Goal: Task Accomplishment & Management: Complete application form

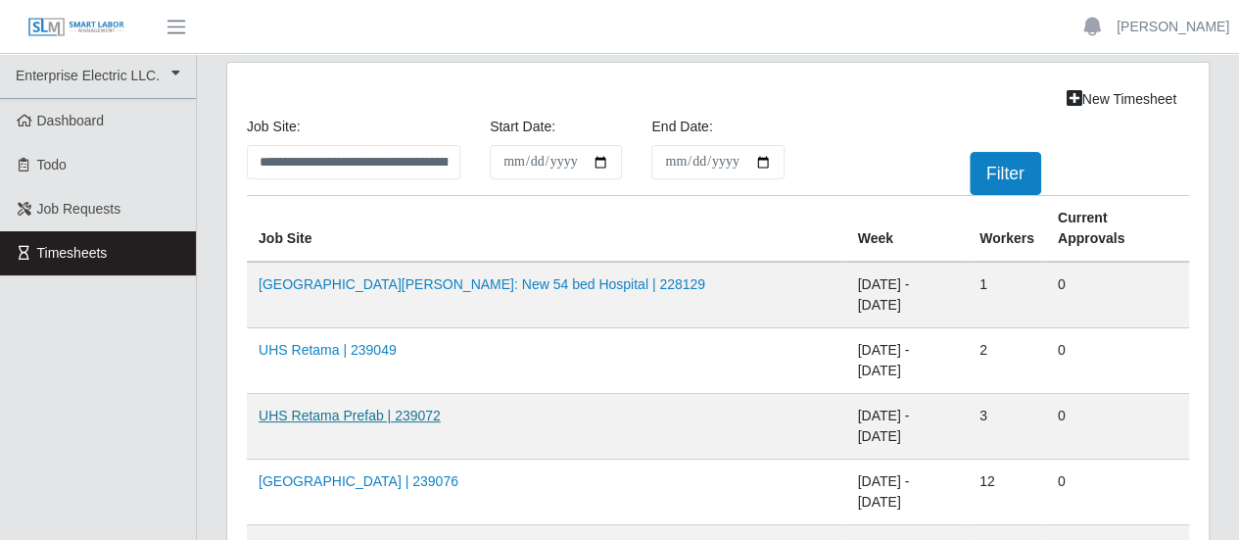
click at [370, 407] on link "UHS Retama Prefab | 239072" at bounding box center [350, 415] width 182 height 16
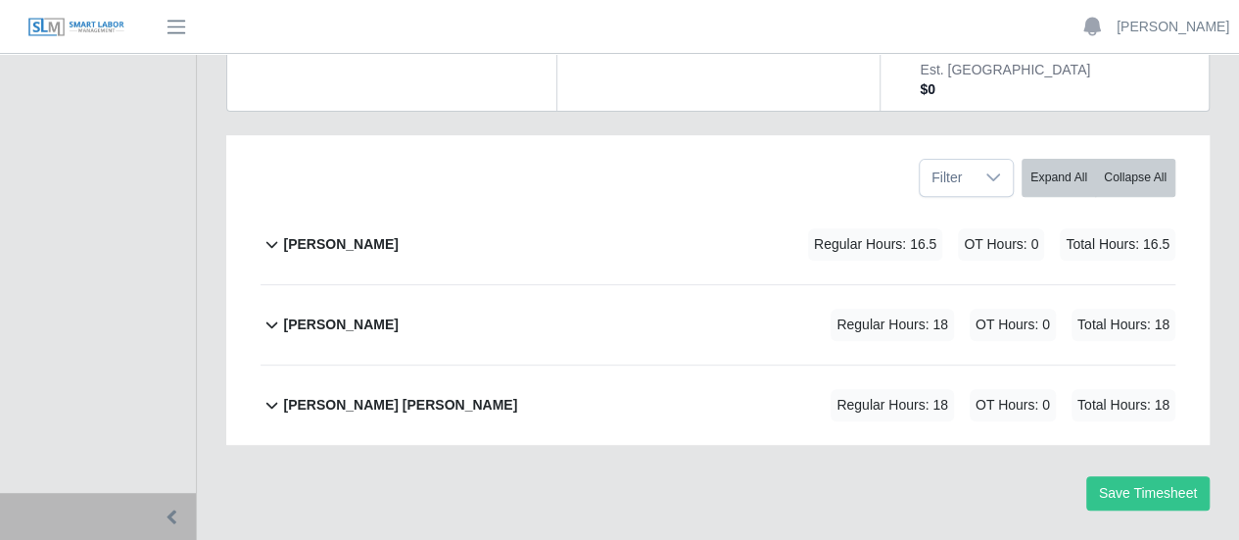
scroll to position [300, 0]
click at [335, 234] on b "[PERSON_NAME]" at bounding box center [340, 244] width 115 height 21
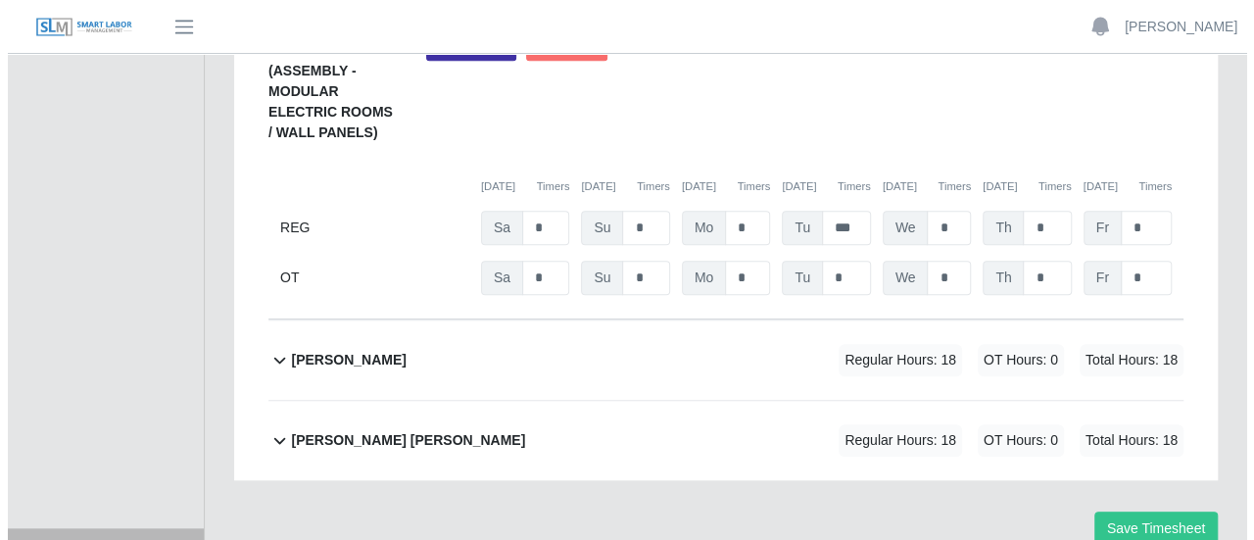
scroll to position [473, 0]
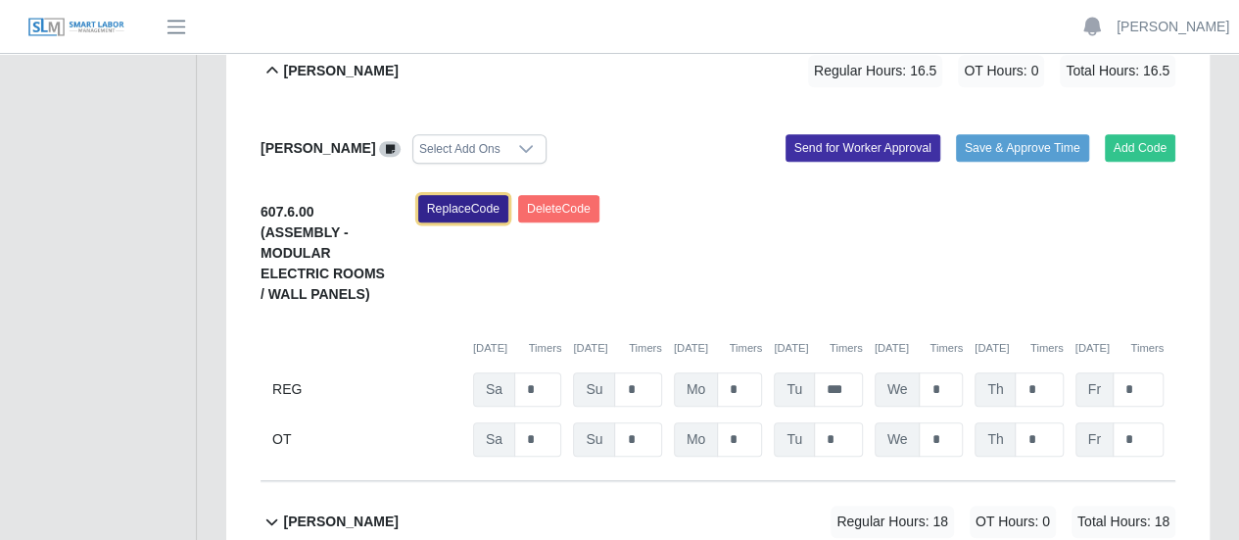
click at [469, 195] on button "Replace Code" at bounding box center [463, 208] width 90 height 27
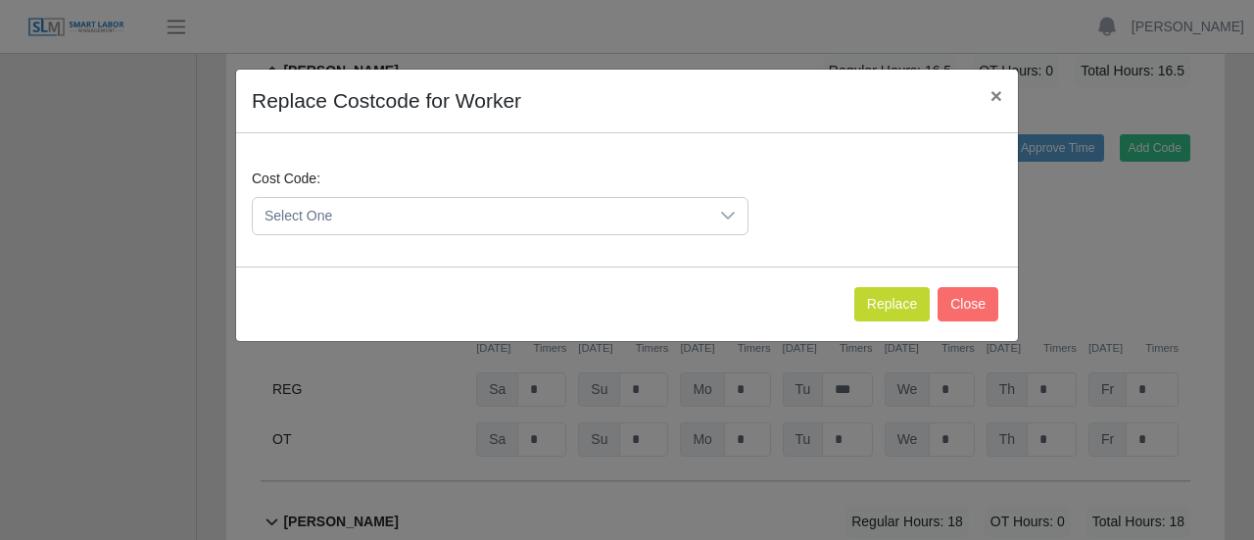
click at [386, 217] on span "Select One" at bounding box center [480, 216] width 455 height 36
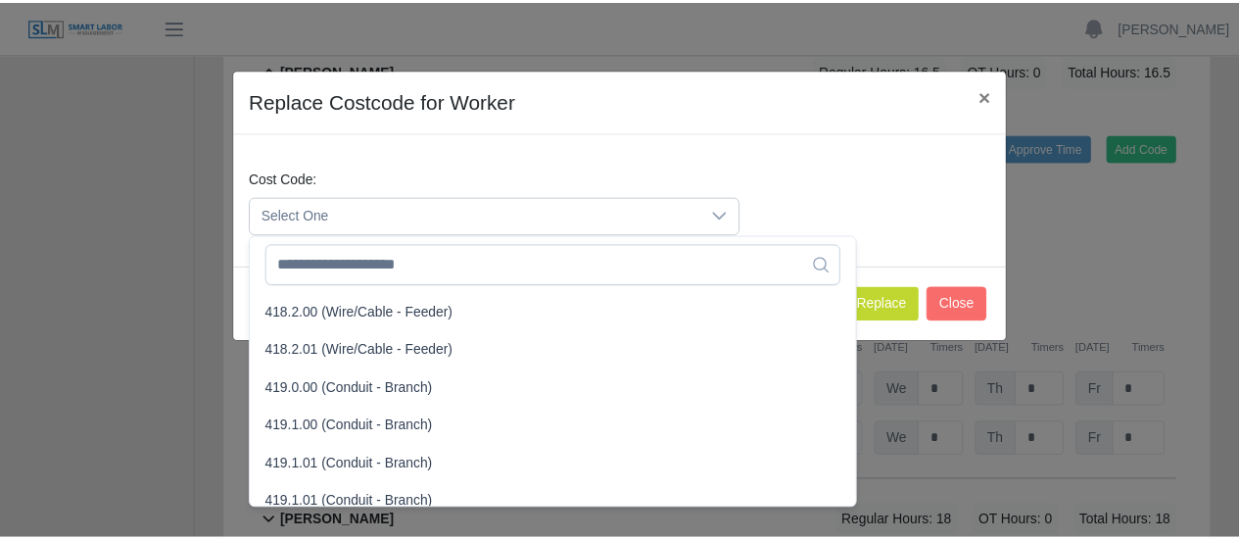
scroll to position [1077, 0]
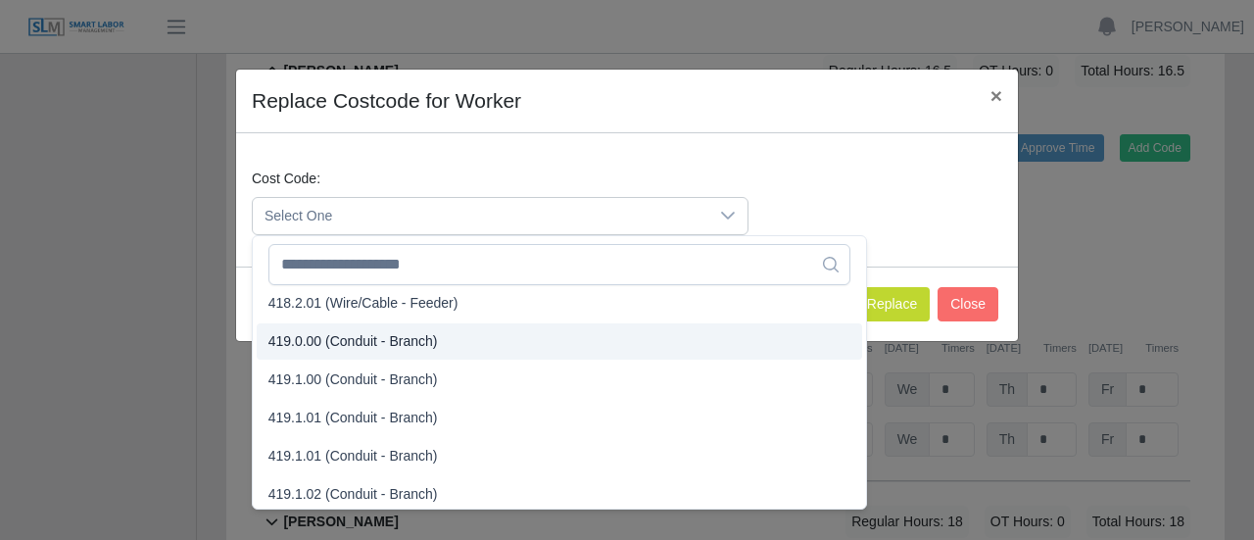
click at [329, 336] on span "419.0.00 (Conduit - Branch)" at bounding box center [352, 341] width 169 height 21
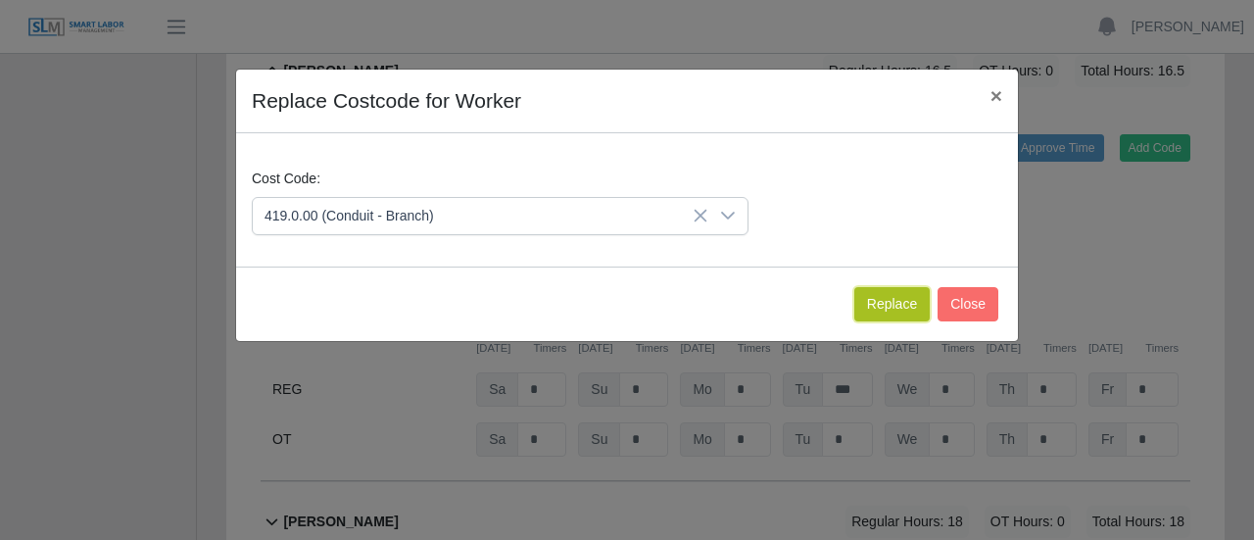
click at [899, 304] on button "Replace" at bounding box center [891, 304] width 75 height 34
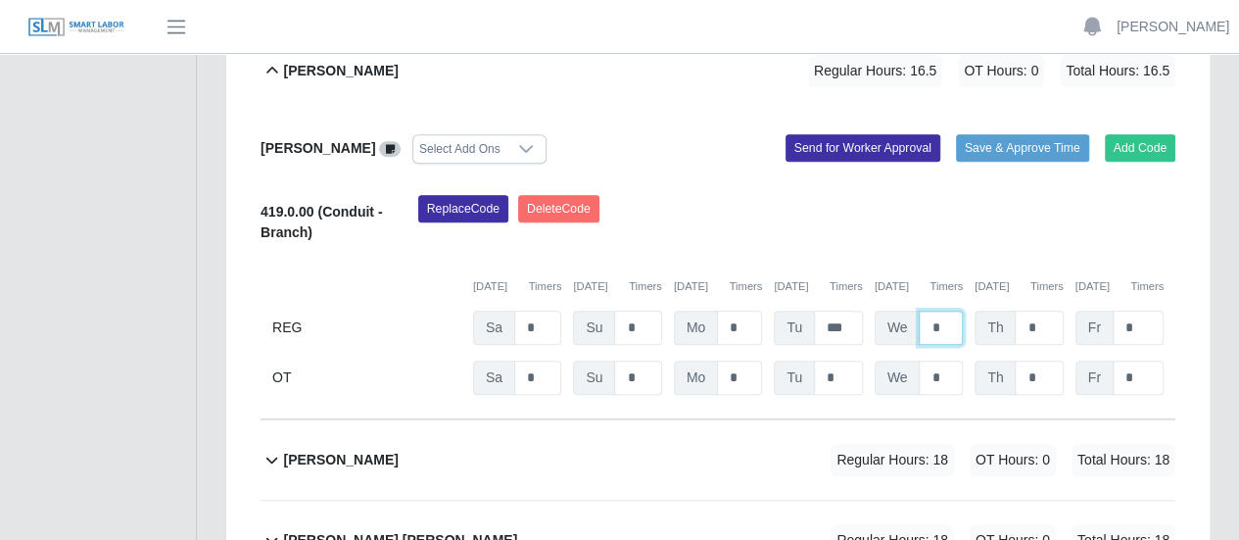
click at [927, 311] on input "*" at bounding box center [941, 328] width 44 height 34
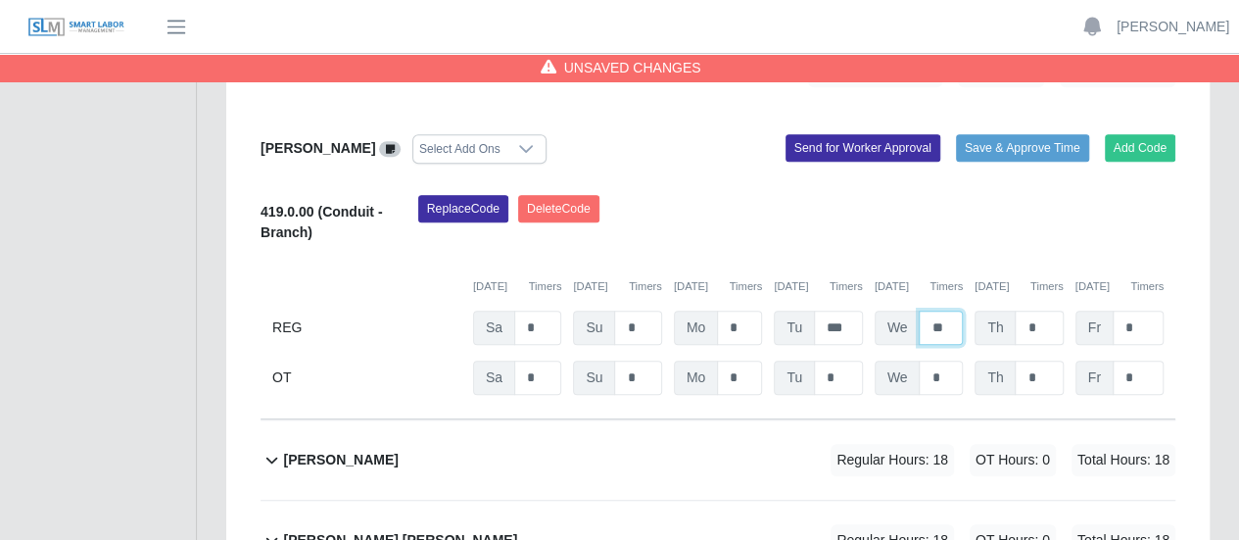
type input "**"
click at [1041, 311] on input "*" at bounding box center [1039, 328] width 48 height 34
click at [350, 450] on b "[PERSON_NAME]" at bounding box center [340, 460] width 115 height 21
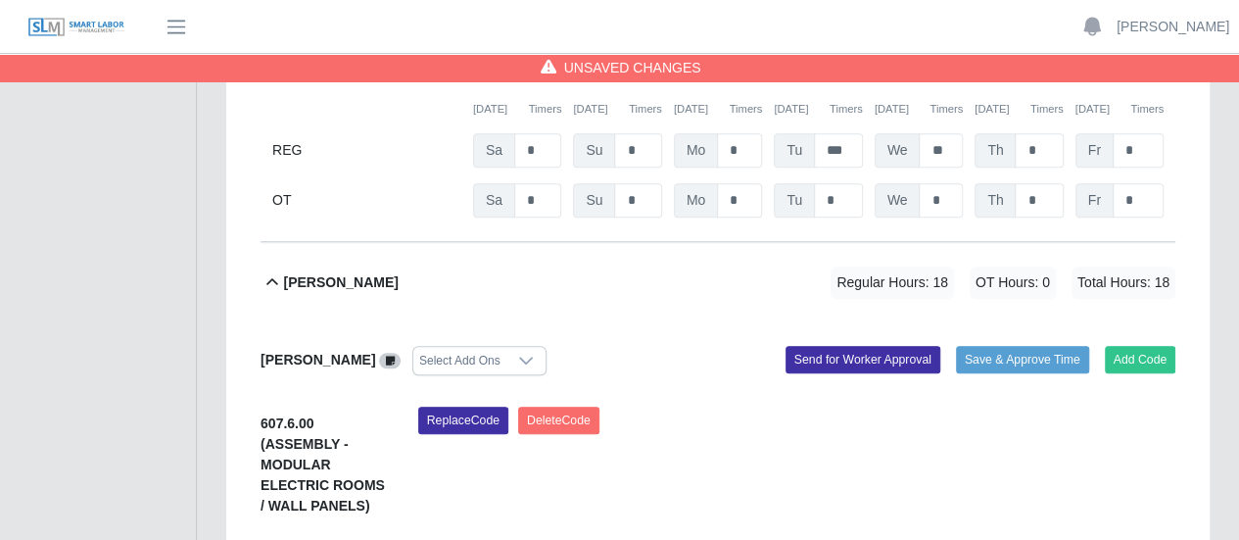
scroll to position [767, 0]
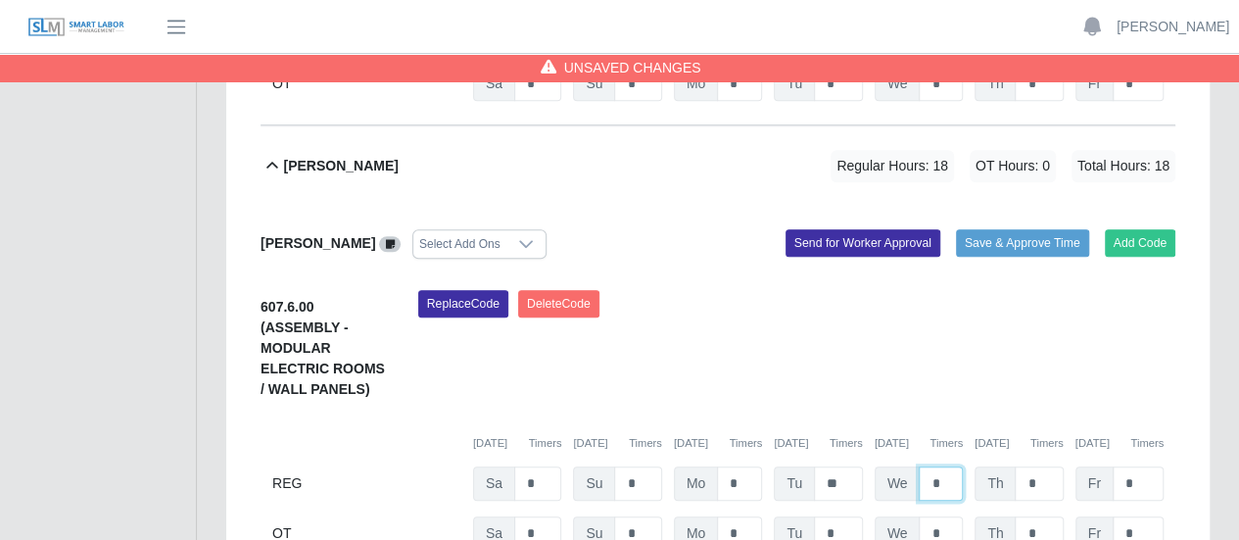
click at [925, 466] on input "*" at bounding box center [941, 483] width 44 height 34
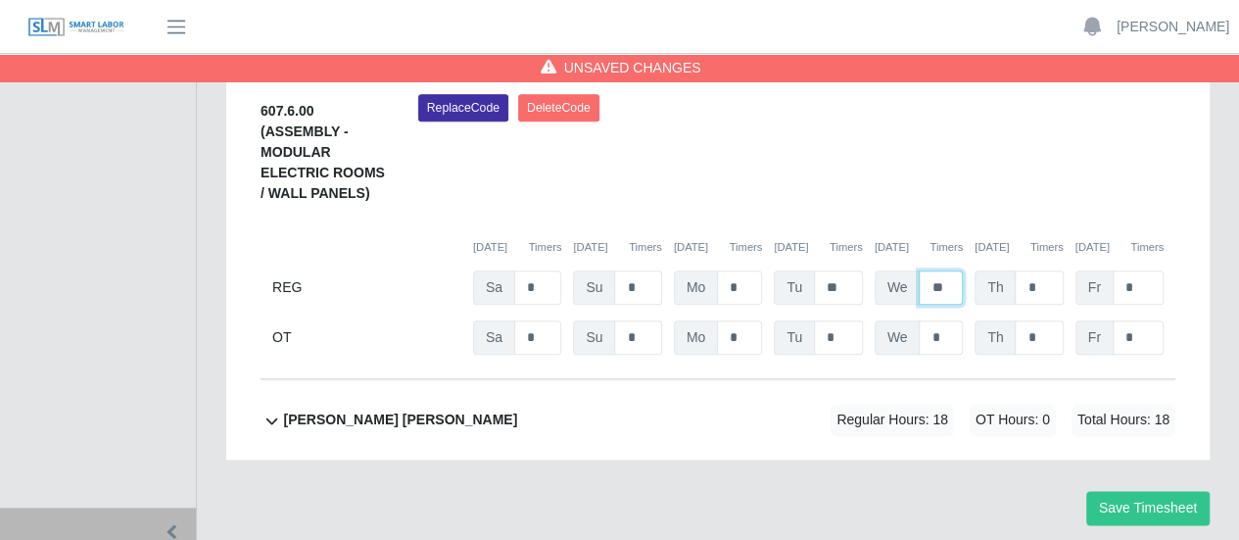
type input "**"
click at [404, 409] on b "Victor Francisco Garcias Perez" at bounding box center [400, 419] width 234 height 21
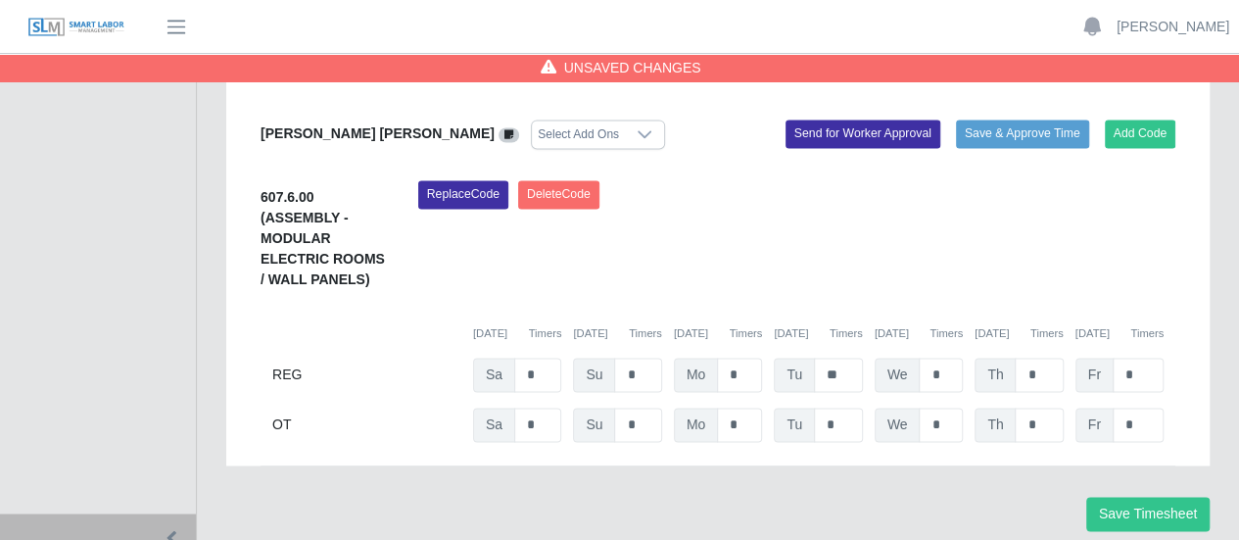
scroll to position [1332, 0]
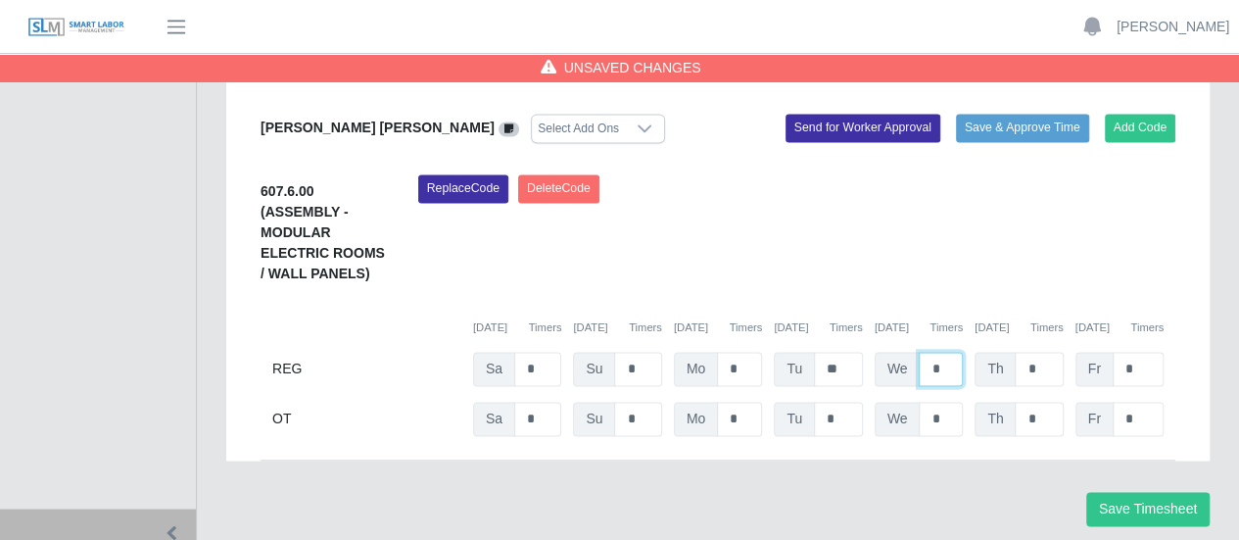
click at [926, 352] on input "*" at bounding box center [941, 369] width 44 height 34
type input "**"
click at [1052, 352] on input "*" at bounding box center [1039, 369] width 48 height 34
click at [1129, 492] on button "Save Timesheet" at bounding box center [1147, 509] width 123 height 34
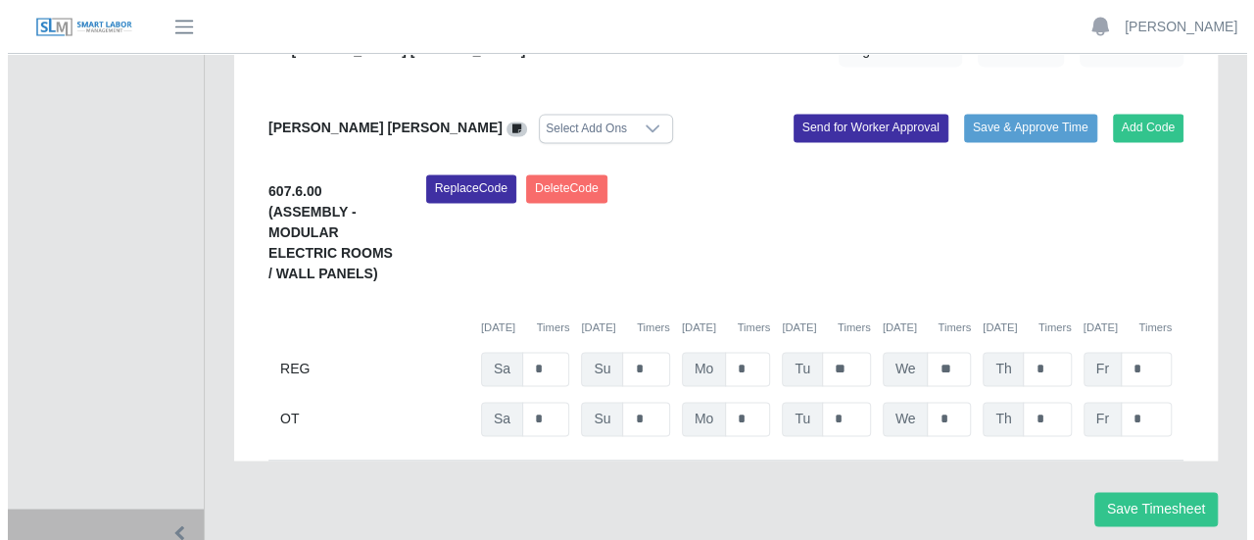
scroll to position [1234, 0]
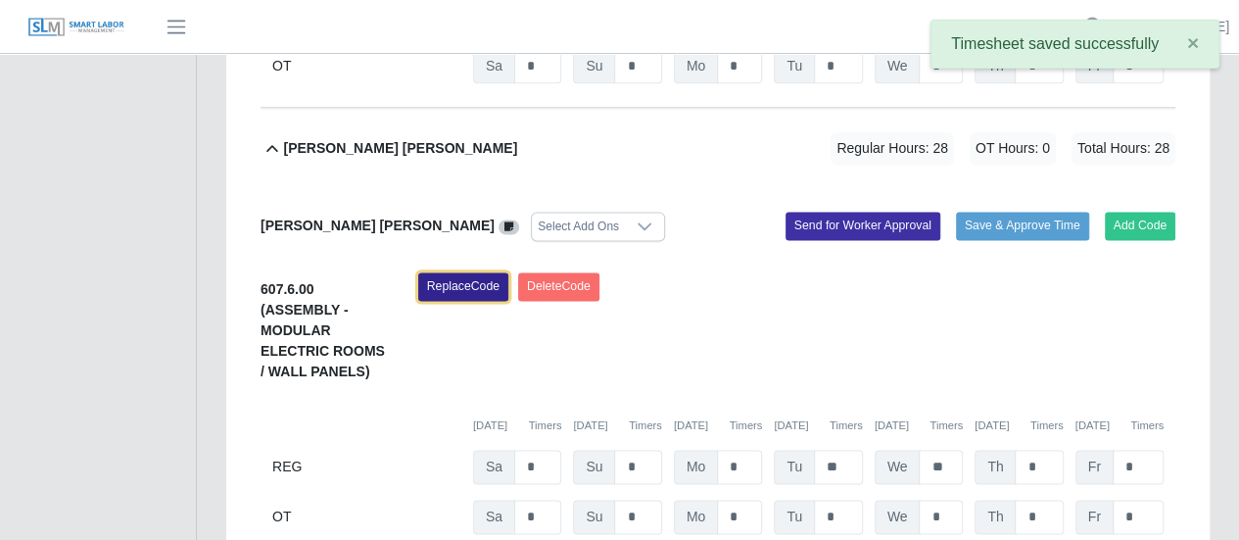
click at [468, 272] on button "Replace Code" at bounding box center [463, 285] width 90 height 27
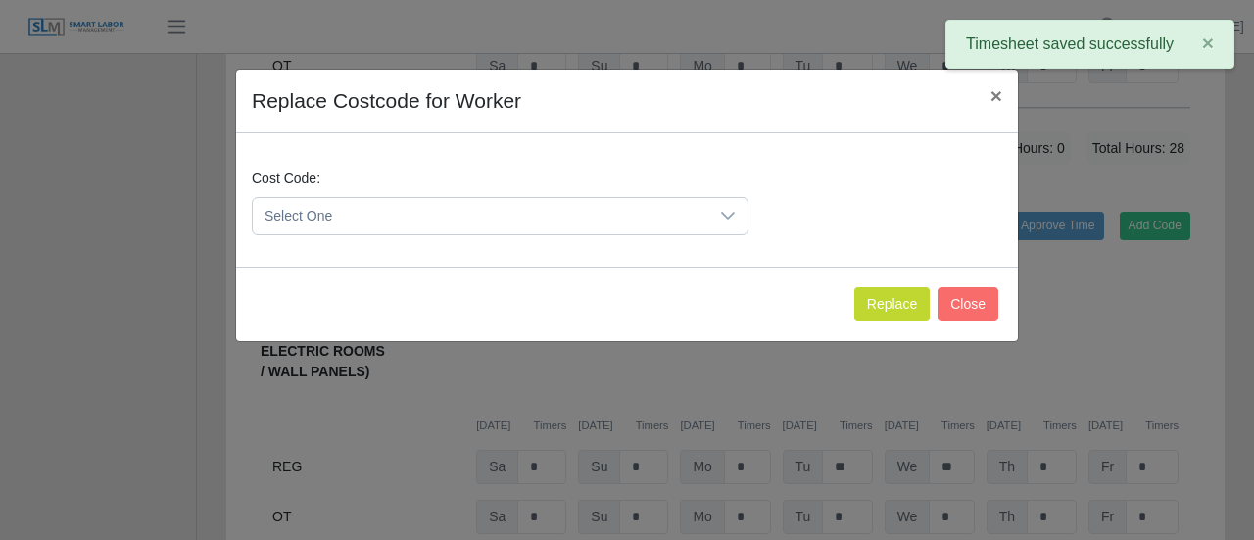
click at [317, 211] on span "Select One" at bounding box center [480, 216] width 455 height 36
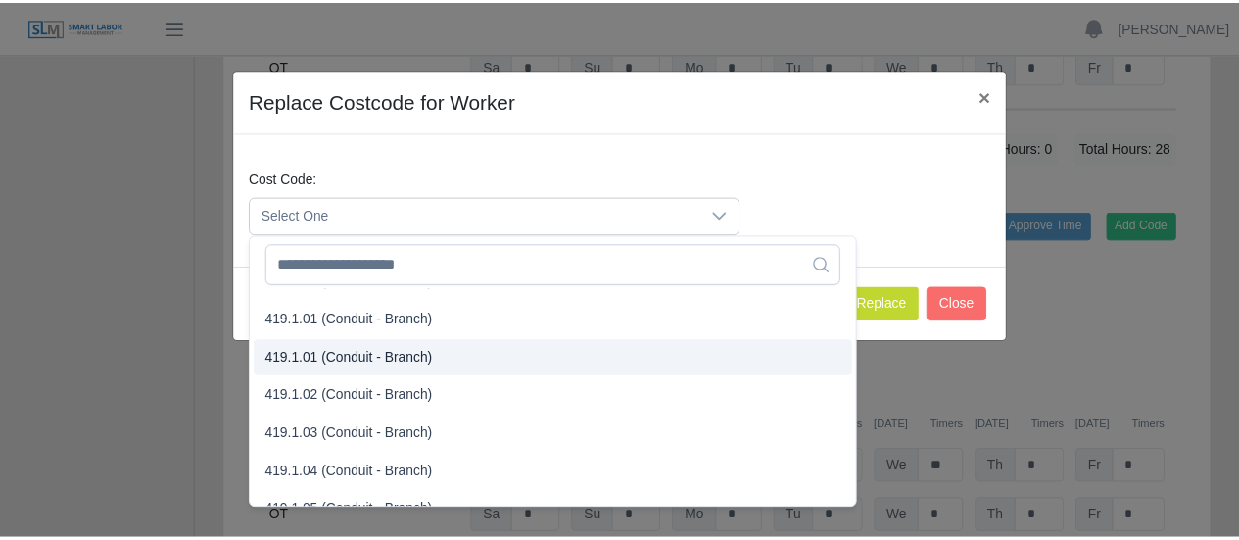
scroll to position [1077, 0]
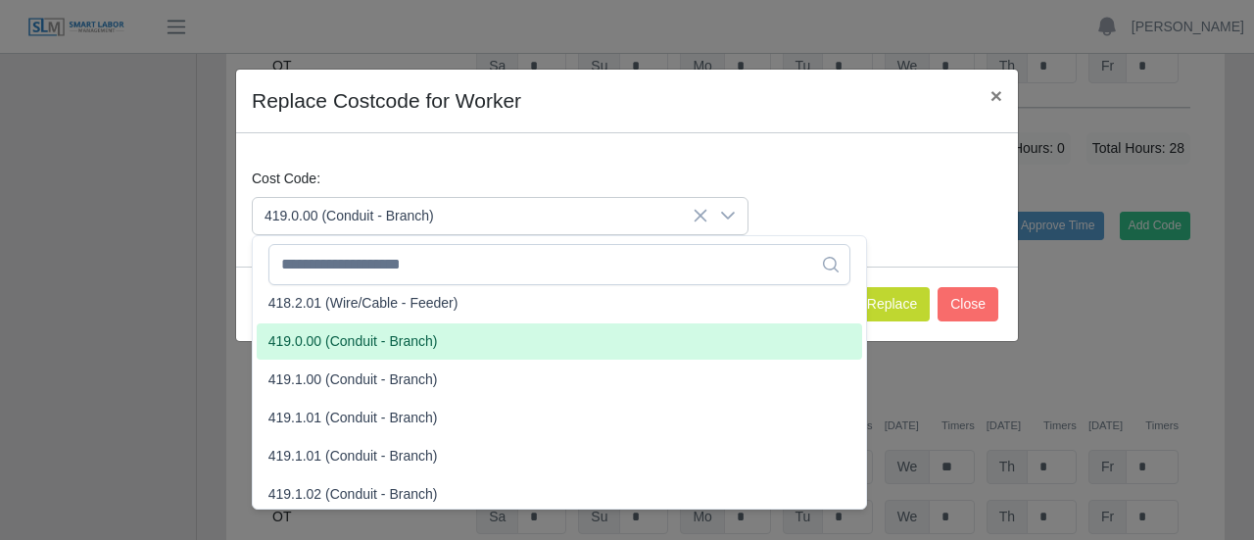
click at [317, 336] on span "419.0.00 (Conduit - Branch)" at bounding box center [352, 341] width 169 height 21
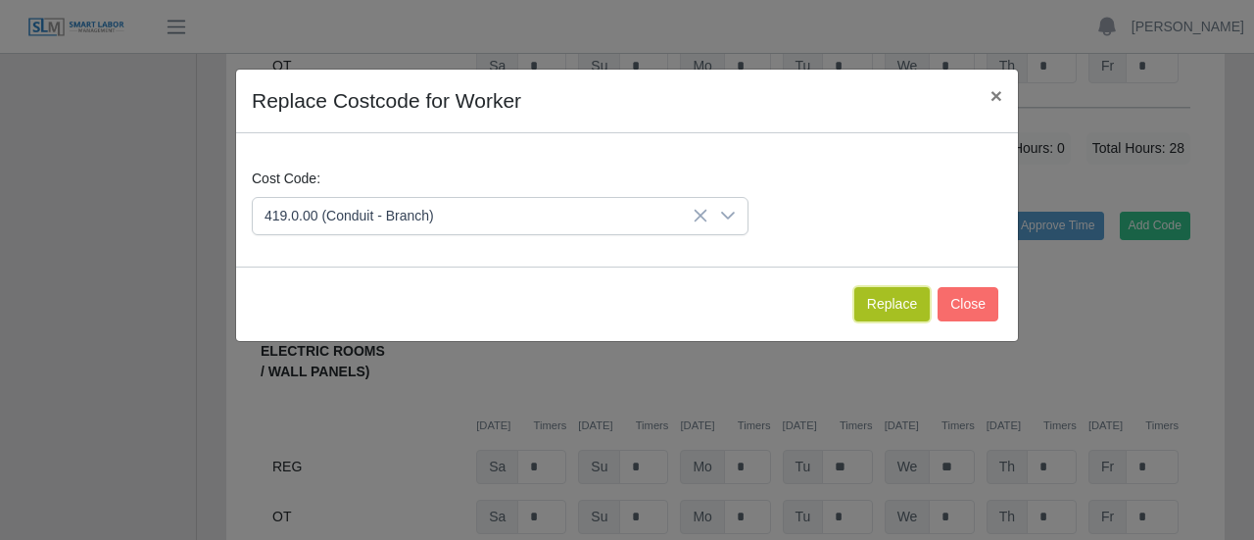
click at [897, 295] on button "Replace" at bounding box center [891, 304] width 75 height 34
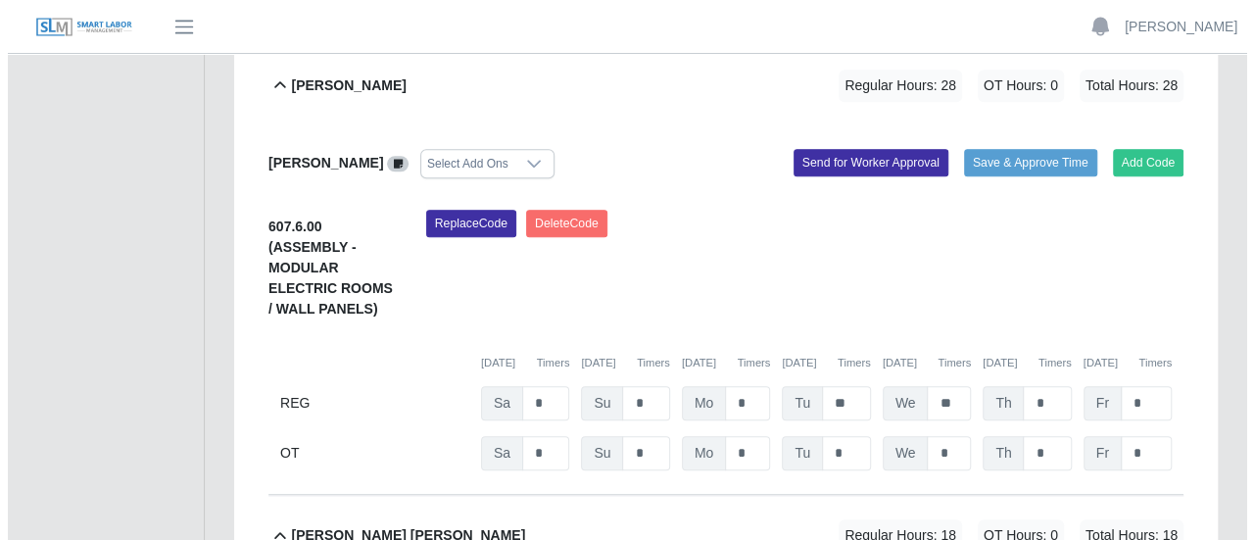
scroll to position [842, 0]
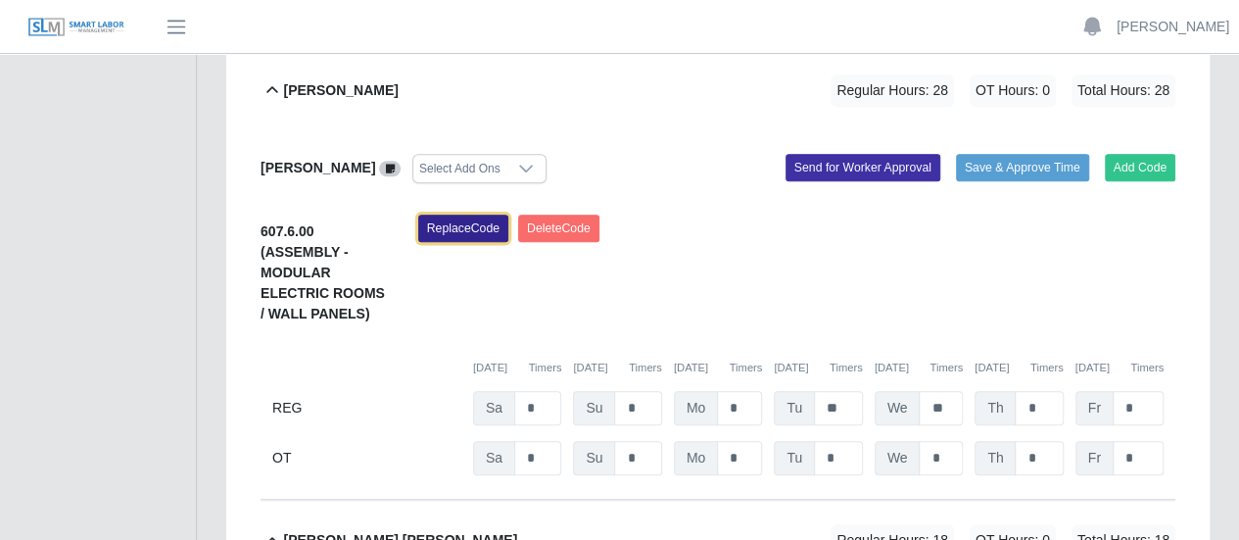
click at [476, 215] on button "Replace Code" at bounding box center [463, 228] width 90 height 27
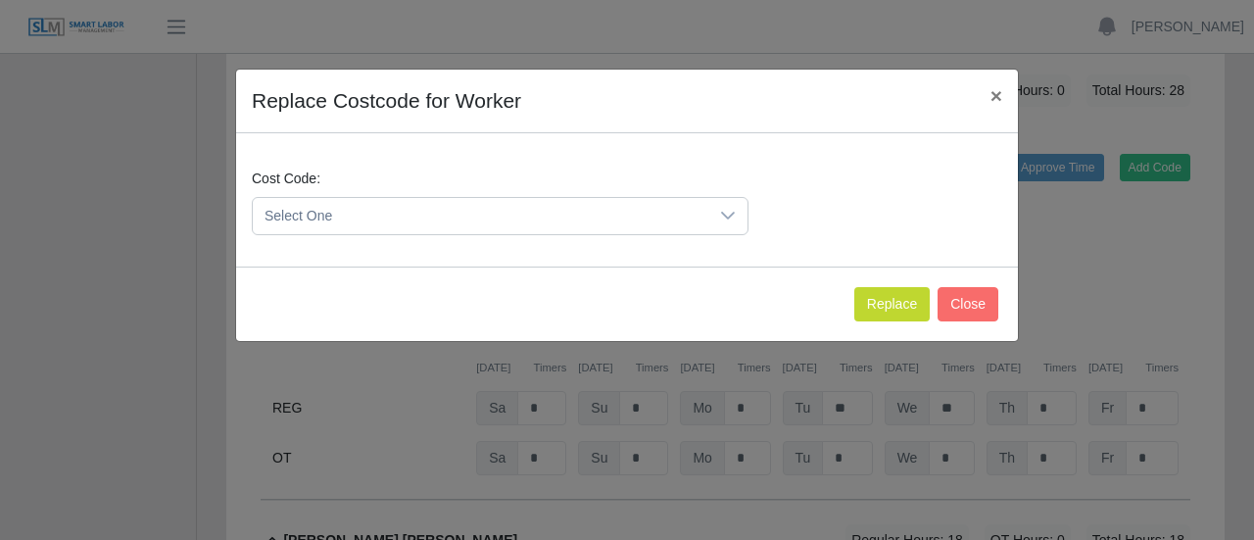
click at [390, 213] on span "Select One" at bounding box center [480, 216] width 455 height 36
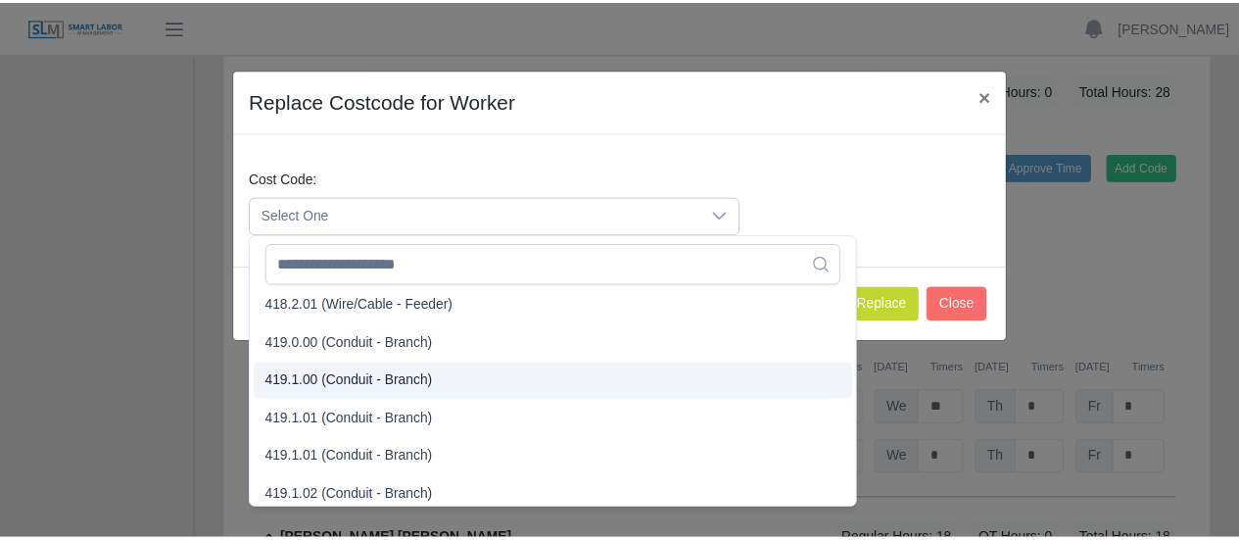
scroll to position [1077, 0]
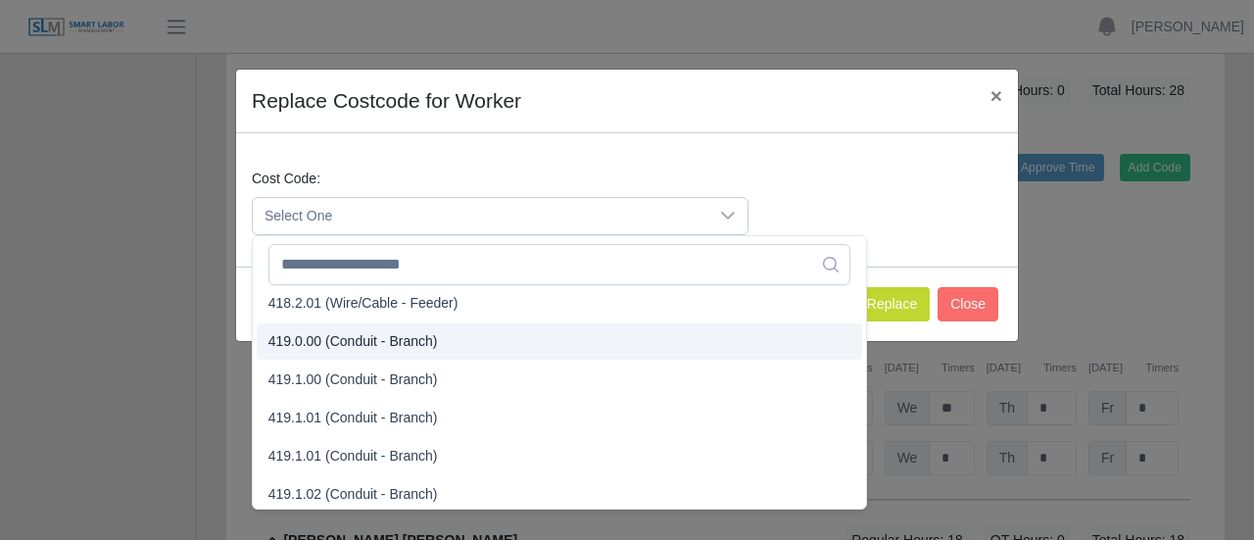
click at [330, 336] on span "419.0.00 (Conduit - Branch)" at bounding box center [352, 341] width 169 height 21
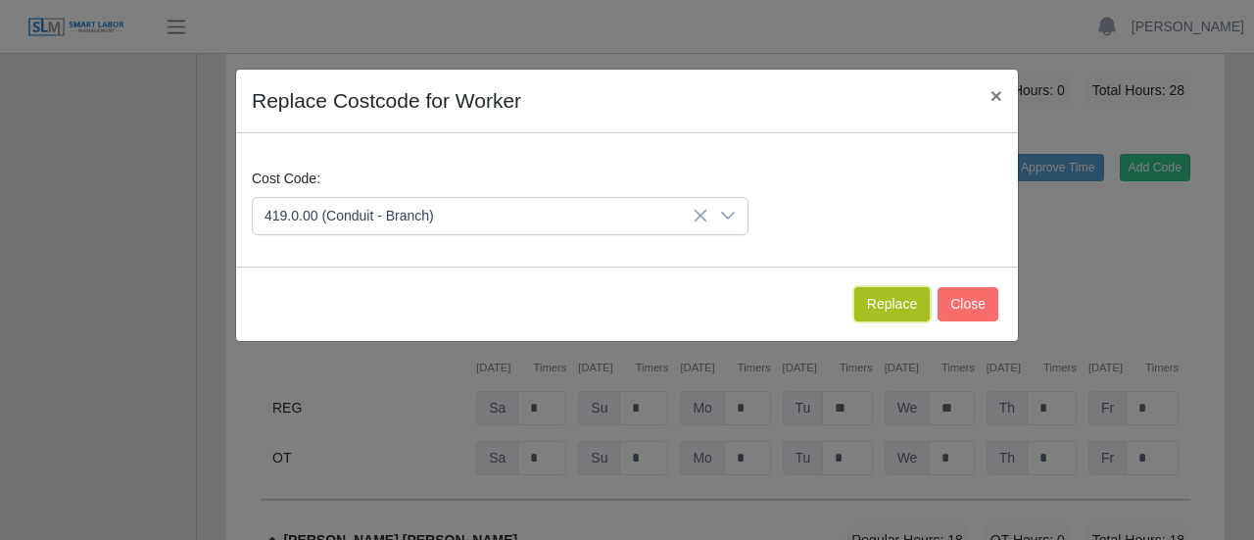
click at [887, 303] on button "Replace" at bounding box center [891, 304] width 75 height 34
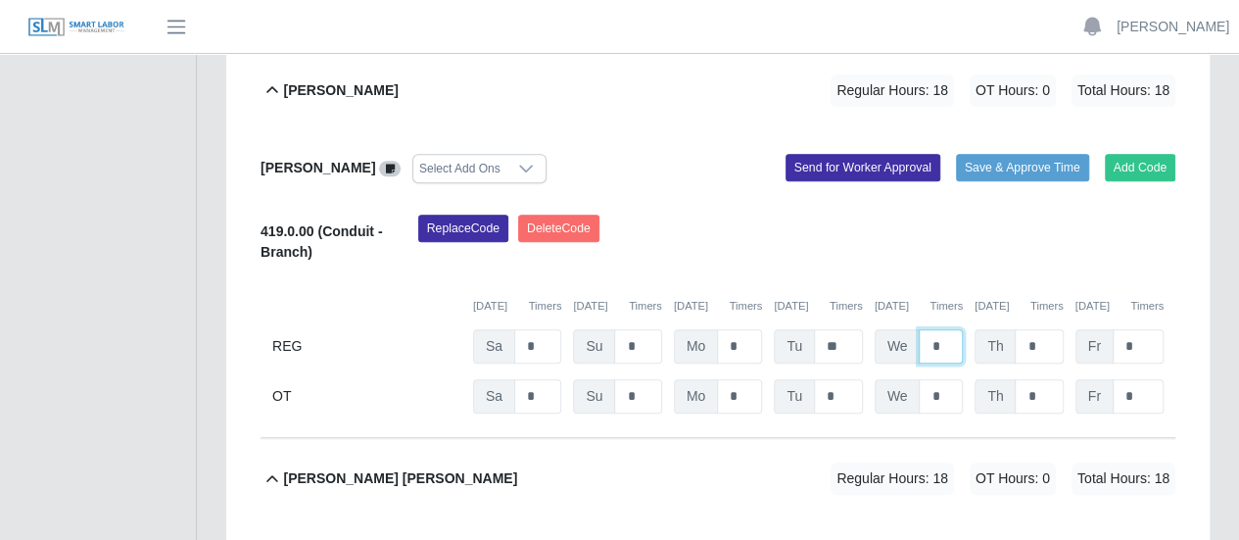
click at [927, 329] on input "*" at bounding box center [941, 346] width 44 height 34
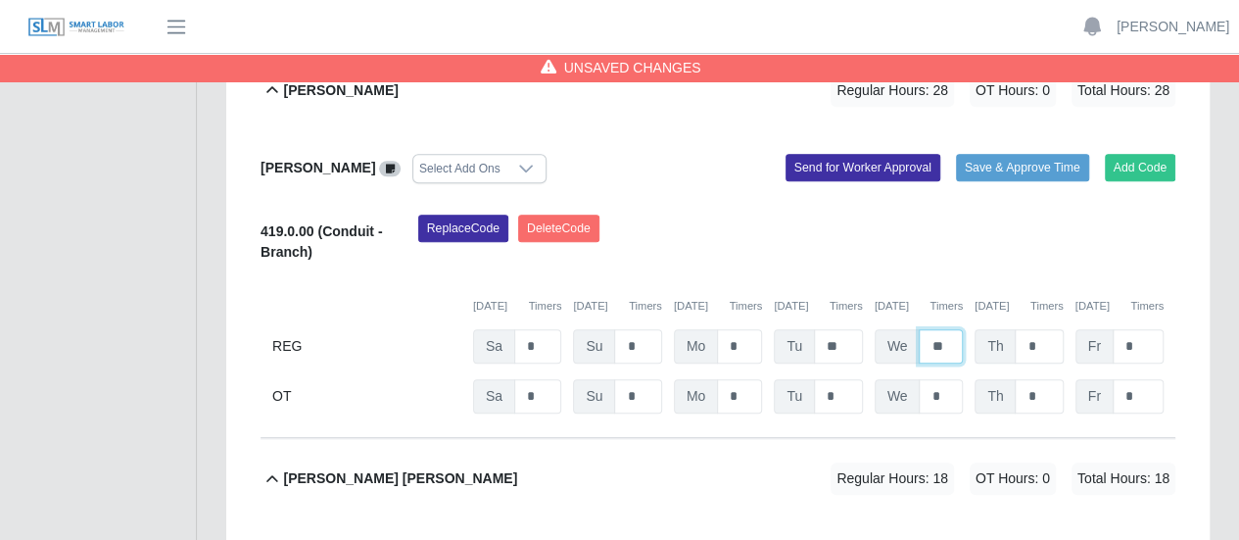
type input "**"
click at [1046, 329] on input "*" at bounding box center [1039, 346] width 48 height 34
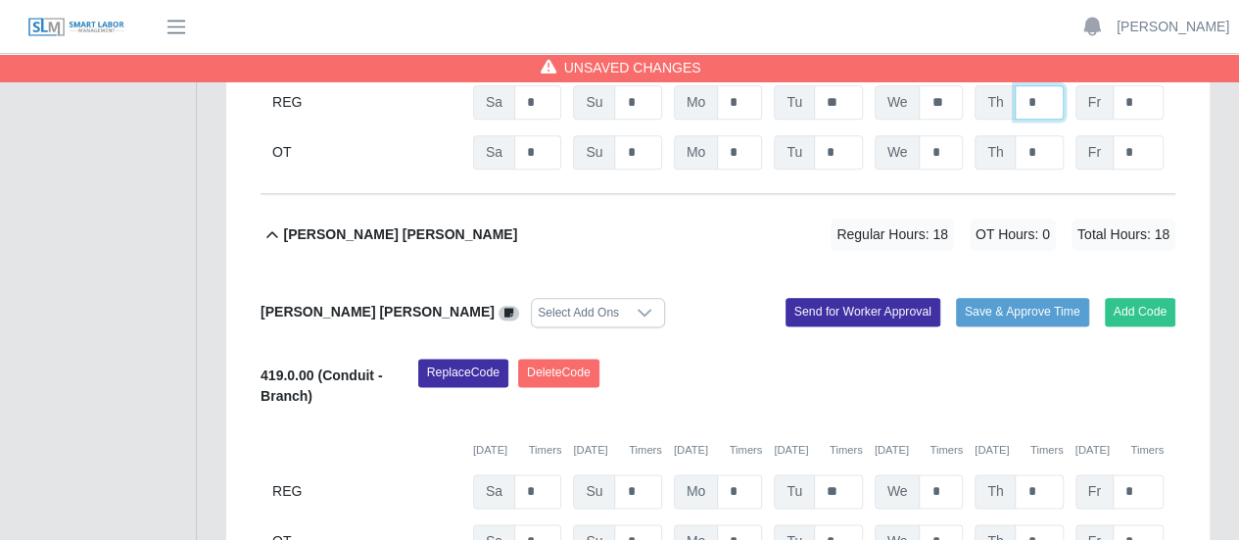
scroll to position [1136, 0]
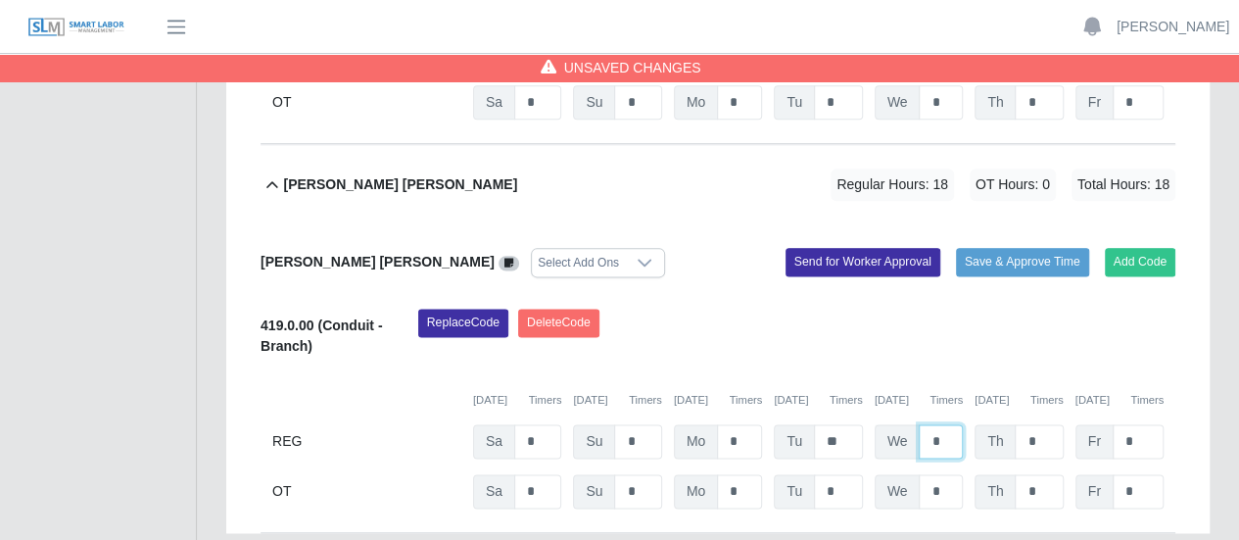
click at [931, 424] on input "*" at bounding box center [941, 441] width 44 height 34
type input "**"
click at [1040, 424] on input "*" at bounding box center [1039, 441] width 48 height 34
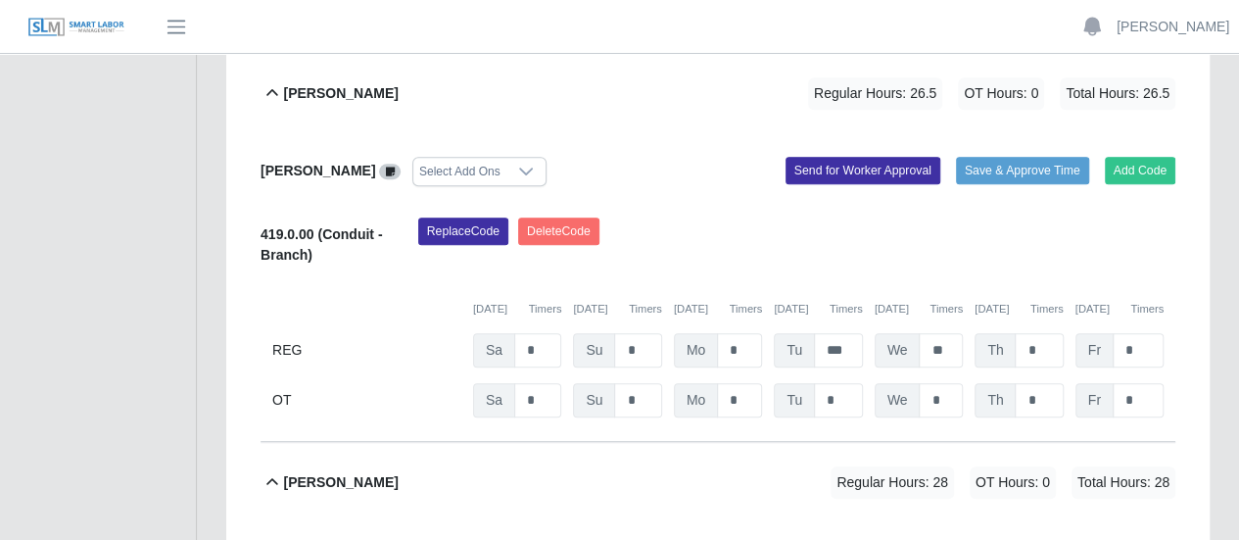
scroll to position [0, 0]
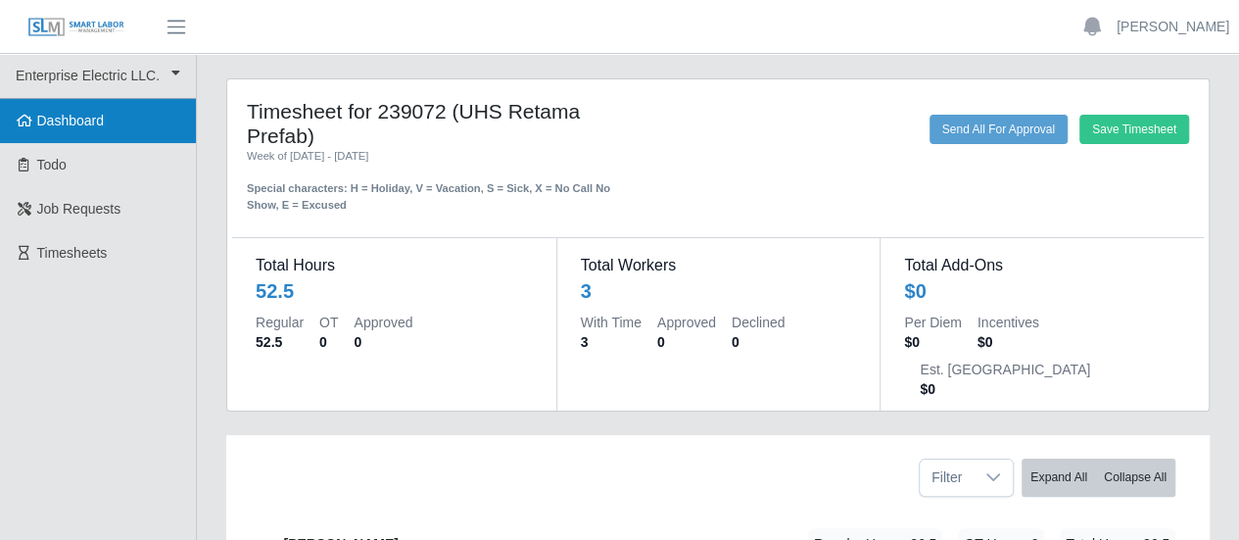
click at [82, 117] on span "Dashboard" at bounding box center [71, 121] width 68 height 16
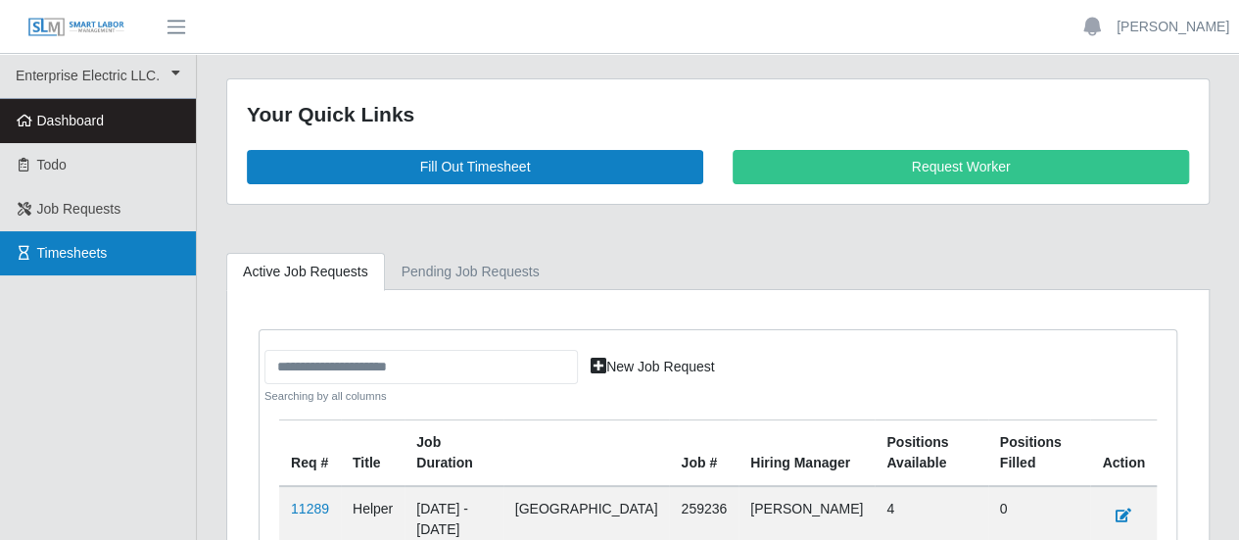
click at [53, 245] on span "Timesheets" at bounding box center [72, 253] width 71 height 16
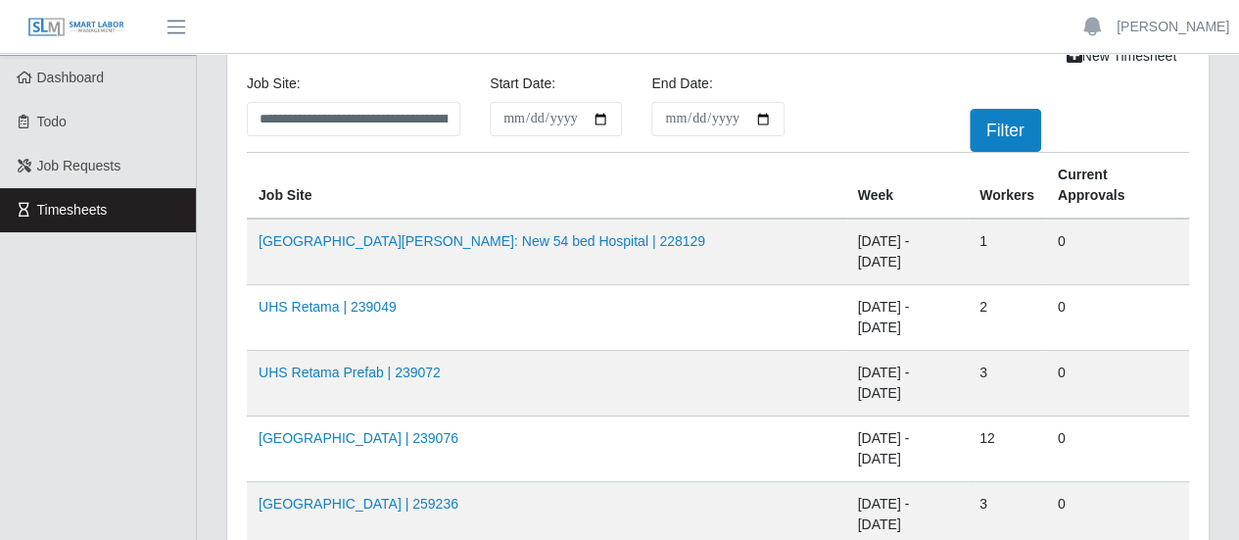
scroll to position [98, 0]
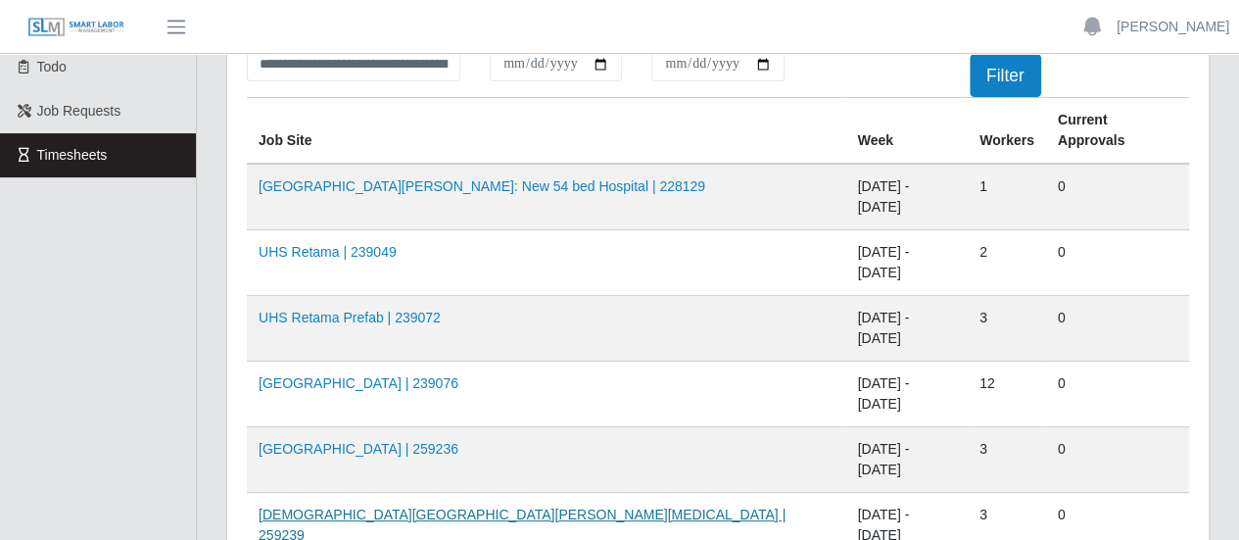
click at [339, 506] on link "Methodist Westover Hills ICU | 259239" at bounding box center [522, 524] width 527 height 36
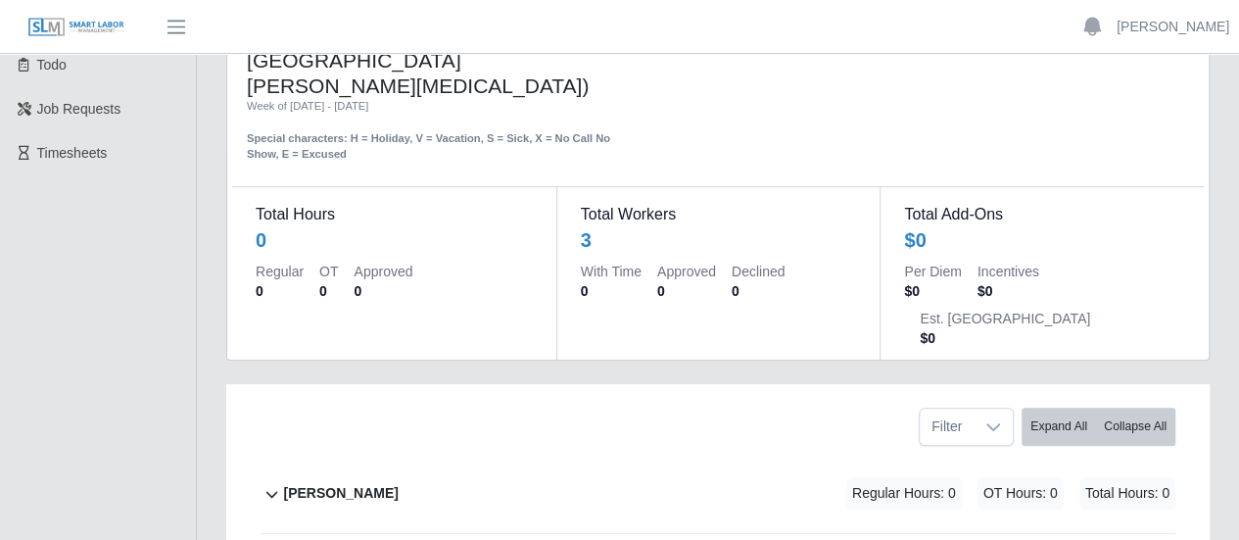
scroll to position [196, 0]
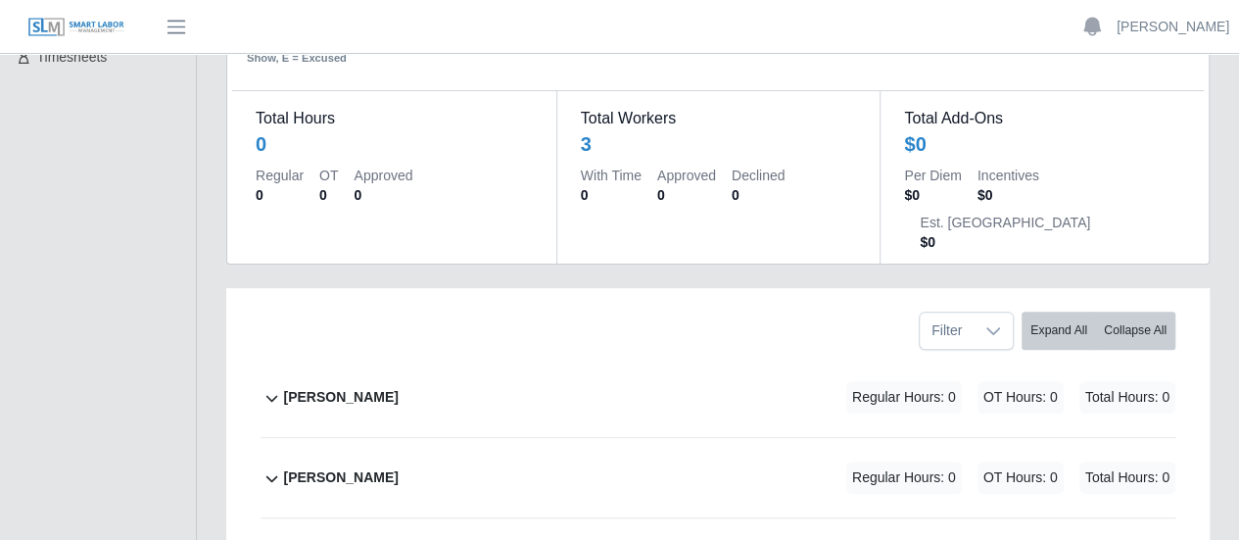
click at [332, 387] on b "[PERSON_NAME]" at bounding box center [340, 397] width 115 height 21
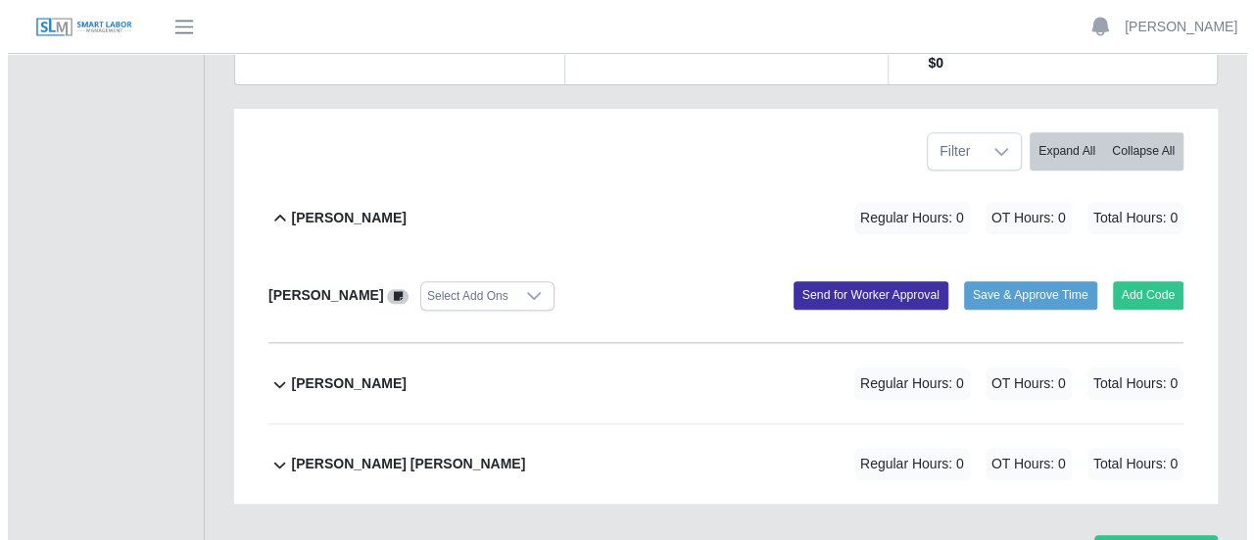
scroll to position [384, 0]
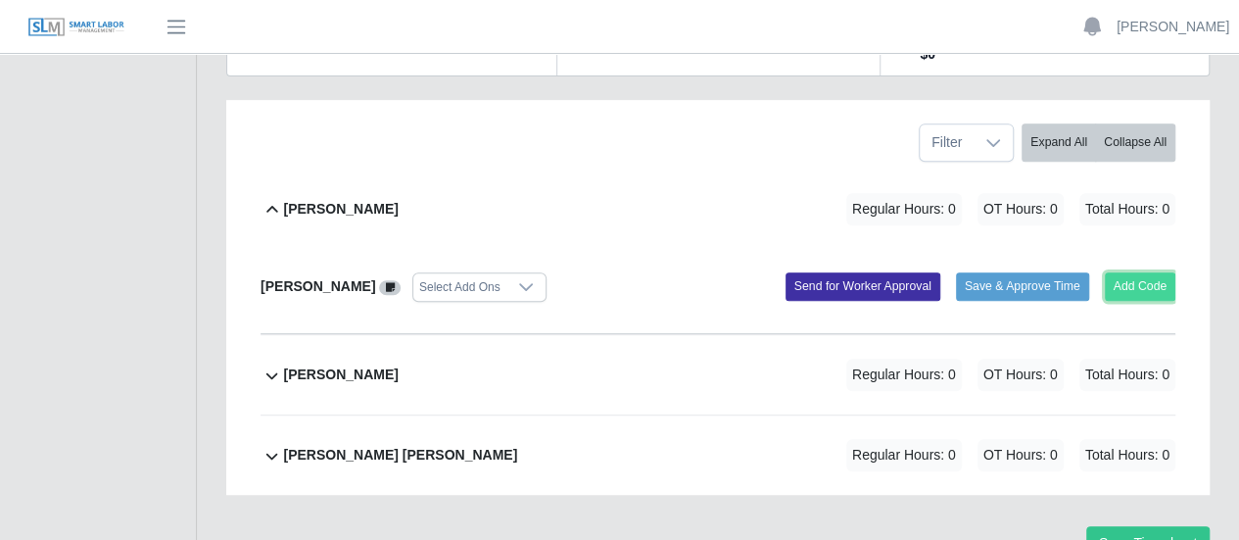
click at [1125, 272] on button "Add Code" at bounding box center [1141, 285] width 72 height 27
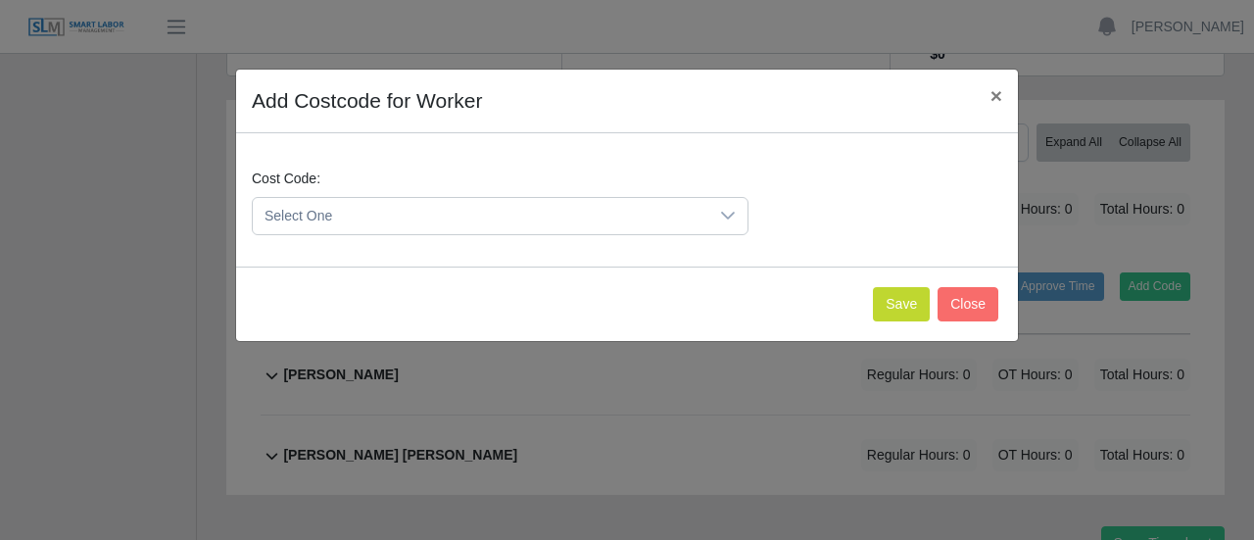
click at [451, 222] on span "Select One" at bounding box center [480, 216] width 455 height 36
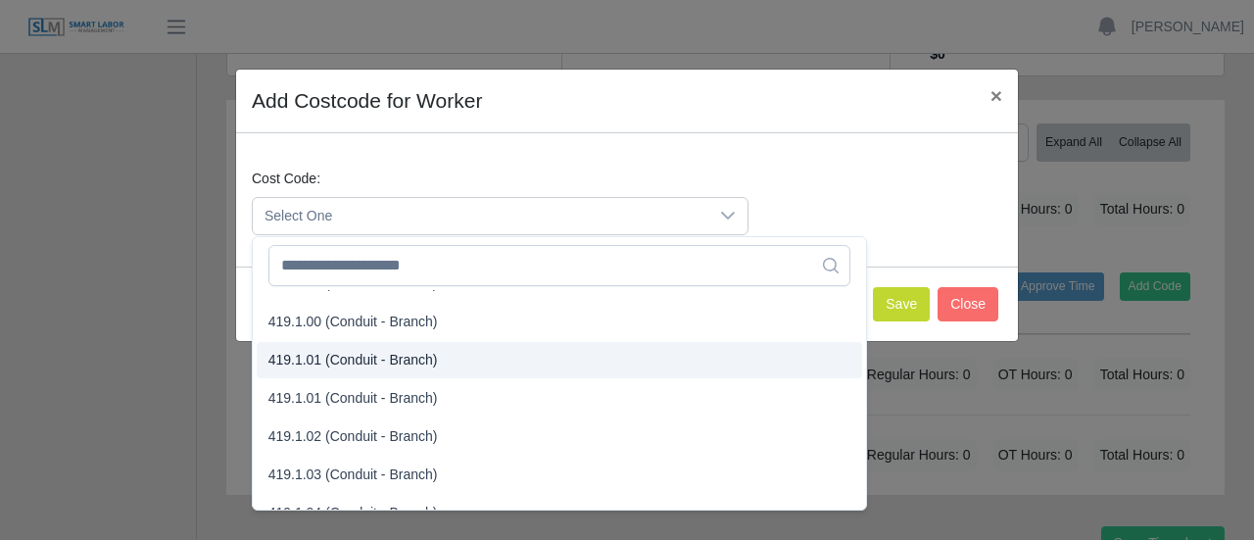
scroll to position [1077, 0]
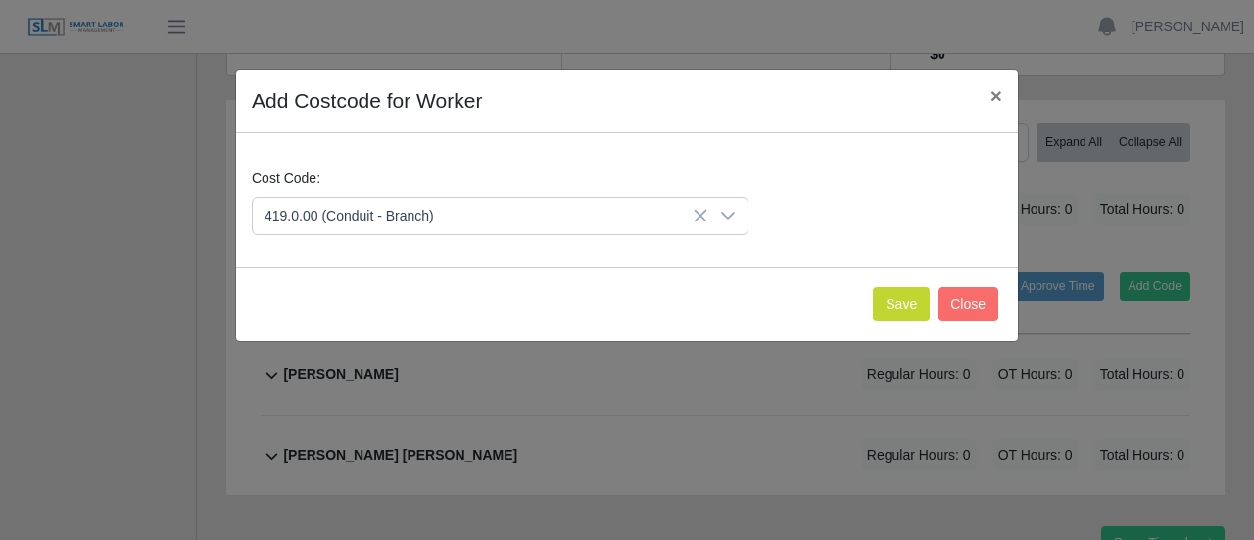
click at [325, 334] on span "419.0.00 (Conduit - Branch)" at bounding box center [352, 342] width 169 height 21
click at [894, 302] on button "Save" at bounding box center [901, 304] width 57 height 34
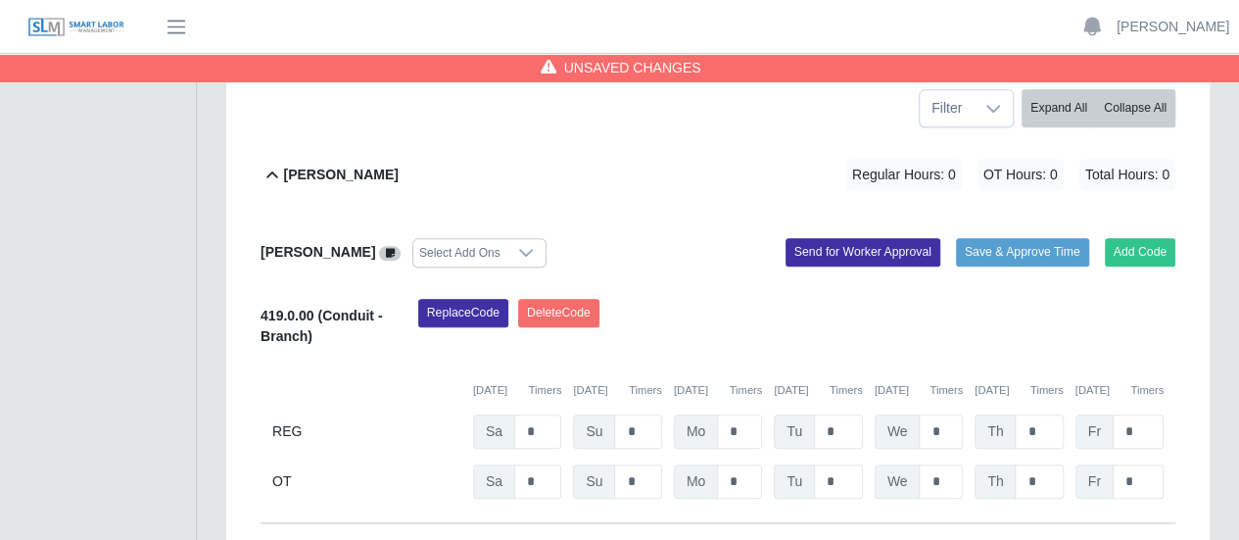
scroll to position [411, 0]
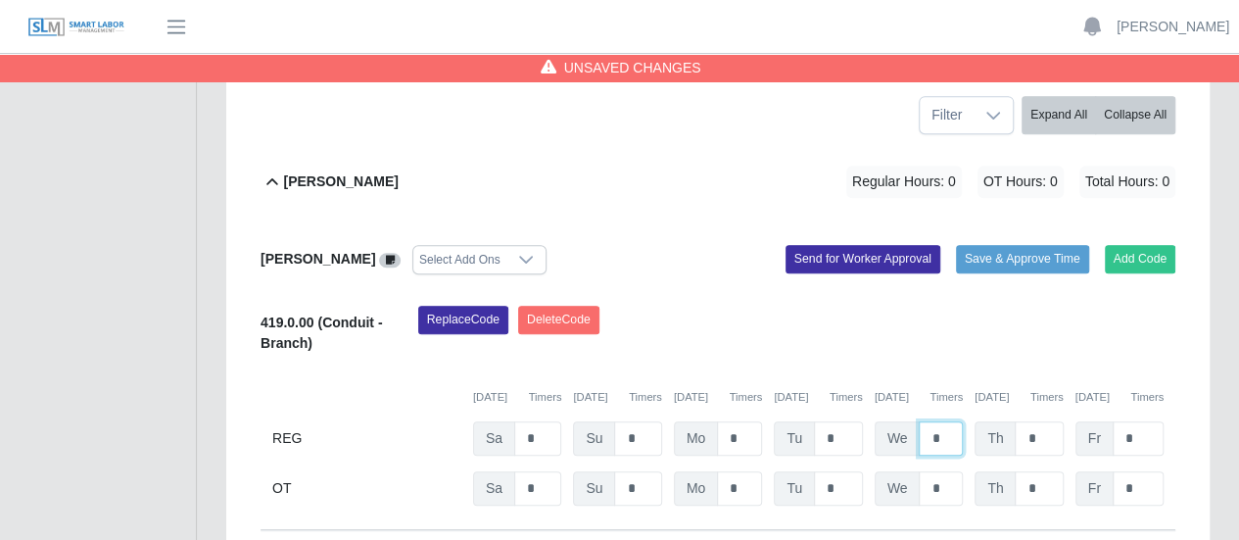
click at [927, 421] on input "*" at bounding box center [941, 438] width 44 height 34
type input "**"
drag, startPoint x: 1032, startPoint y: 336, endPoint x: 1021, endPoint y: 340, distance: 12.4
click at [1034, 421] on input "*" at bounding box center [1039, 438] width 48 height 34
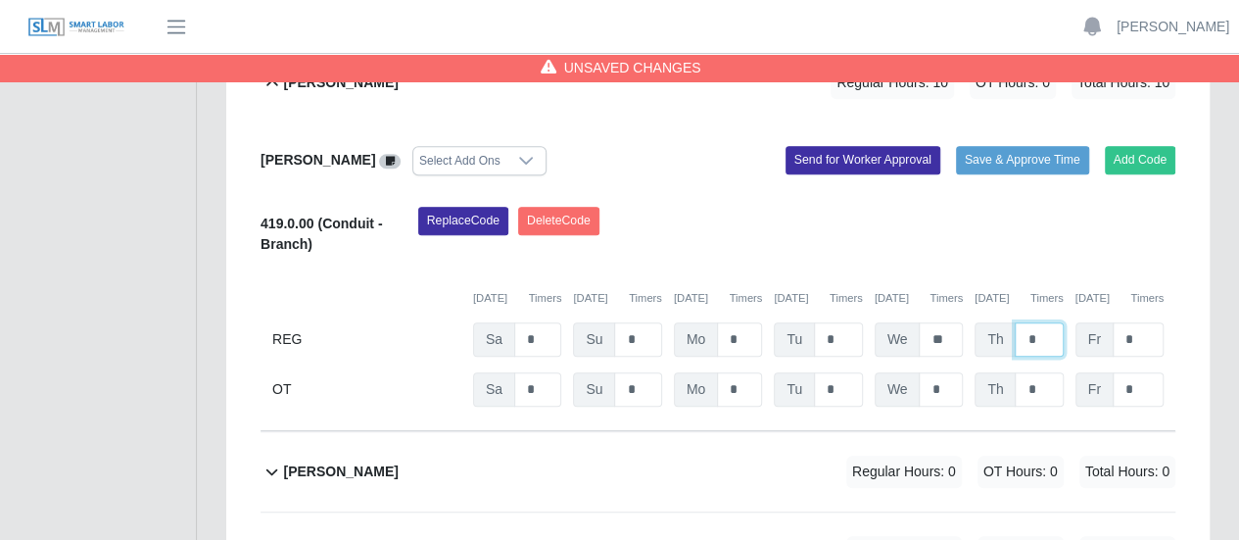
scroll to position [607, 0]
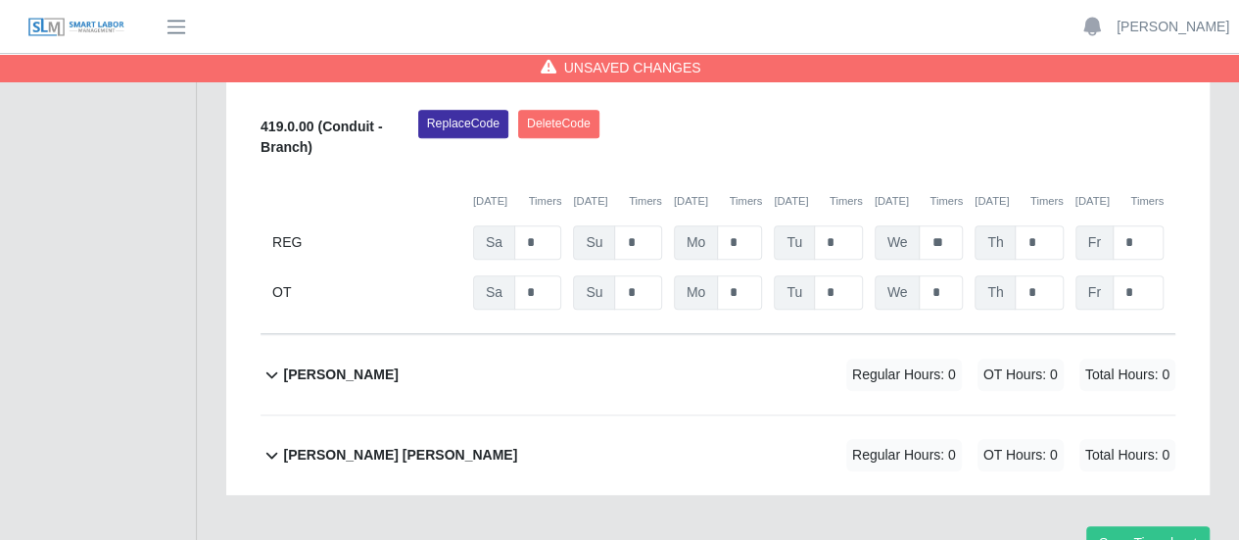
click at [347, 364] on b "[PERSON_NAME]" at bounding box center [340, 374] width 115 height 21
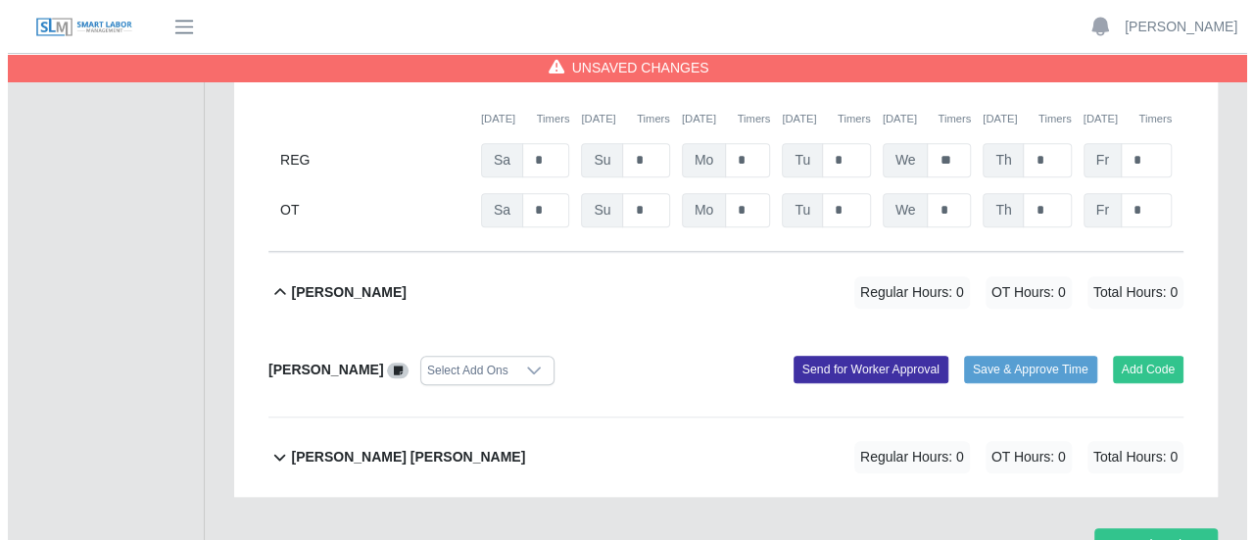
scroll to position [692, 0]
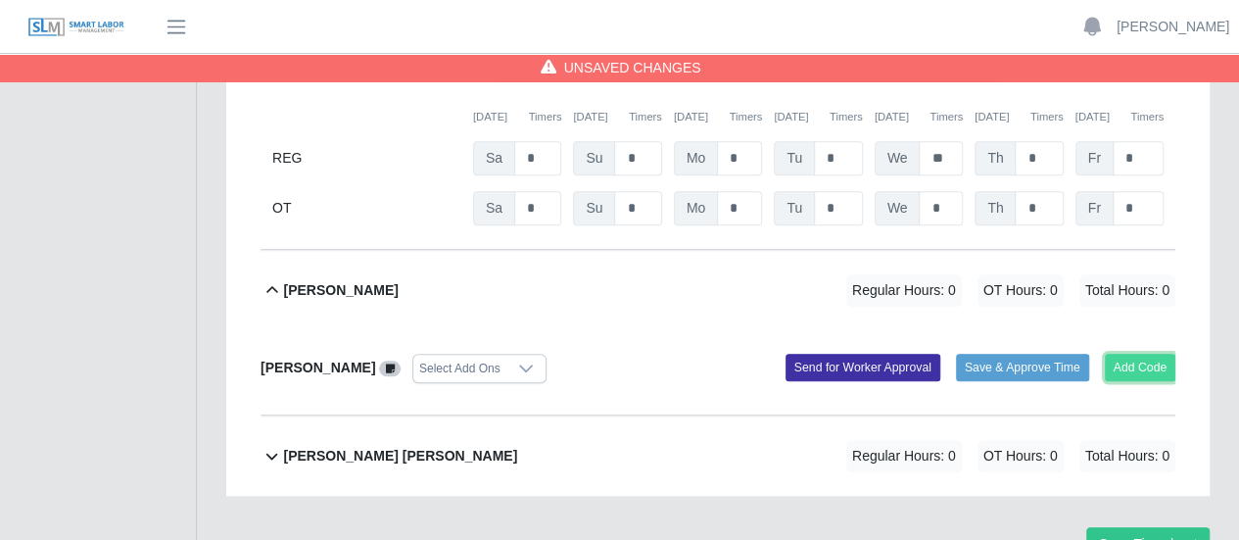
click at [1134, 354] on button "Add Code" at bounding box center [1141, 367] width 72 height 27
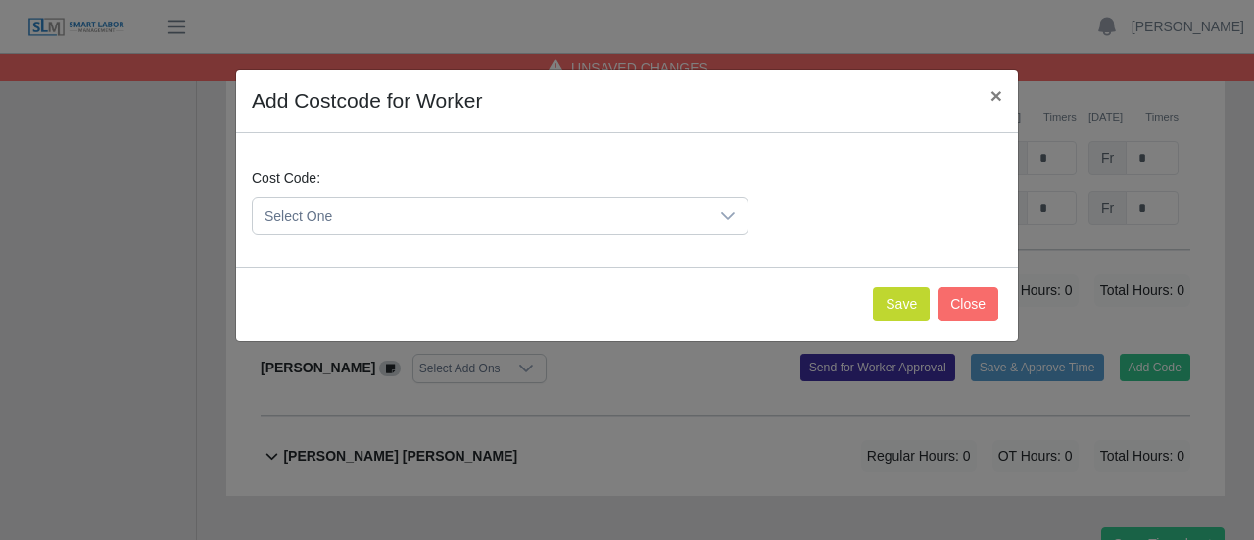
click at [431, 213] on span "Select One" at bounding box center [480, 216] width 455 height 36
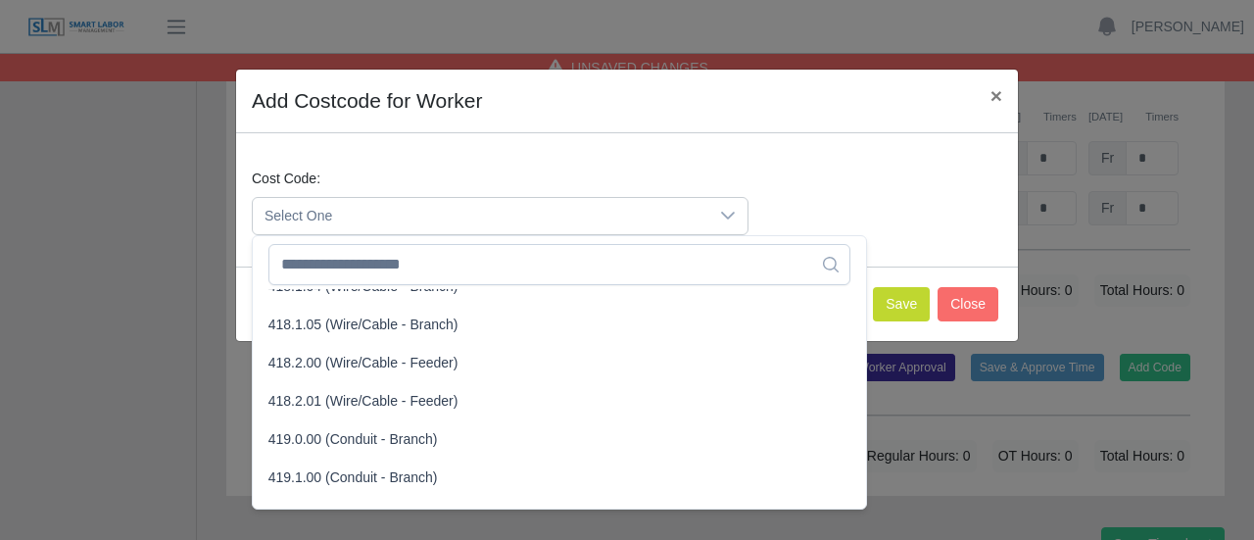
scroll to position [1077, 0]
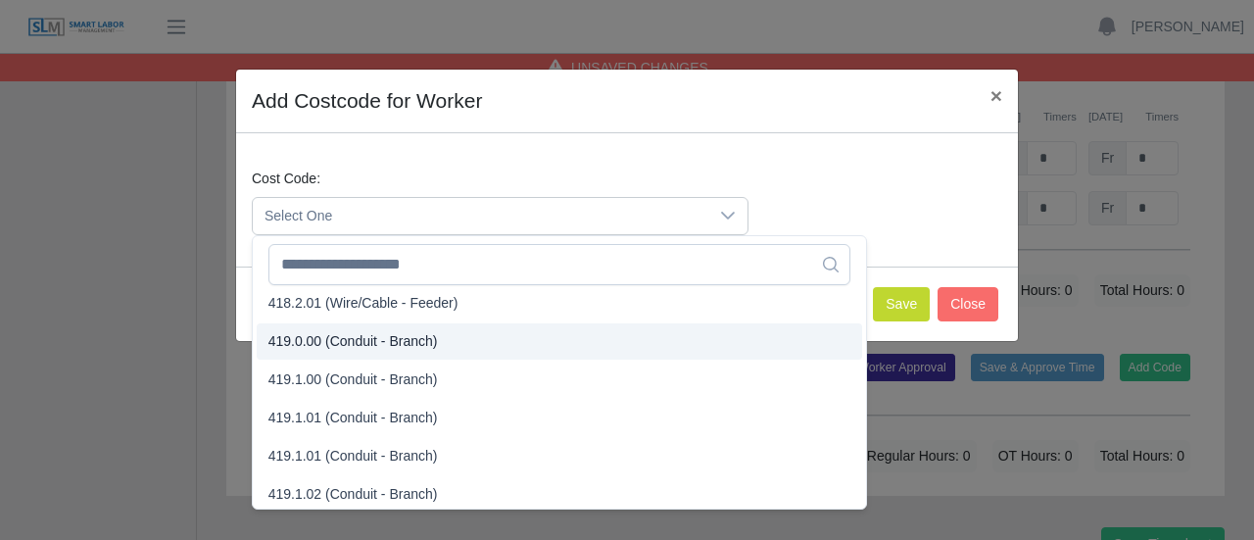
drag, startPoint x: 321, startPoint y: 342, endPoint x: 337, endPoint y: 340, distance: 15.8
click at [323, 340] on span "419.0.00 (Conduit - Branch)" at bounding box center [352, 341] width 169 height 21
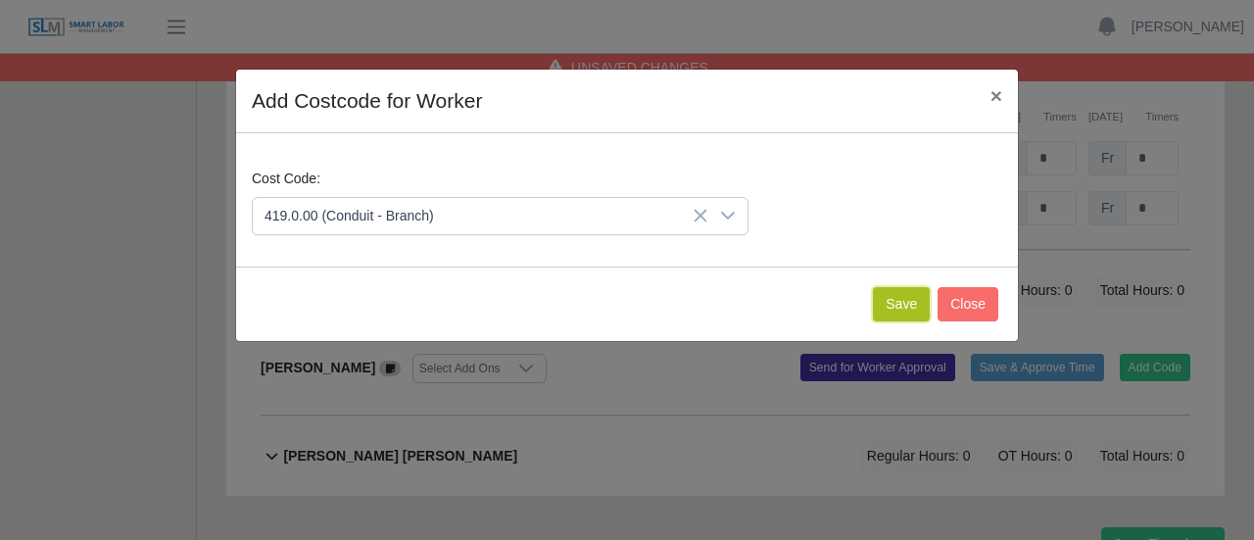
click at [897, 303] on button "Save" at bounding box center [901, 304] width 57 height 34
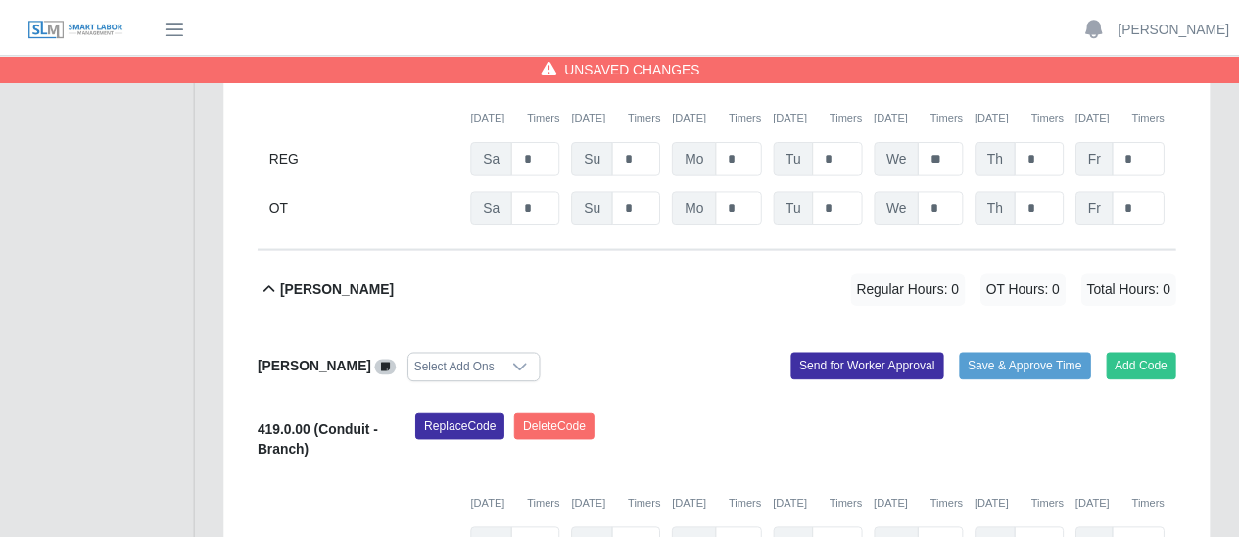
scroll to position [915, 0]
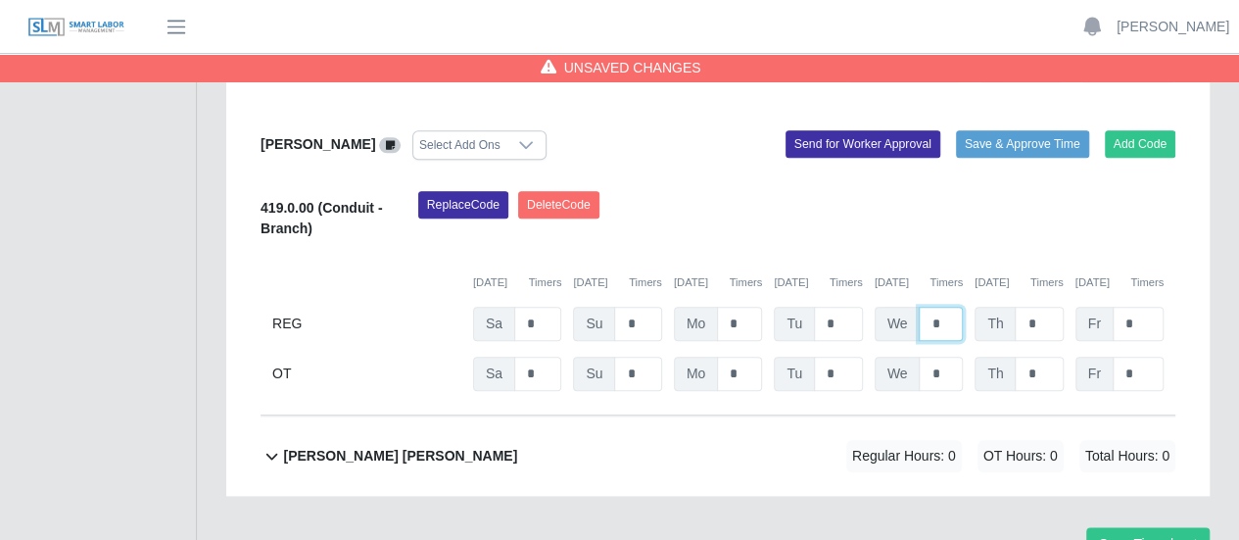
click at [923, 307] on input "*" at bounding box center [941, 324] width 44 height 34
type input "**"
click at [1041, 307] on input "*" at bounding box center [1039, 324] width 48 height 34
click at [455, 446] on b "[PERSON_NAME] [PERSON_NAME]" at bounding box center [400, 456] width 234 height 21
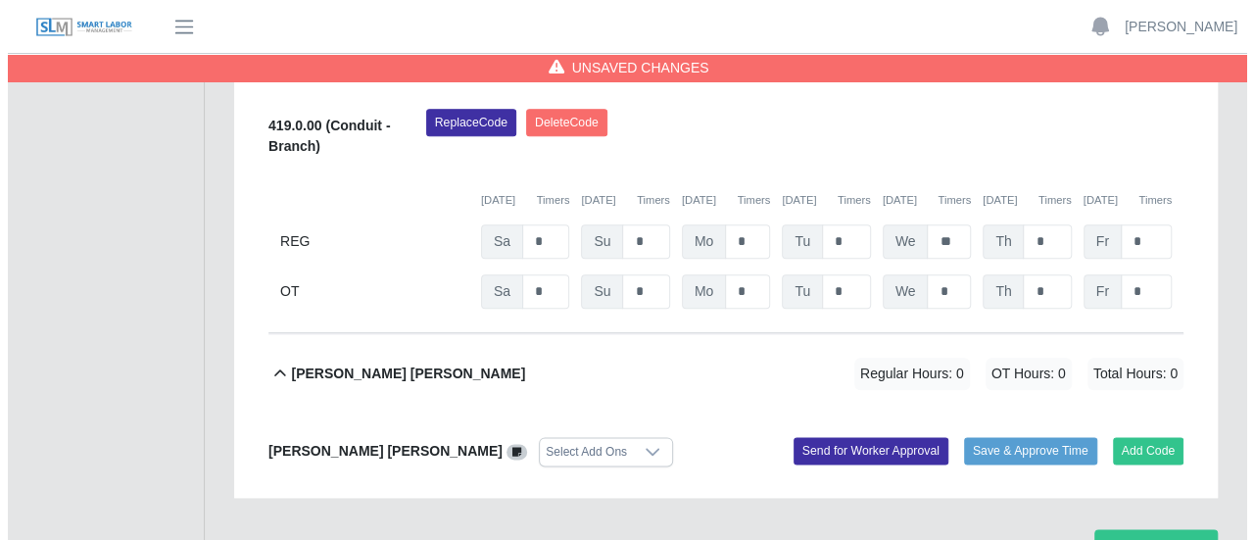
scroll to position [999, 0]
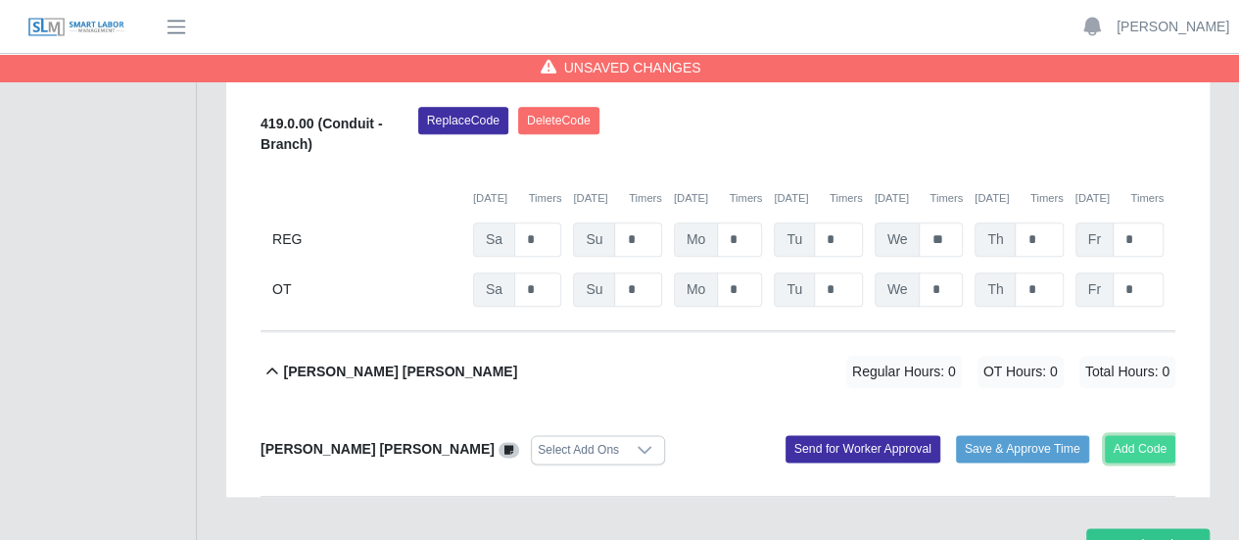
click at [1168, 435] on button "Add Code" at bounding box center [1141, 448] width 72 height 27
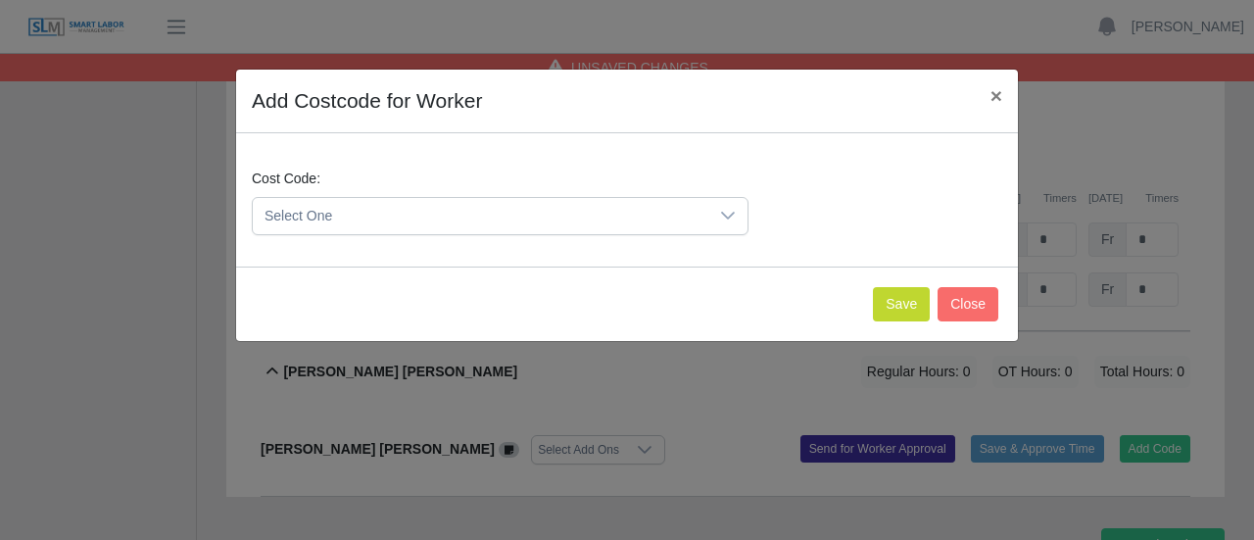
click at [496, 219] on span "Select One" at bounding box center [480, 216] width 455 height 36
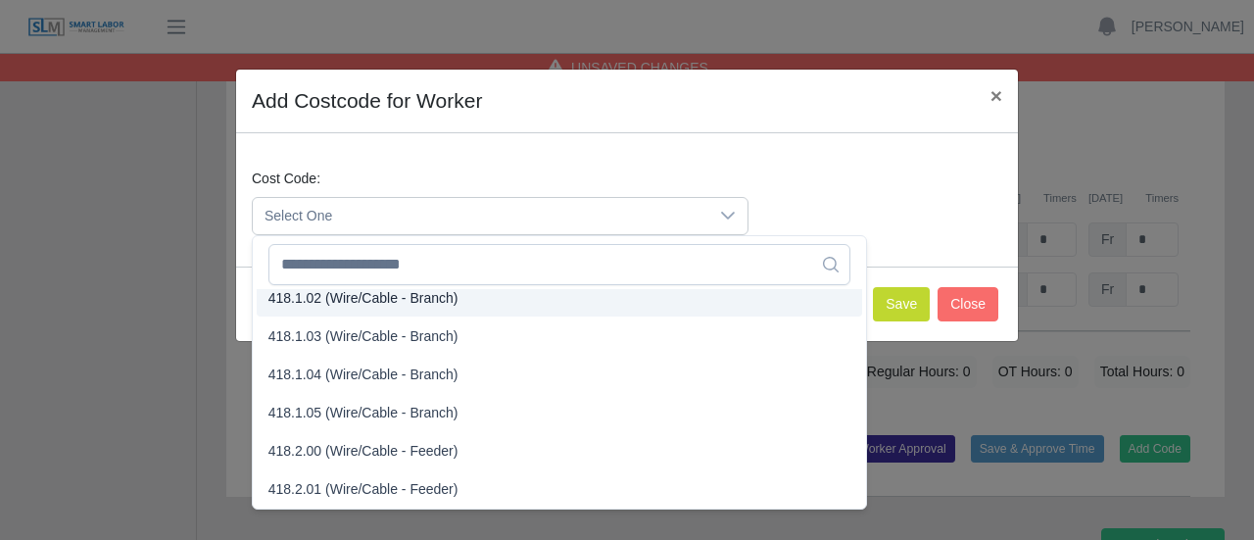
scroll to position [979, 0]
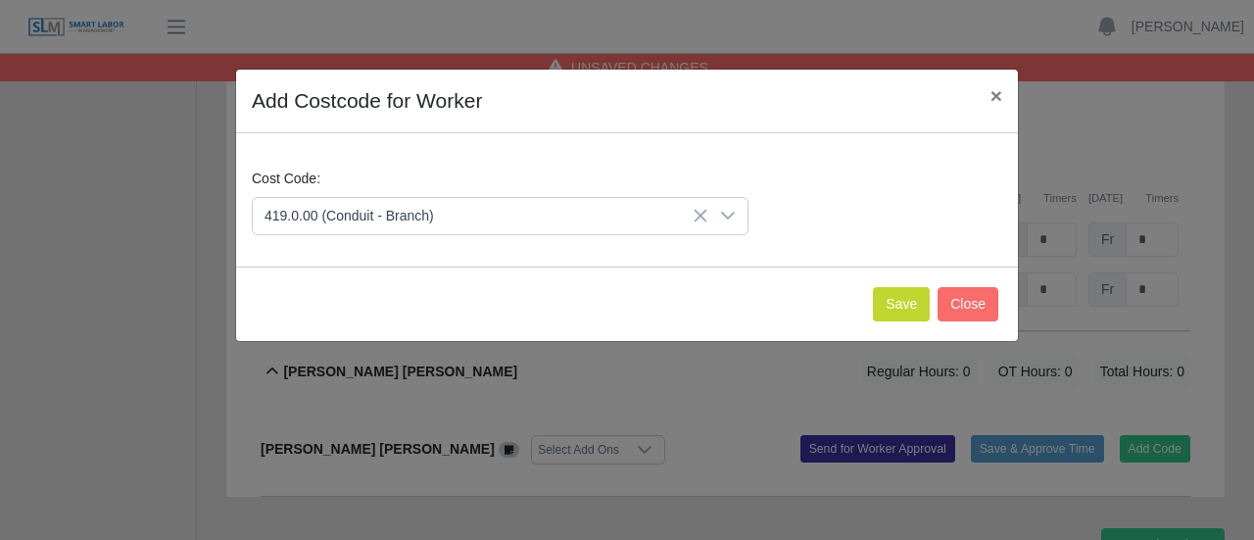
drag, startPoint x: 321, startPoint y: 439, endPoint x: 713, endPoint y: 328, distance: 407.1
click at [325, 436] on span "419.0.00 (Conduit - Branch)" at bounding box center [352, 440] width 169 height 21
click at [907, 307] on button "Save" at bounding box center [901, 304] width 57 height 34
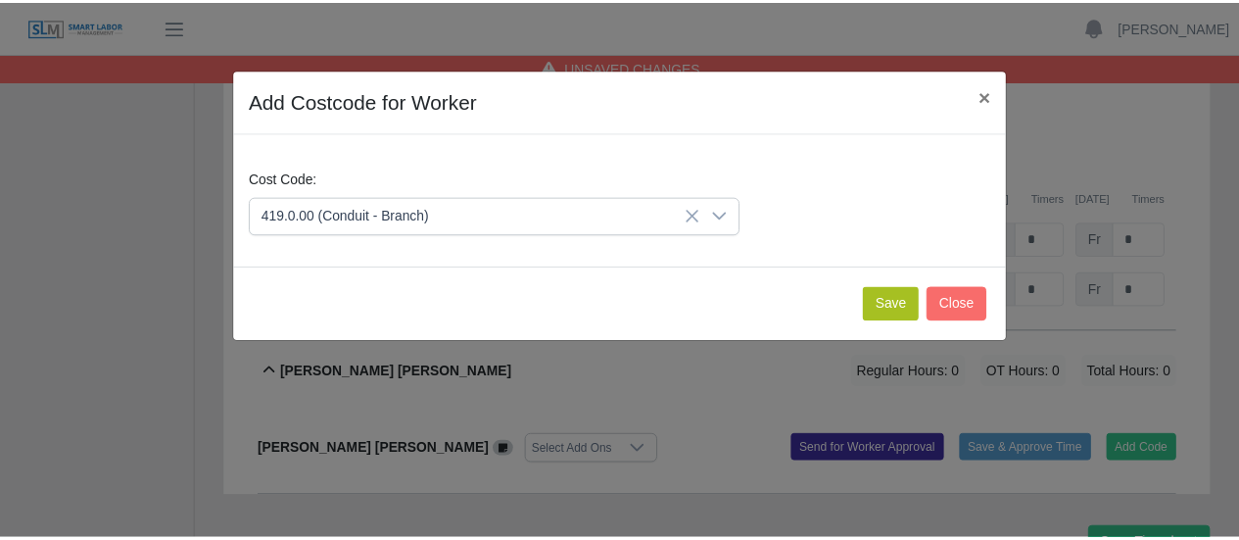
scroll to position [1222, 0]
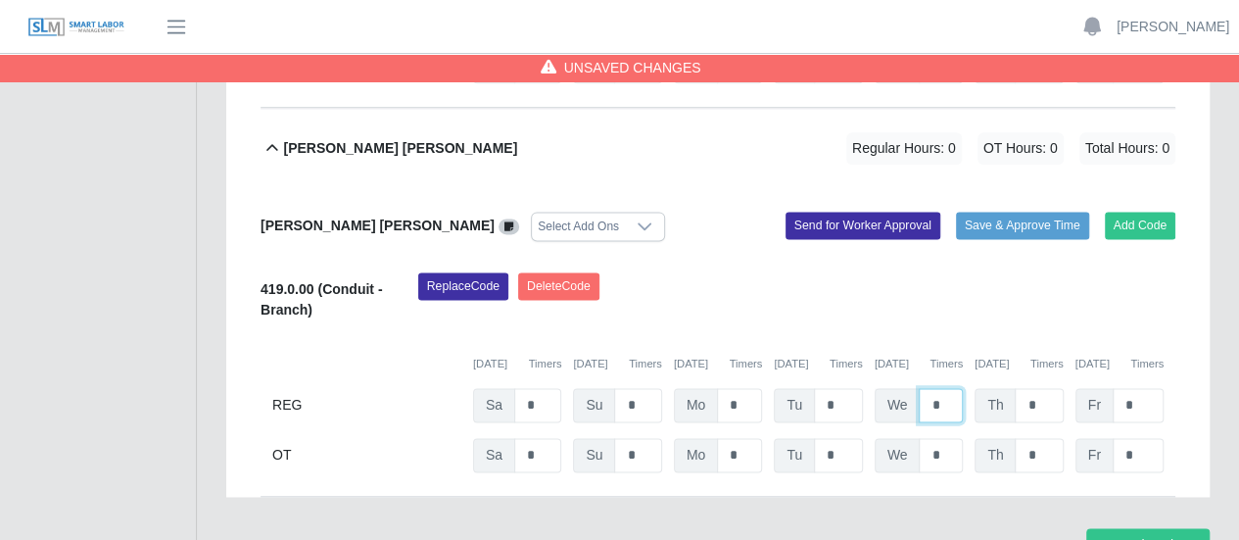
click at [924, 388] on input "*" at bounding box center [941, 405] width 44 height 34
type input "**"
click at [1121, 528] on button "Save Timesheet" at bounding box center [1147, 545] width 123 height 34
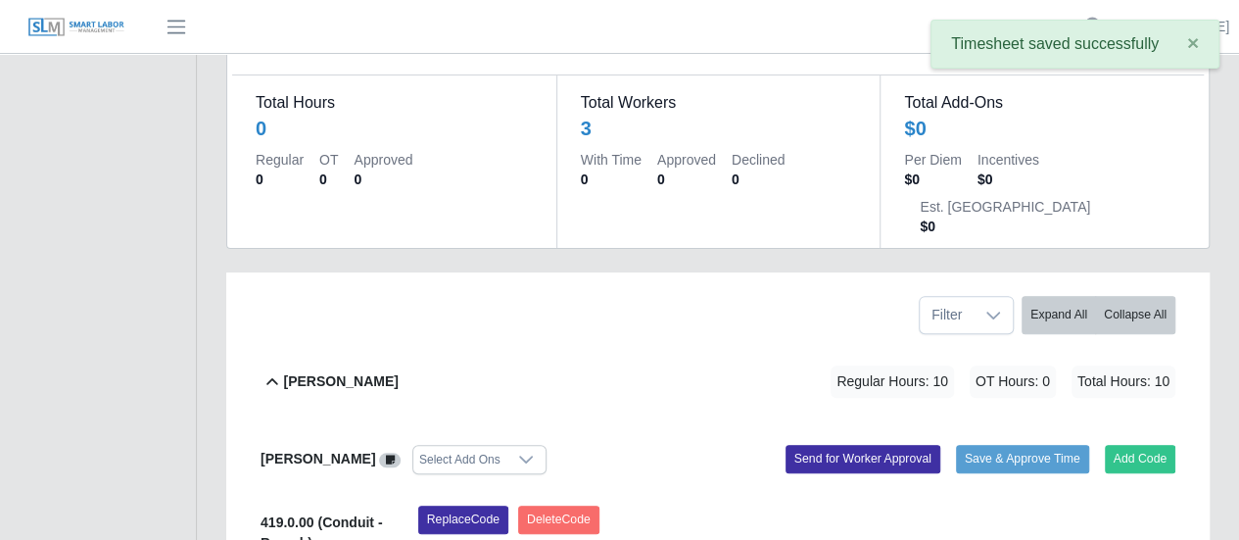
scroll to position [47, 0]
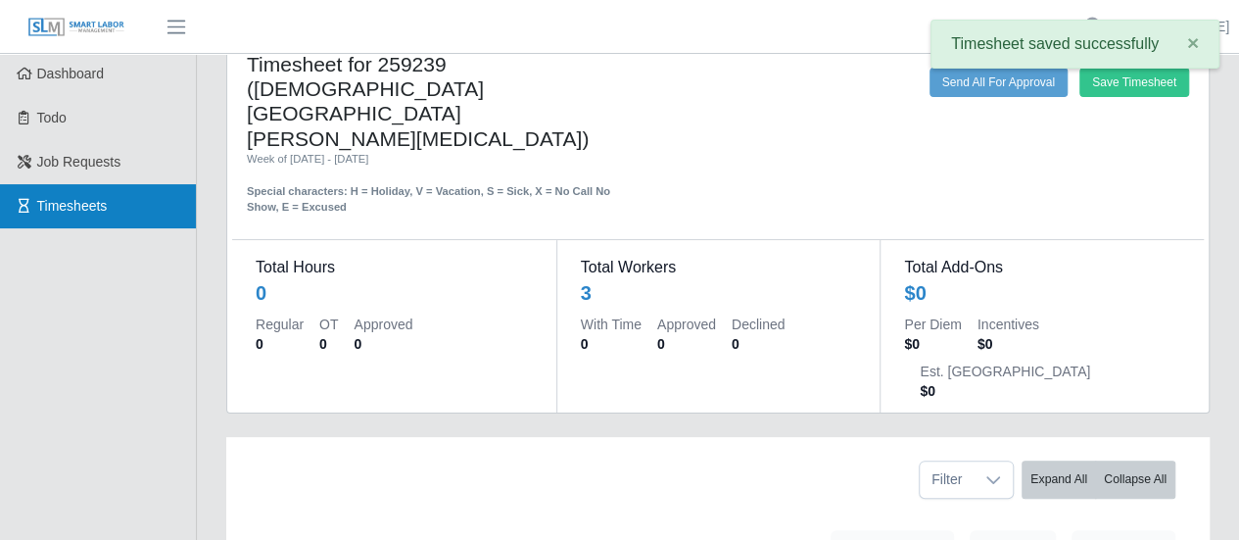
click at [89, 203] on span "Timesheets" at bounding box center [72, 206] width 71 height 16
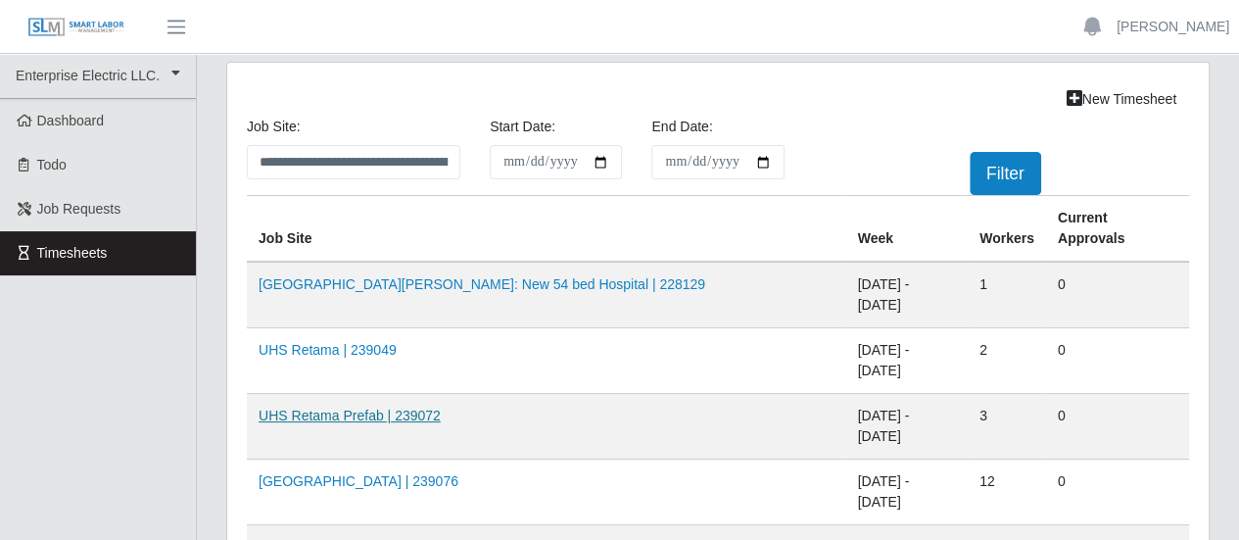
click at [364, 407] on link "UHS Retama Prefab | 239072" at bounding box center [350, 415] width 182 height 16
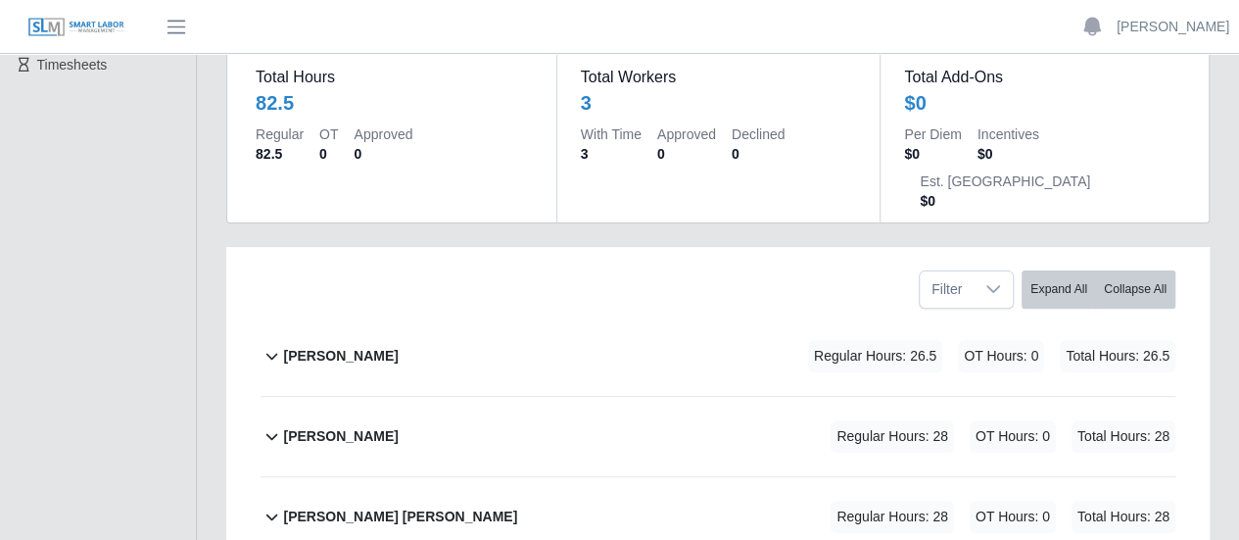
scroll to position [196, 0]
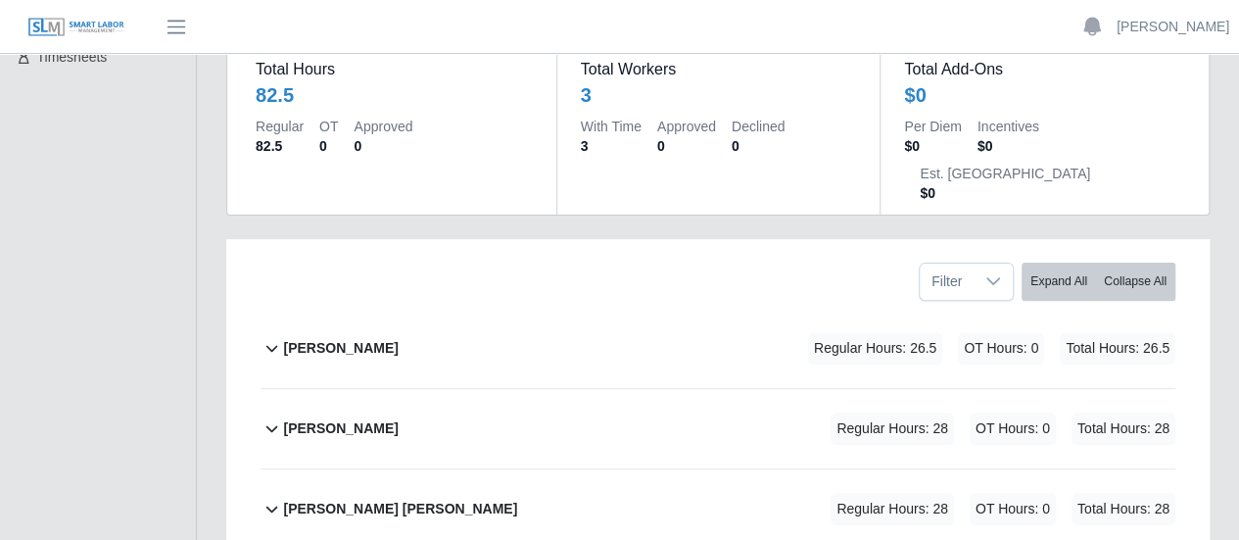
click at [313, 338] on b "[PERSON_NAME]" at bounding box center [340, 348] width 115 height 21
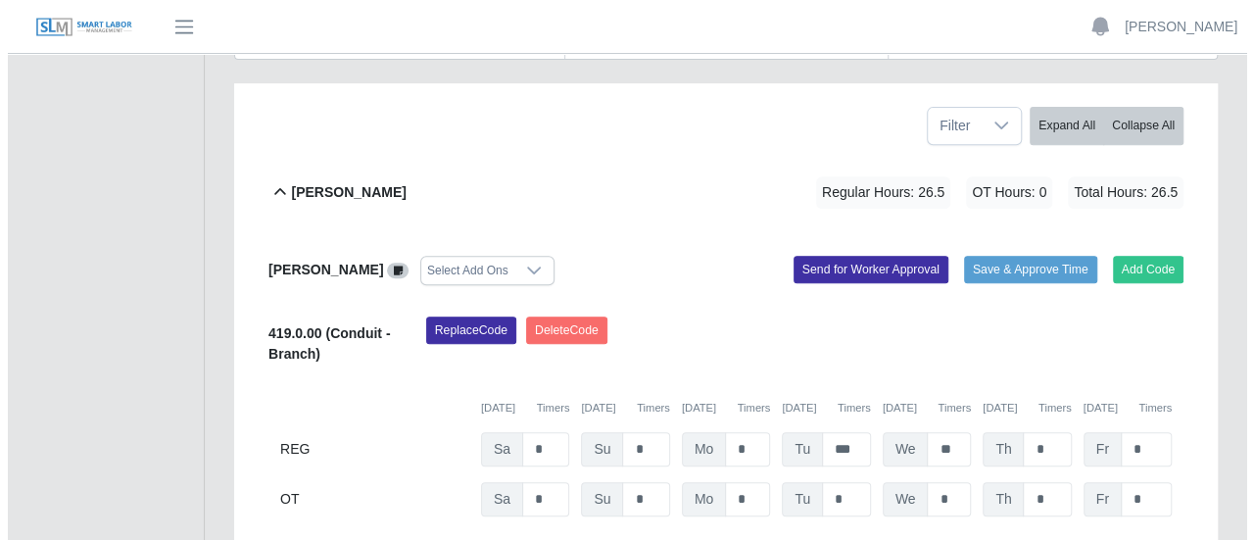
scroll to position [392, 0]
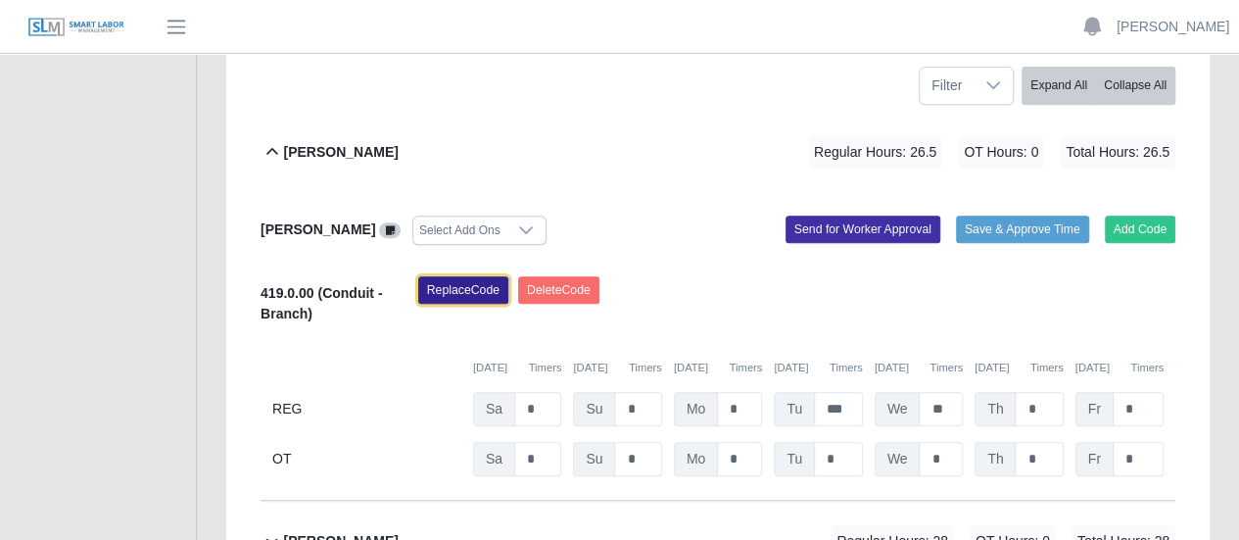
click at [484, 276] on button "Replace Code" at bounding box center [463, 289] width 90 height 27
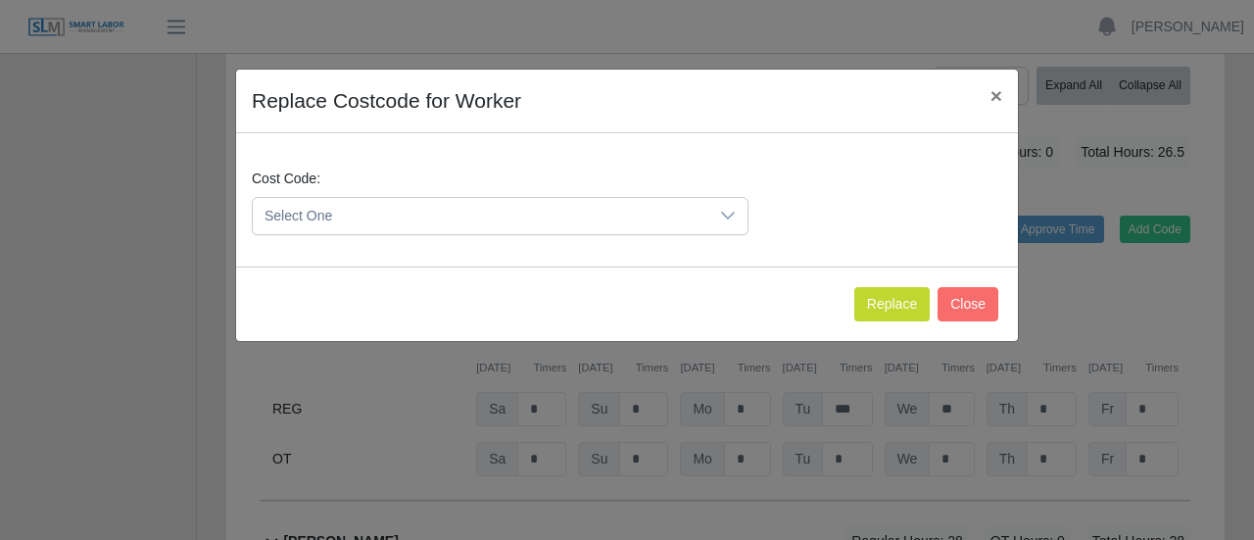
click at [384, 218] on span "Select One" at bounding box center [480, 216] width 455 height 36
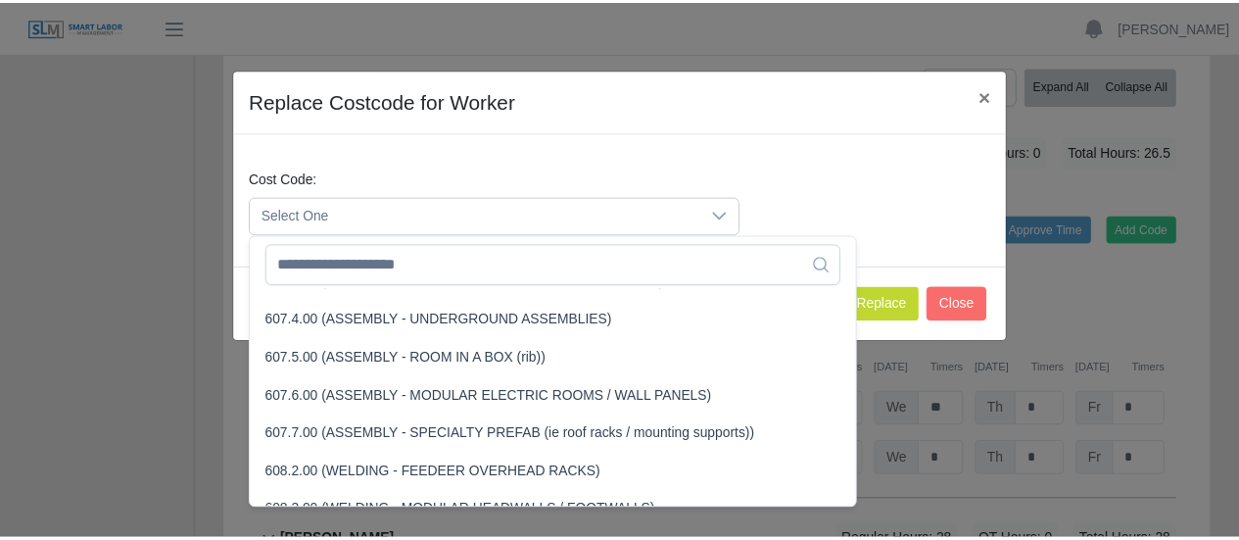
scroll to position [4612, 0]
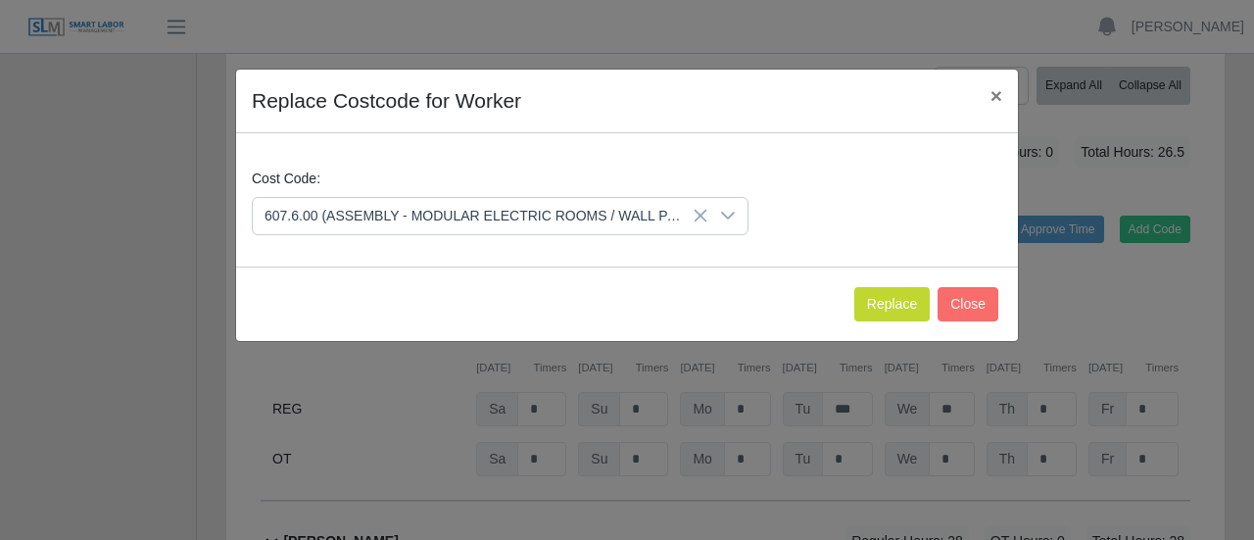
click at [325, 389] on span "607.6.00 (ASSEMBLY - MODULAR ELECTRIC ROOMS / WALL PANELS)" at bounding box center [494, 398] width 452 height 21
click at [913, 295] on button "Replace" at bounding box center [891, 304] width 75 height 34
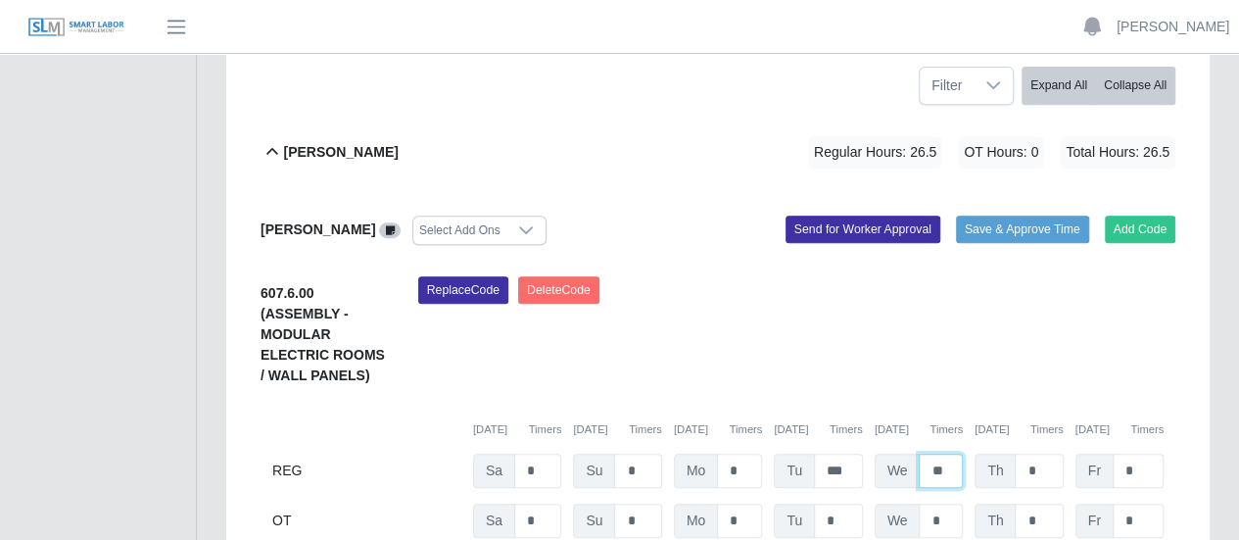
click at [952, 454] on input "**" at bounding box center [941, 471] width 44 height 34
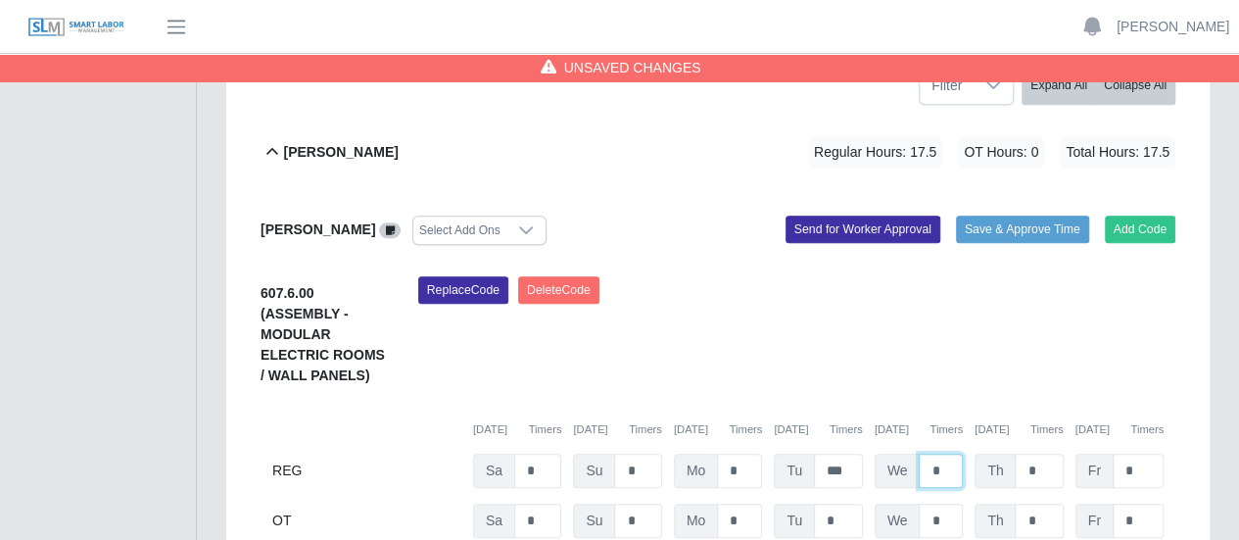
type input "*"
click at [1036, 454] on input "*" at bounding box center [1039, 471] width 48 height 34
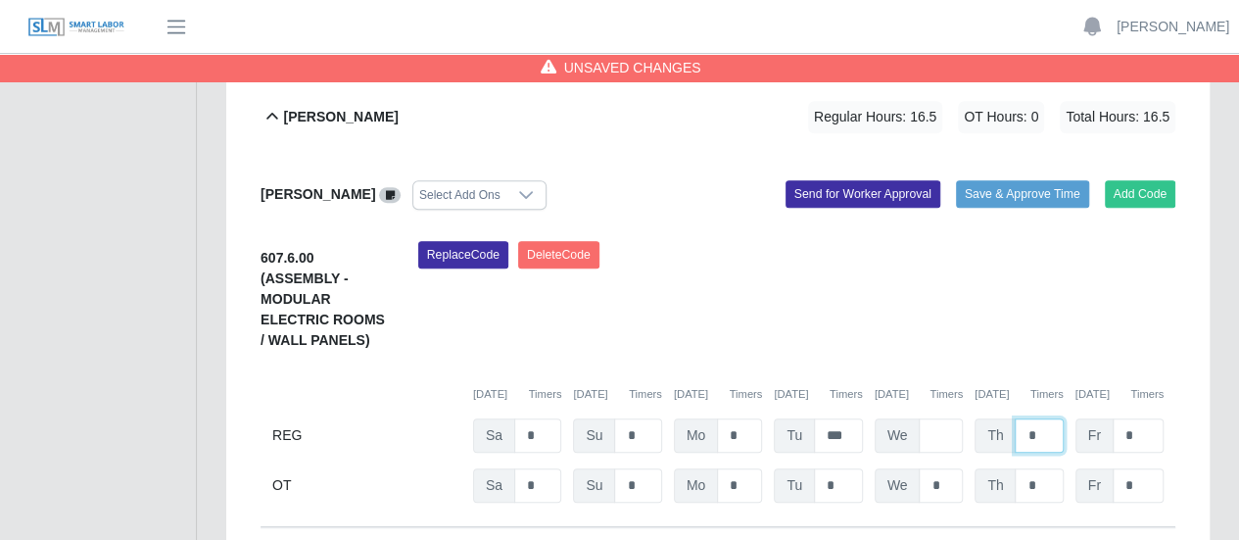
scroll to position [669, 0]
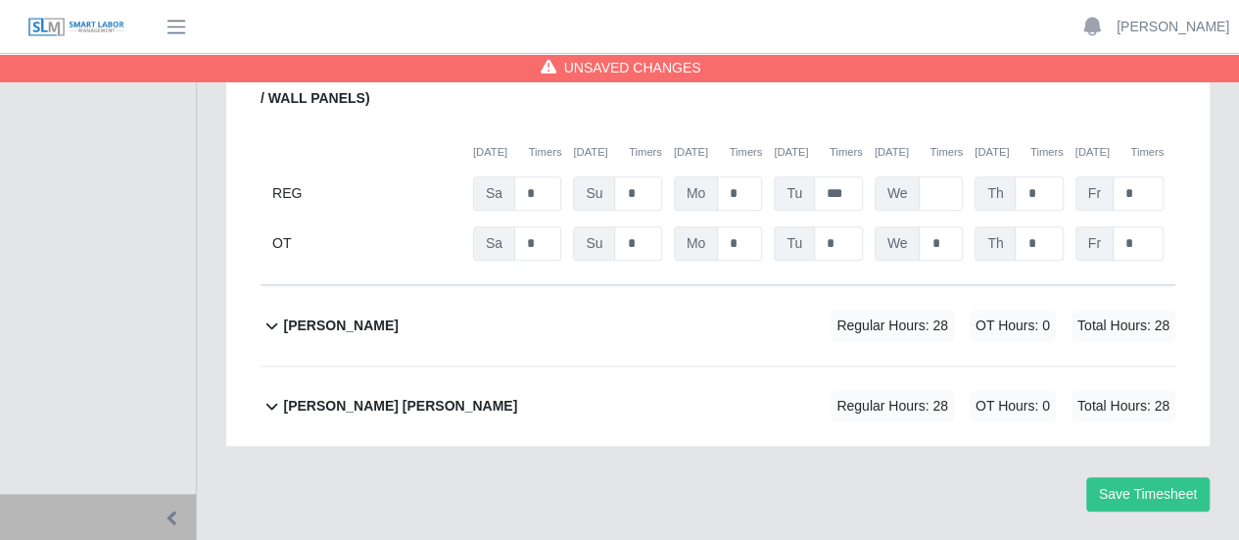
click at [359, 315] on b "[PERSON_NAME]" at bounding box center [340, 325] width 115 height 21
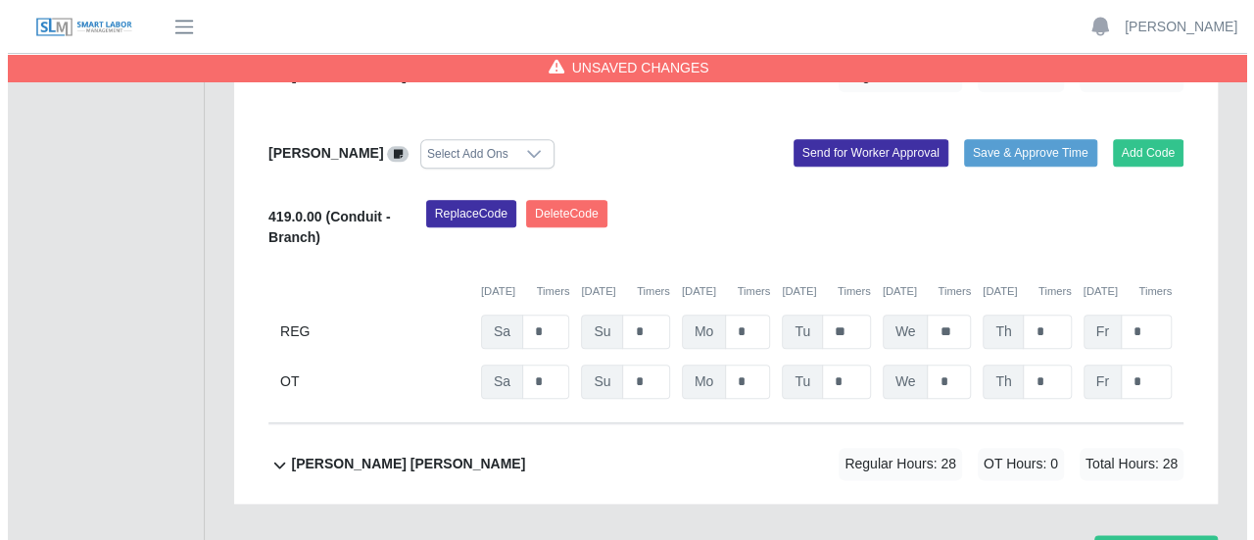
scroll to position [879, 0]
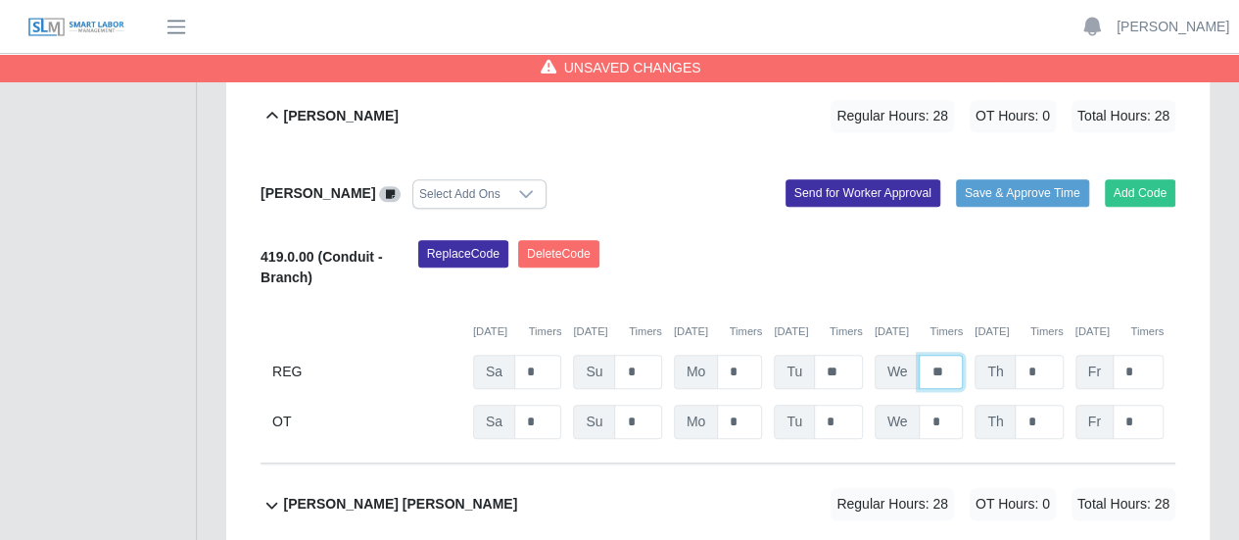
click at [941, 355] on input "**" at bounding box center [941, 372] width 44 height 34
type input "*"
click at [468, 240] on button "Replace Code" at bounding box center [463, 253] width 90 height 27
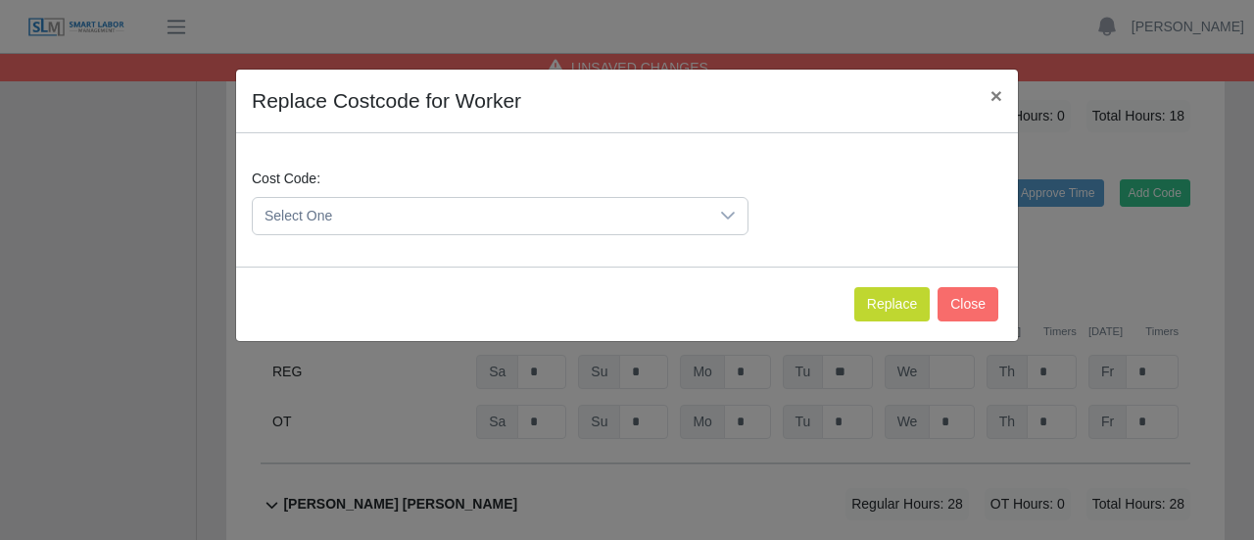
click at [376, 216] on span "Select One" at bounding box center [480, 216] width 455 height 36
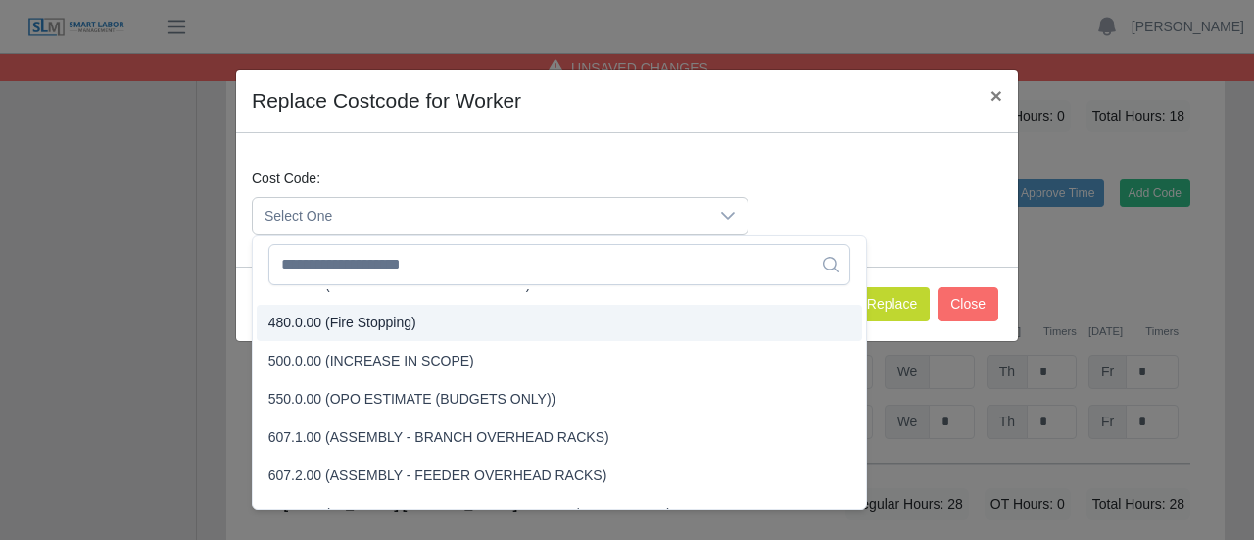
scroll to position [4702, 0]
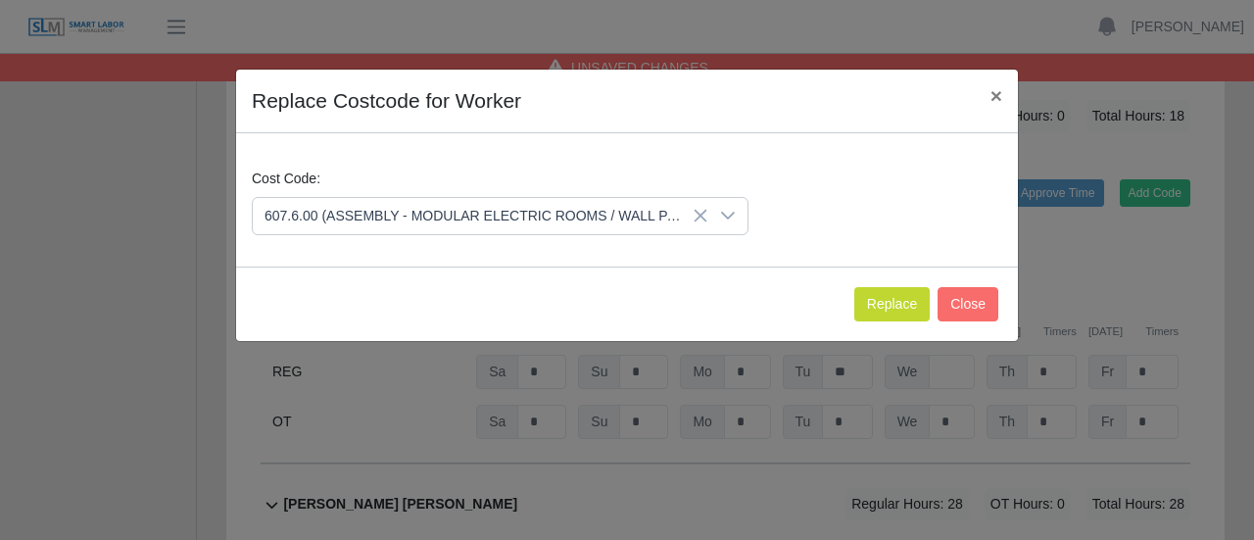
click at [360, 310] on span "607.6.00 (ASSEMBLY - MODULAR ELECTRIC ROOMS / WALL PANELS)" at bounding box center [494, 308] width 452 height 21
click at [889, 307] on button "Replace" at bounding box center [891, 304] width 75 height 34
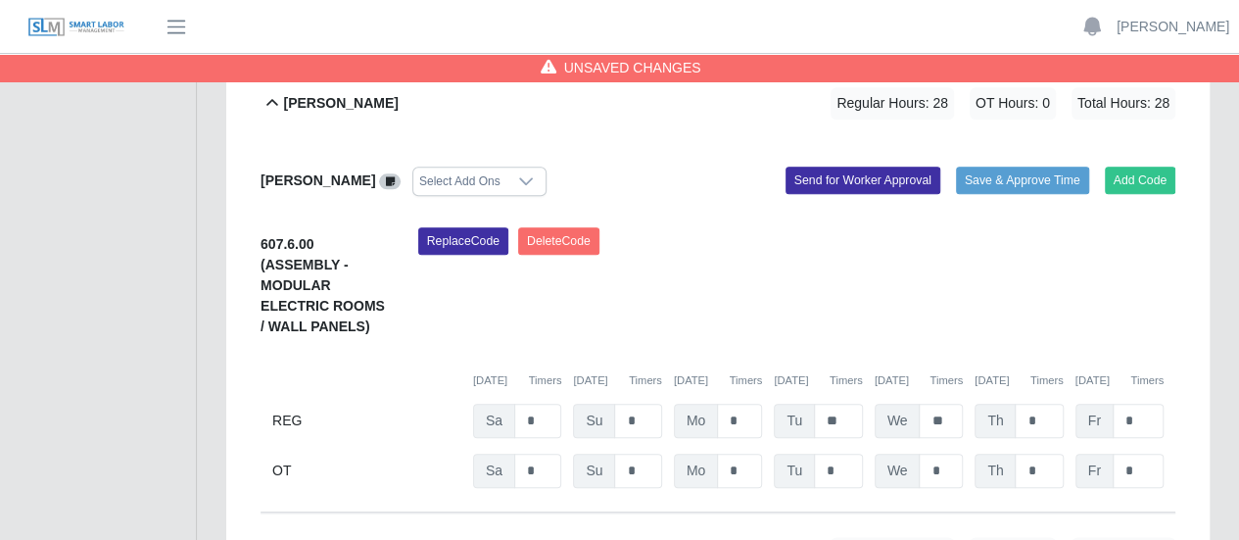
scroll to position [1038, 0]
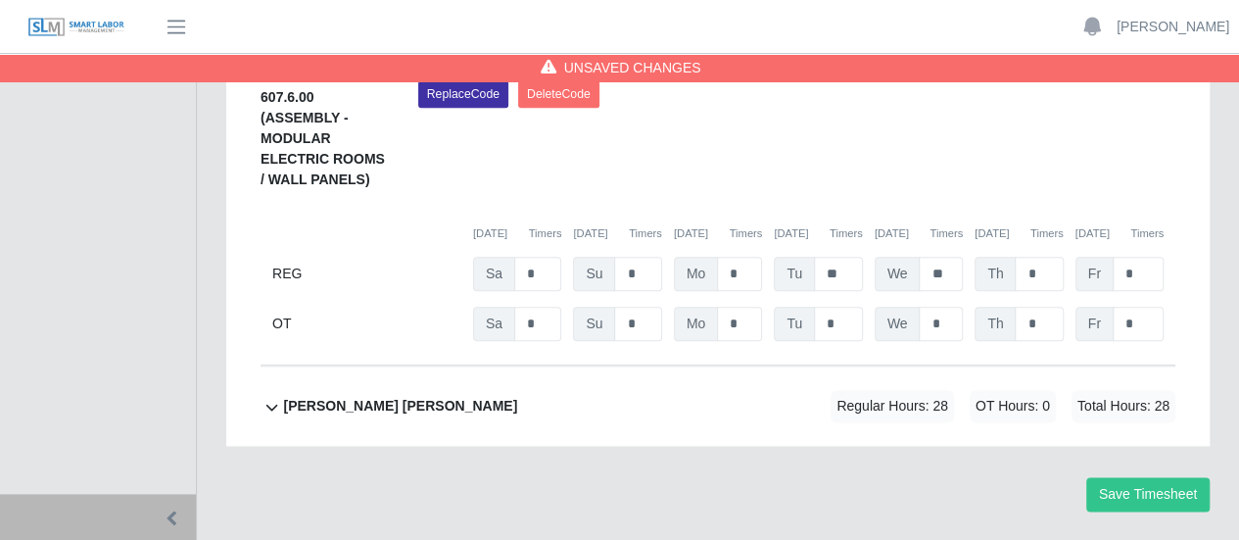
click at [366, 396] on b "[PERSON_NAME] [PERSON_NAME]" at bounding box center [400, 406] width 234 height 21
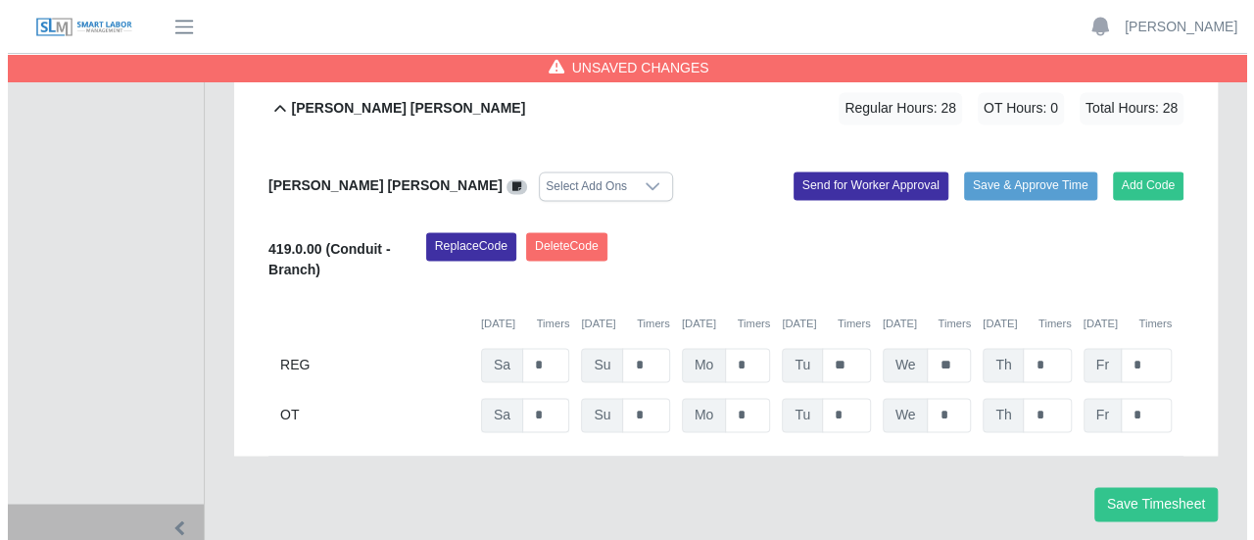
scroll to position [1346, 0]
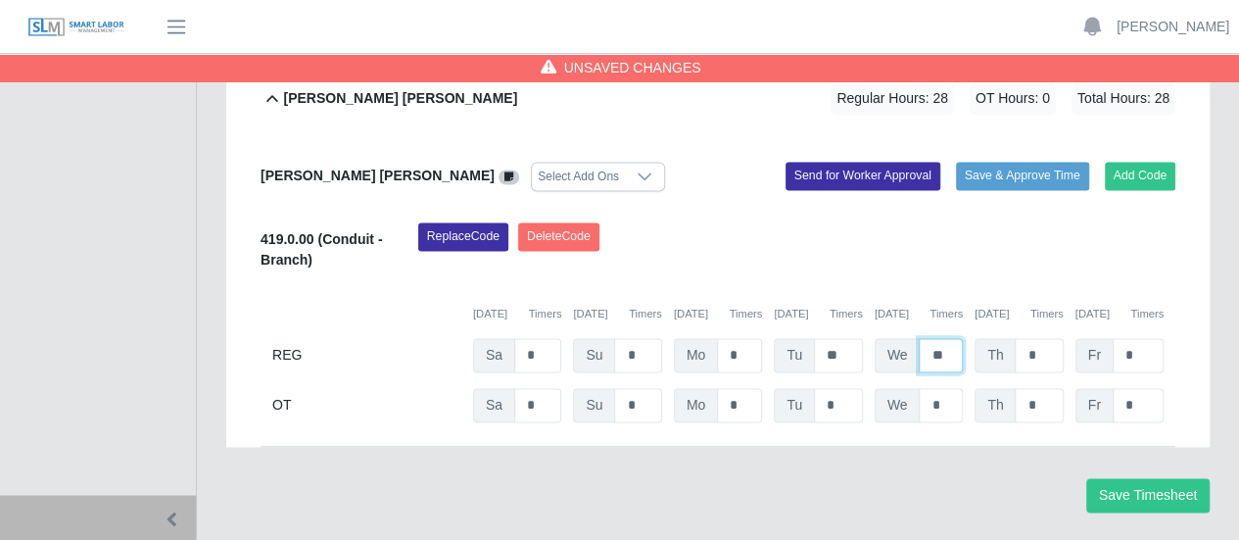
click at [944, 338] on input "**" at bounding box center [941, 355] width 44 height 34
type input "*"
click at [476, 222] on button "Replace Code" at bounding box center [463, 235] width 90 height 27
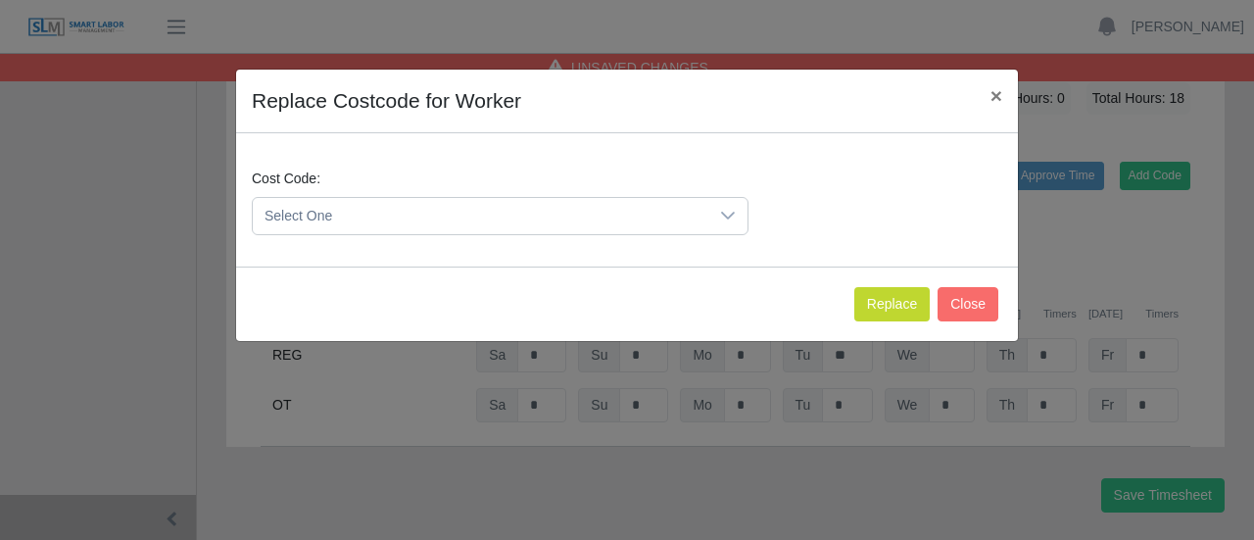
click at [425, 217] on span "Select One" at bounding box center [480, 216] width 455 height 36
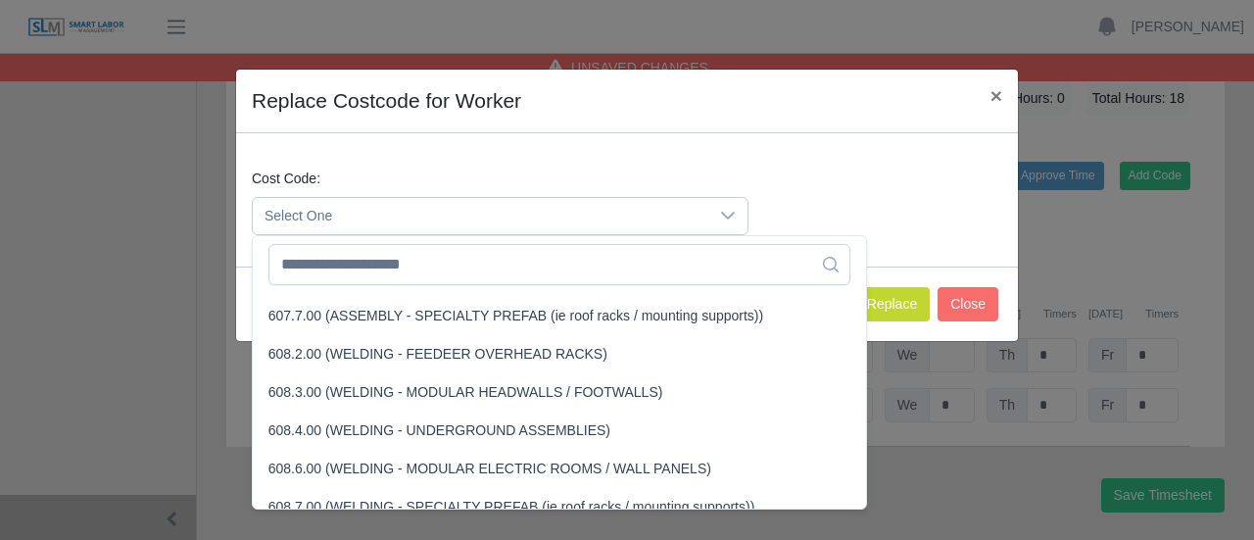
scroll to position [4702, 0]
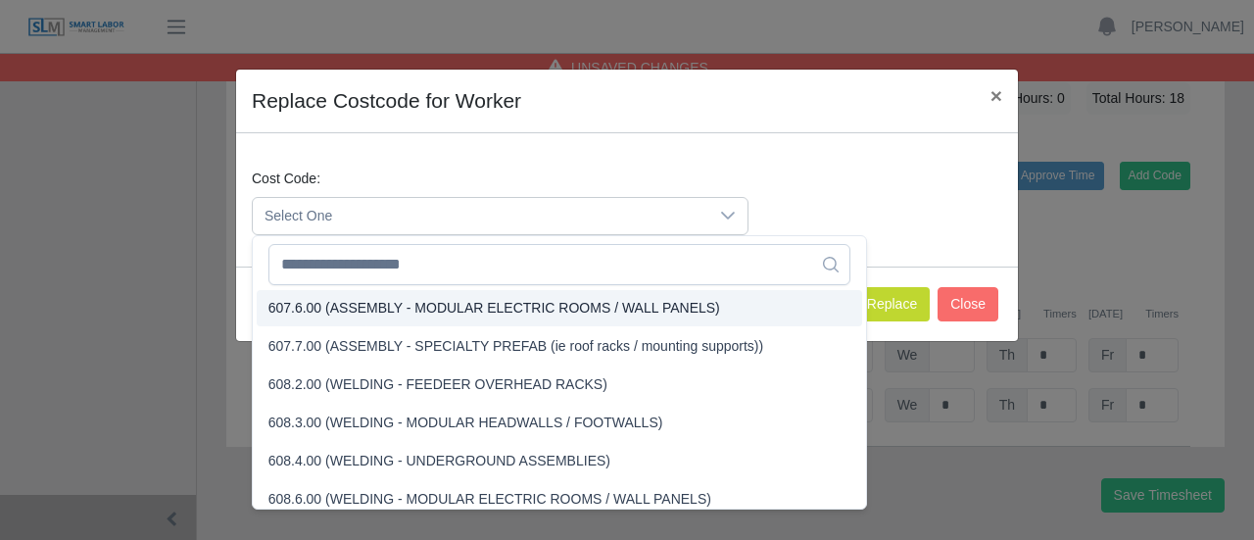
click at [315, 311] on span "607.6.00 (ASSEMBLY - MODULAR ELECTRIC ROOMS / WALL PANELS)" at bounding box center [494, 308] width 452 height 21
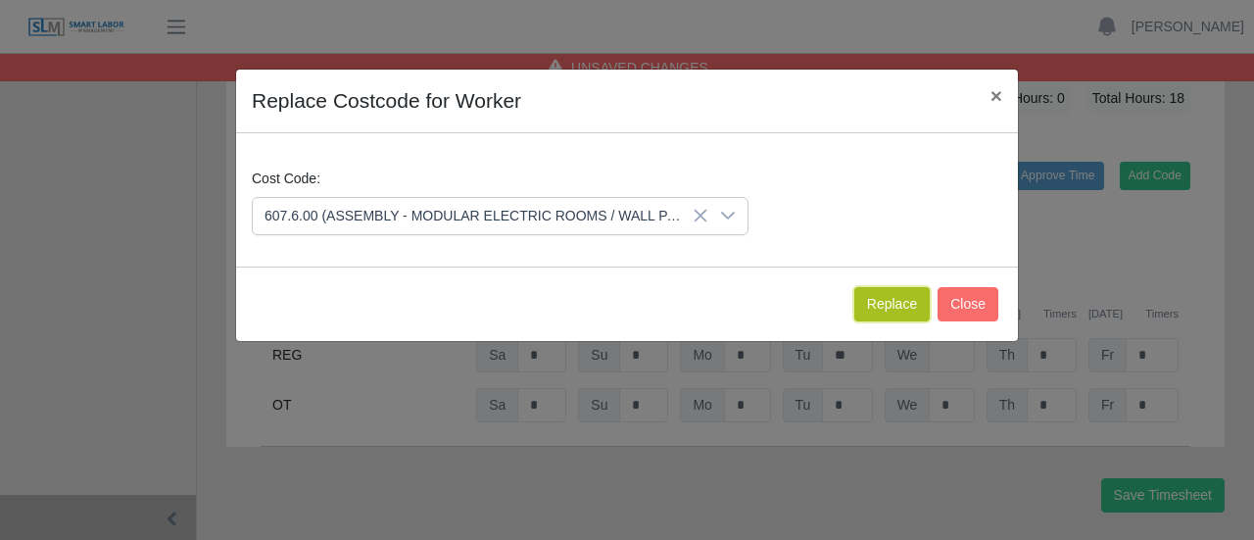
click at [880, 295] on button "Replace" at bounding box center [891, 304] width 75 height 34
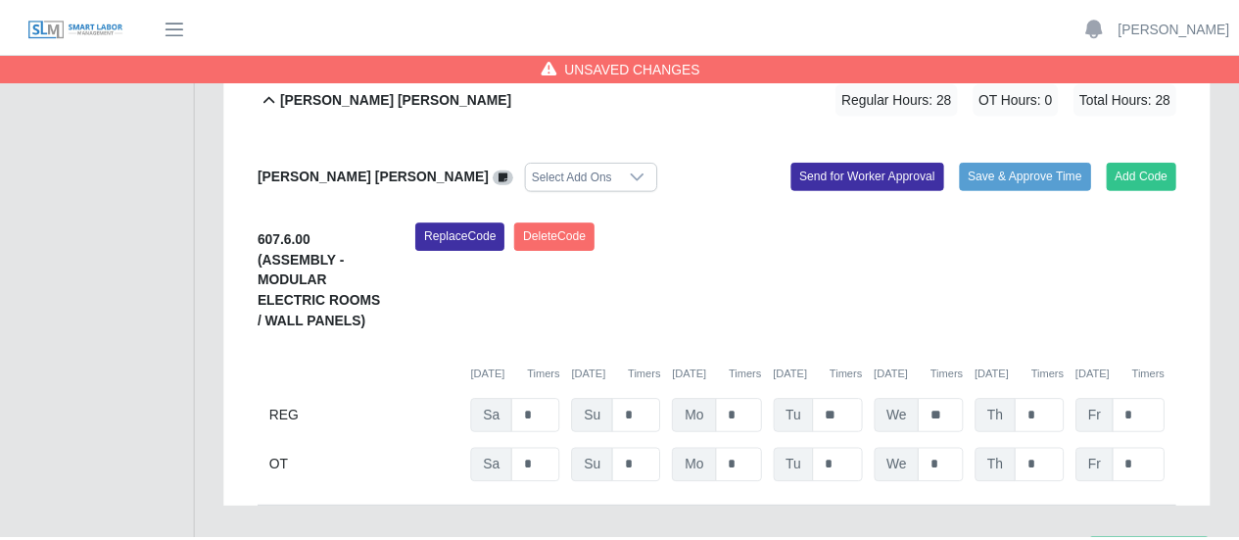
scroll to position [1407, 0]
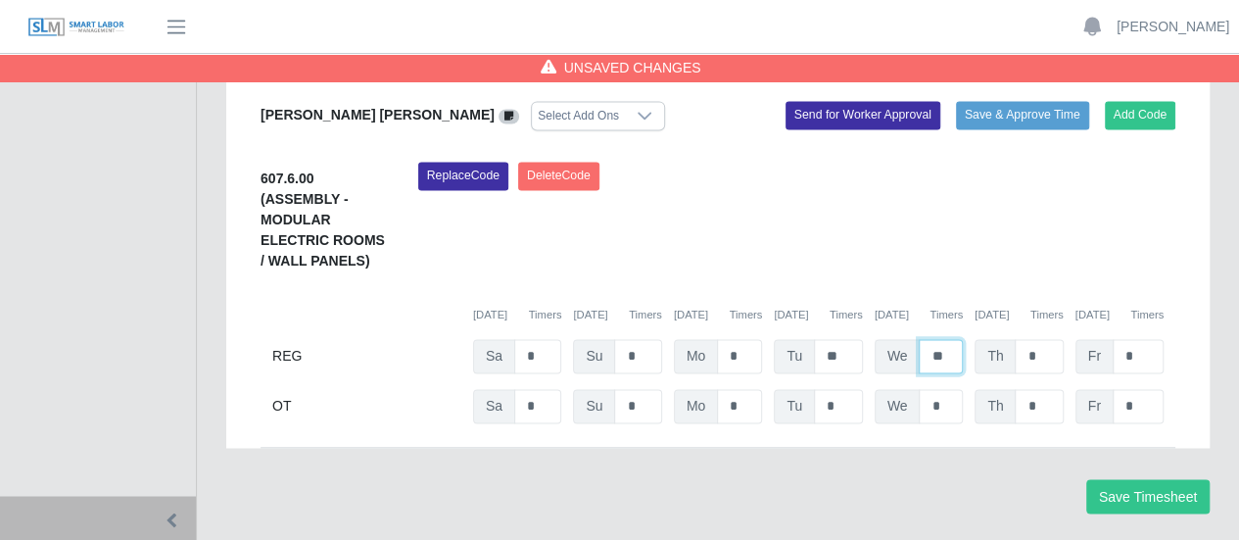
drag, startPoint x: 946, startPoint y: 303, endPoint x: 925, endPoint y: 299, distance: 21.9
click at [925, 339] on input "**" at bounding box center [941, 356] width 44 height 34
type input "*"
click at [1132, 479] on button "Save Timesheet" at bounding box center [1147, 496] width 123 height 34
type input "*"
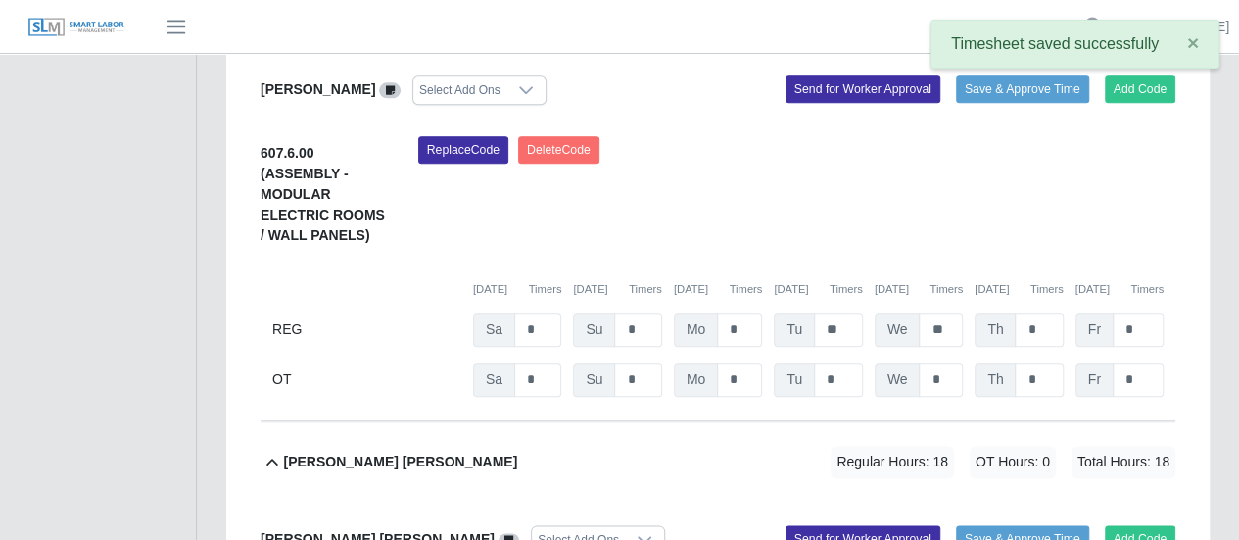
scroll to position [1015, 0]
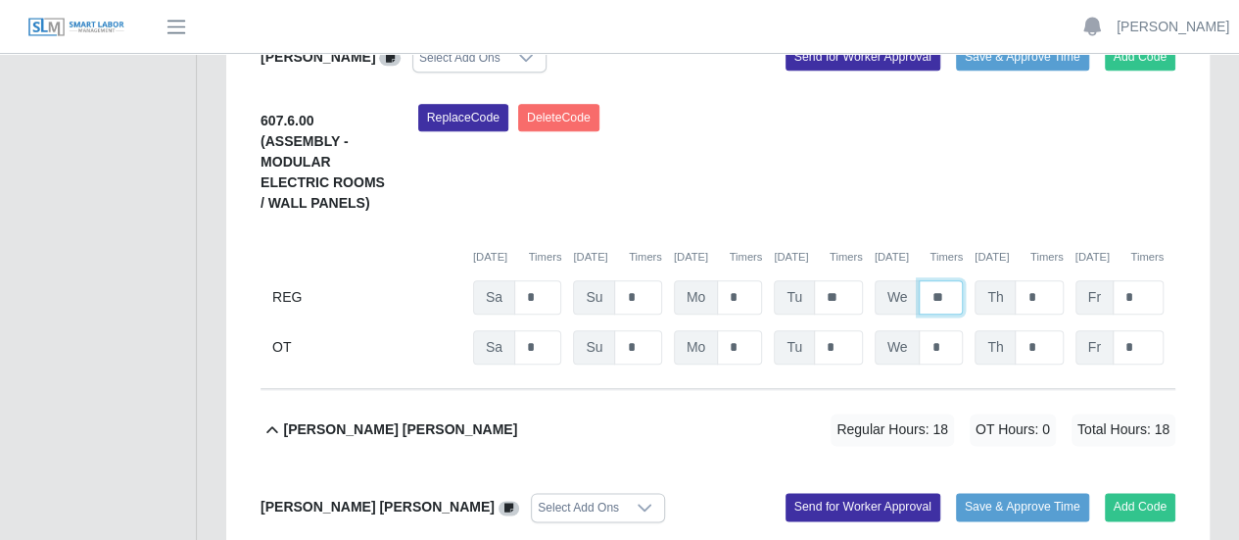
drag, startPoint x: 954, startPoint y: 243, endPoint x: 912, endPoint y: 238, distance: 42.4
click at [912, 280] on div "We **" at bounding box center [919, 297] width 88 height 34
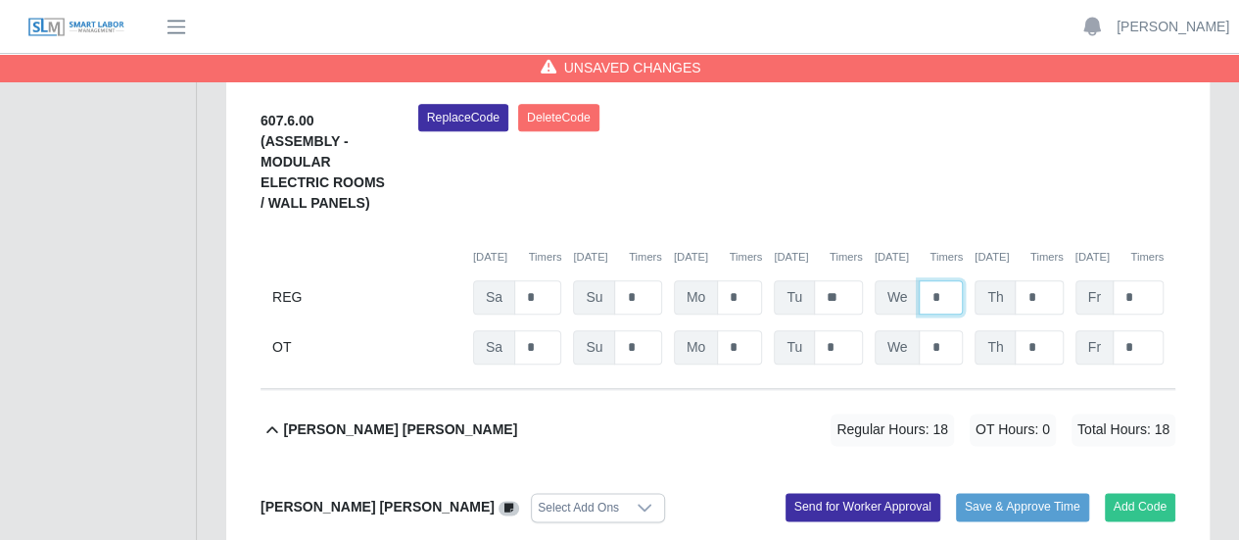
type input "*"
click at [1039, 280] on input "*" at bounding box center [1039, 297] width 48 height 34
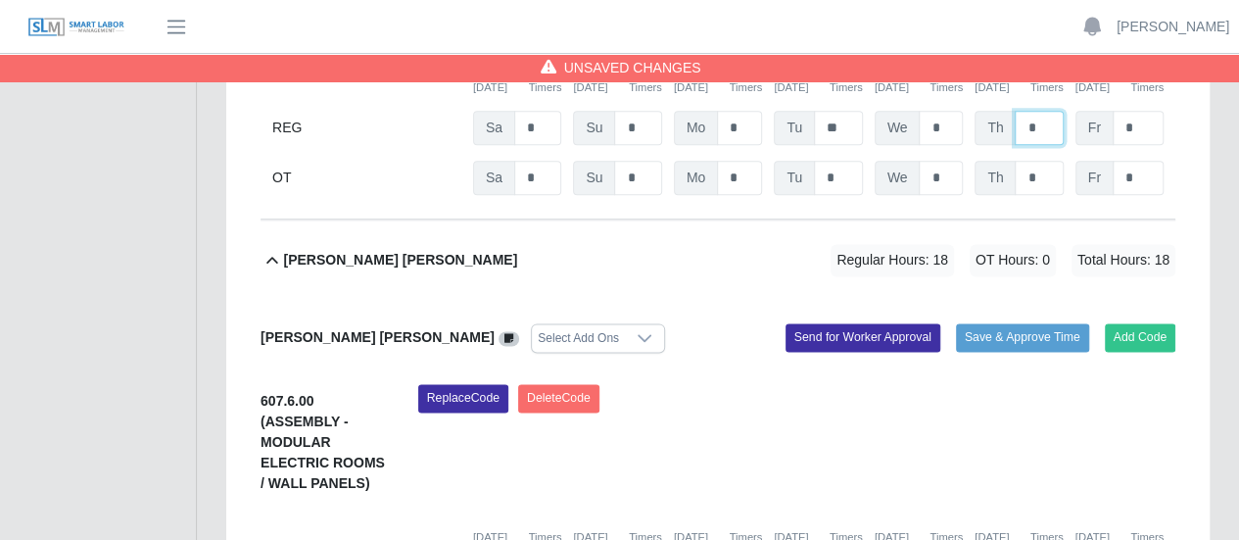
scroll to position [1407, 0]
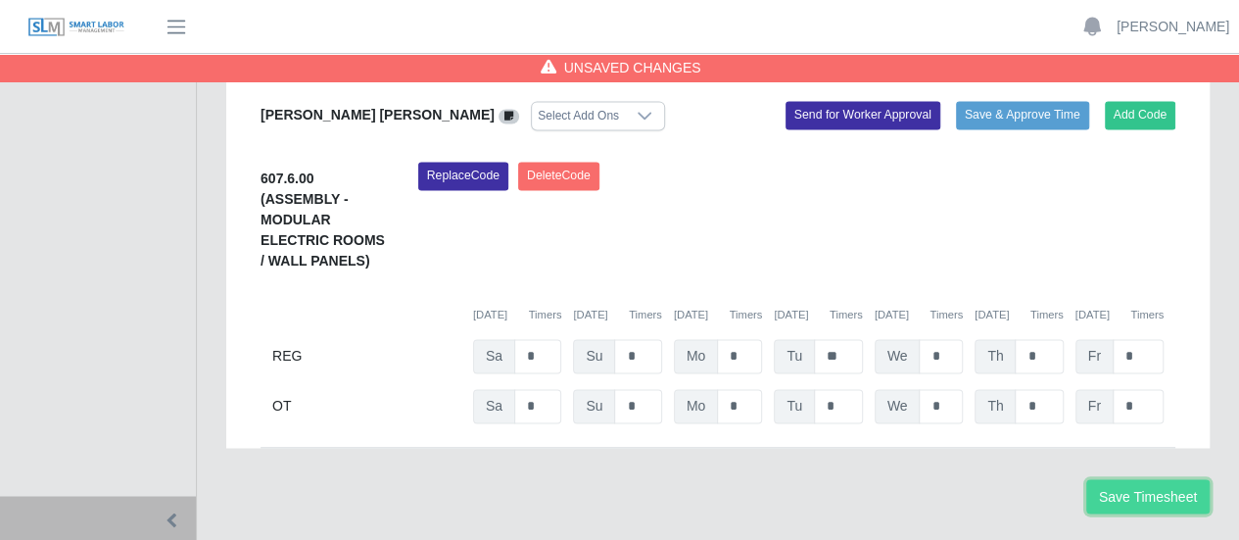
click at [1126, 479] on button "Save Timesheet" at bounding box center [1147, 496] width 123 height 34
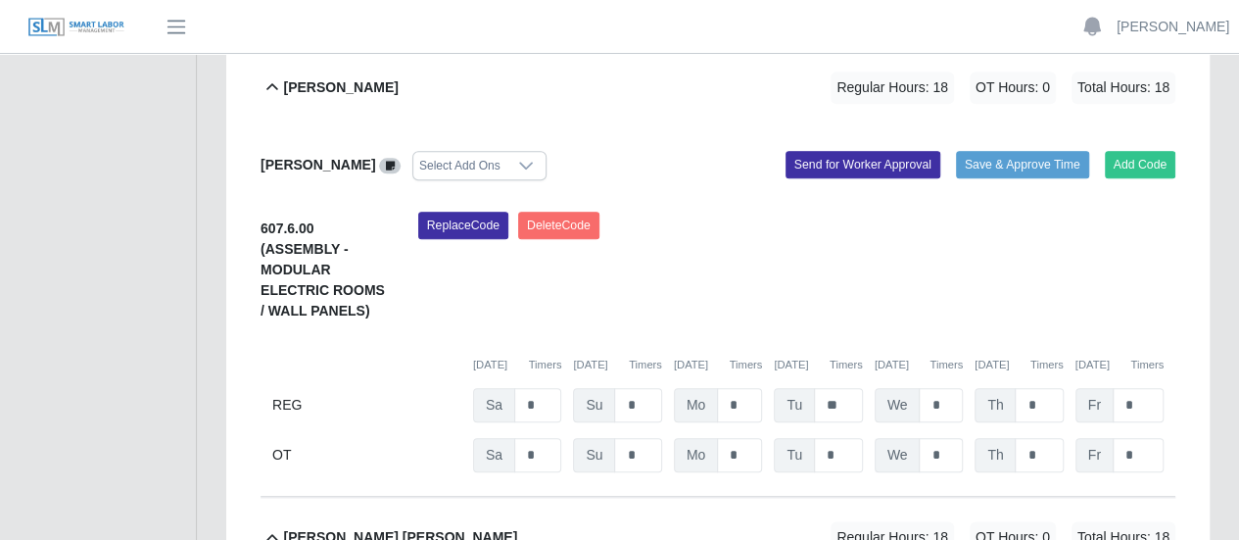
scroll to position [1309, 0]
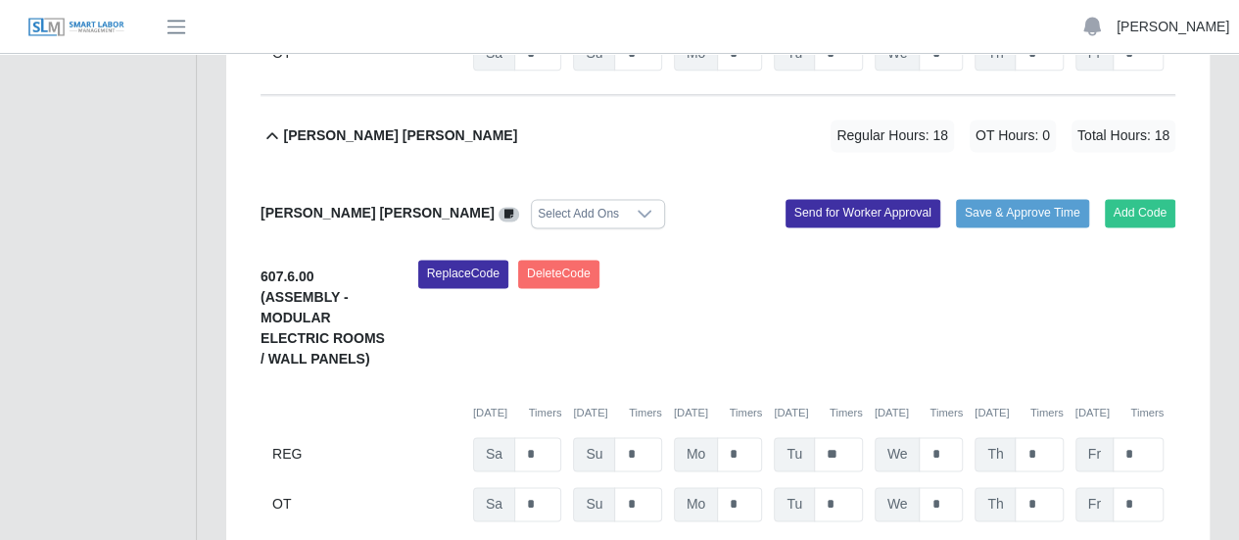
click at [1187, 34] on link "[PERSON_NAME]" at bounding box center [1173, 27] width 113 height 21
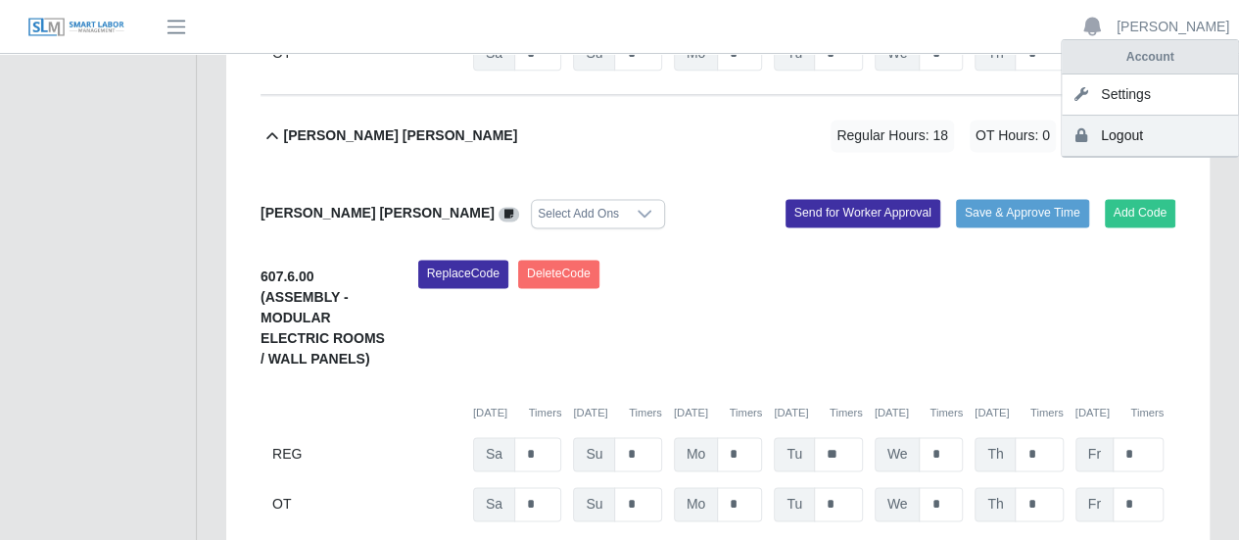
click at [1126, 139] on link "Logout" at bounding box center [1150, 136] width 176 height 41
